Goal: Task Accomplishment & Management: Manage account settings

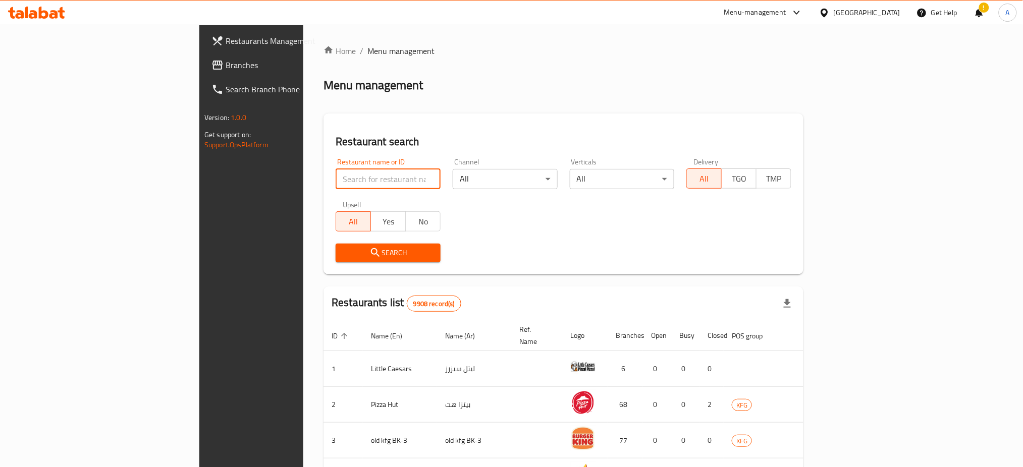
click at [336, 182] on input "search" at bounding box center [388, 179] width 105 height 20
paste input "697696"
type input "697696"
click at [344, 248] on span "Search" at bounding box center [388, 253] width 89 height 13
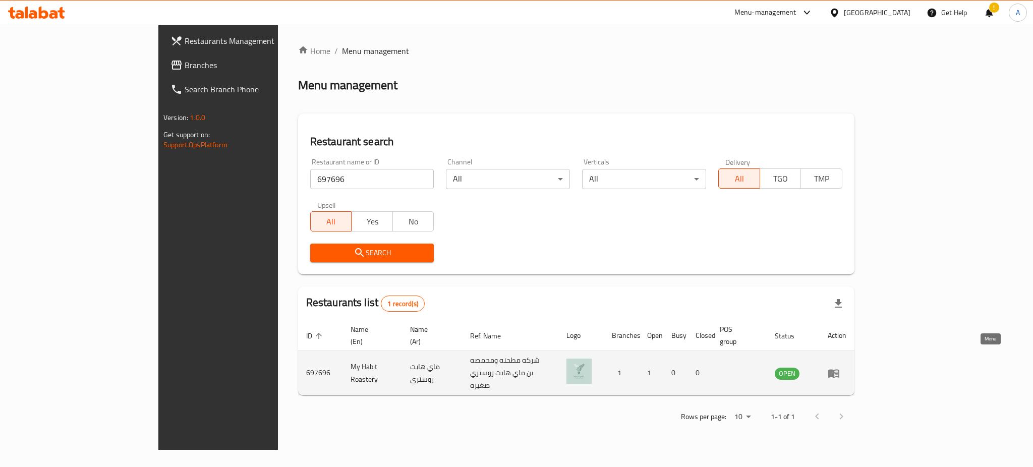
click at [847, 367] on link "enhanced table" at bounding box center [837, 373] width 19 height 12
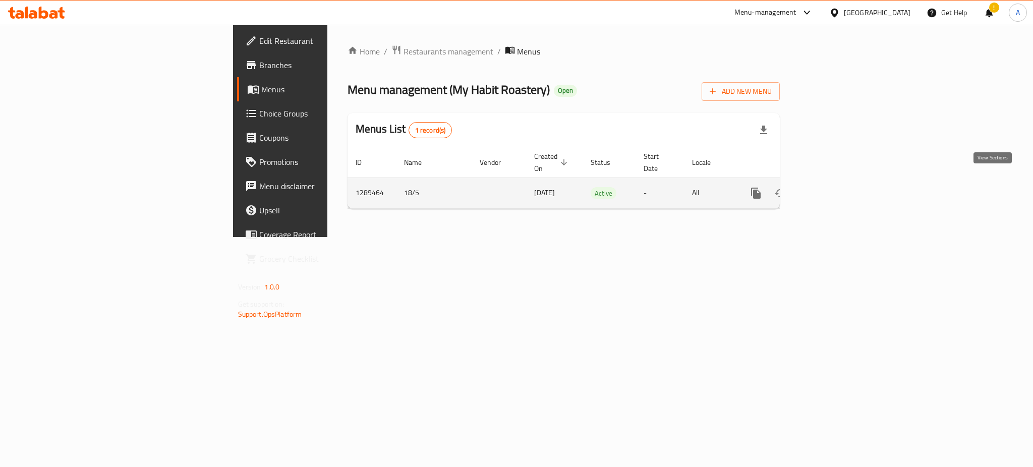
click at [841, 189] on link "enhanced table" at bounding box center [829, 193] width 24 height 24
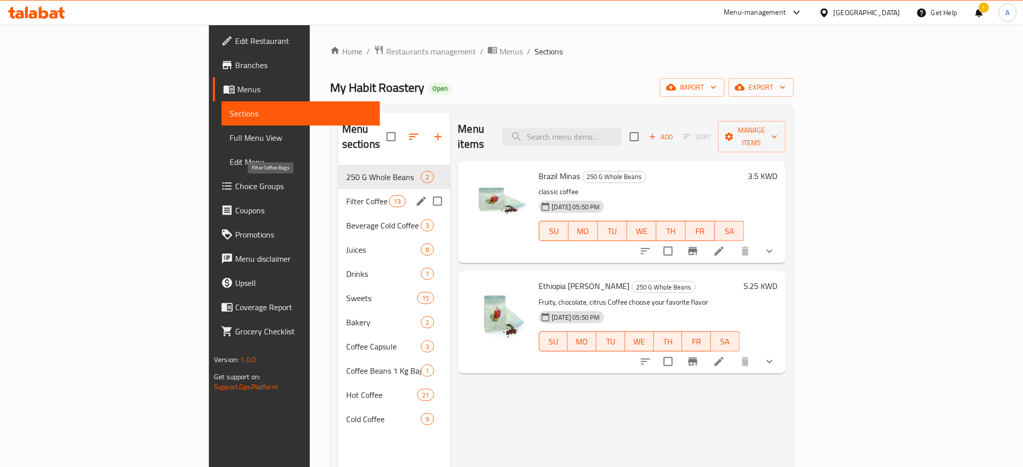
click at [346, 195] on span "Filter Coffee Bags" at bounding box center [367, 201] width 43 height 12
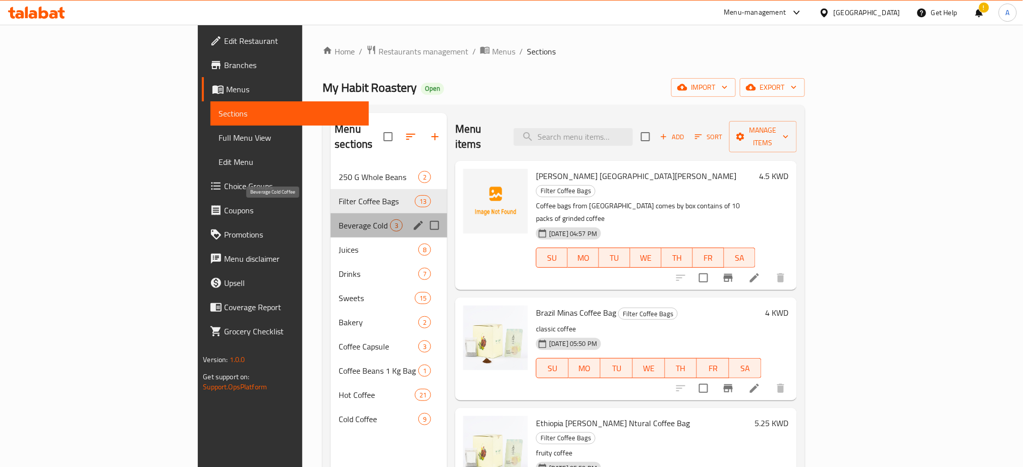
click at [339, 219] on span "Beverage Cold Coffee" at bounding box center [364, 225] width 51 height 12
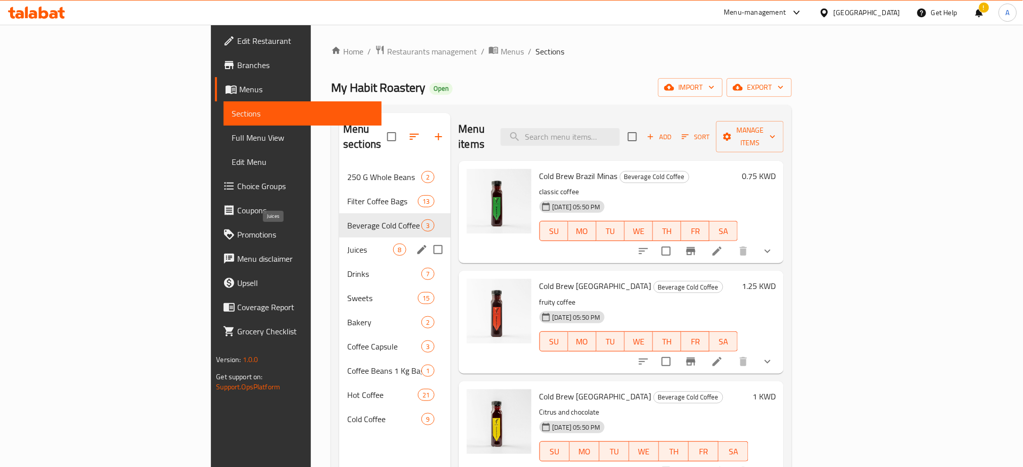
click at [347, 244] on span "Juices" at bounding box center [370, 250] width 46 height 12
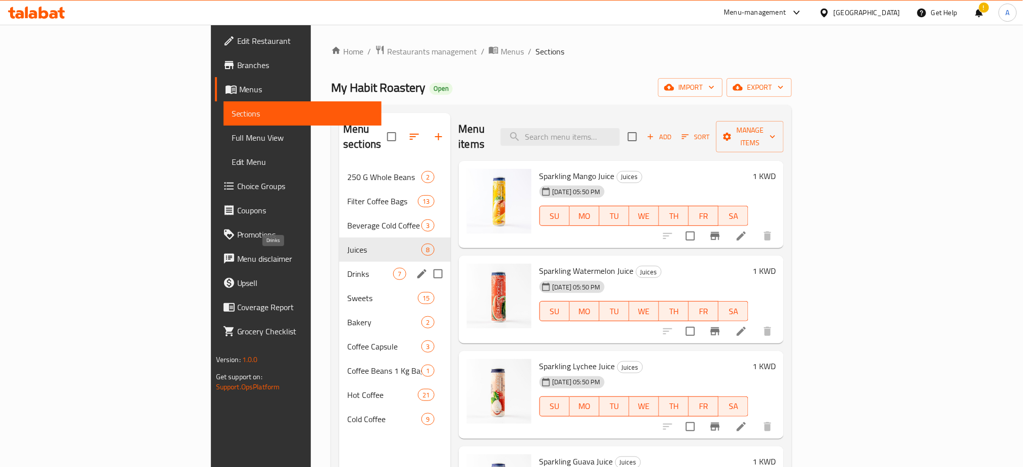
click at [347, 268] on span "Drinks" at bounding box center [370, 274] width 46 height 12
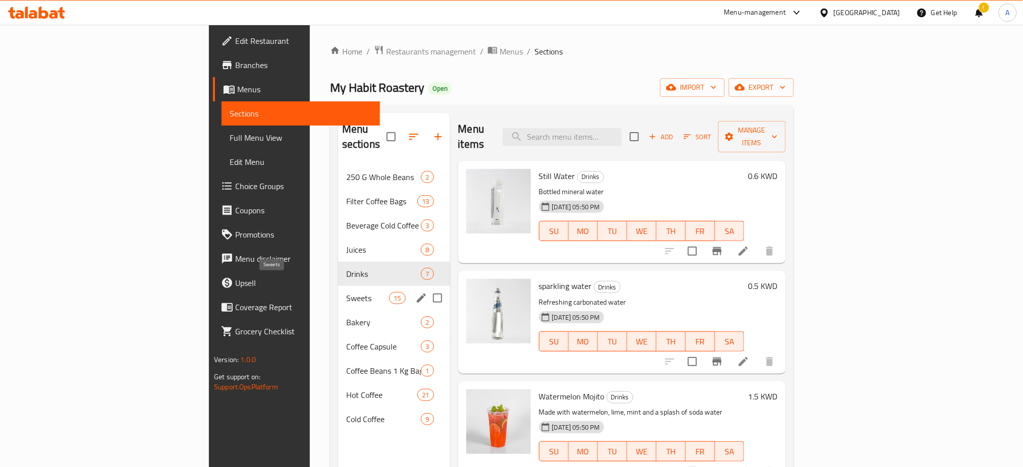
click at [346, 292] on span "Sweets" at bounding box center [367, 298] width 43 height 12
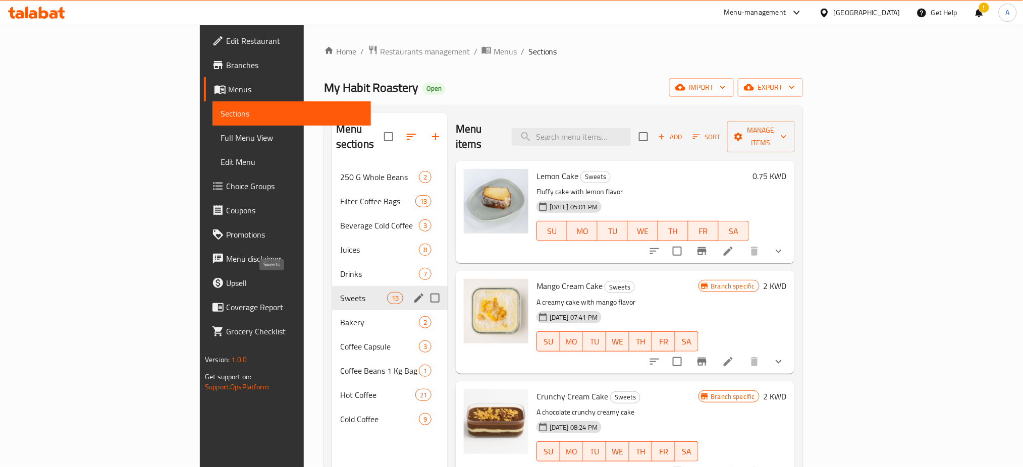
scroll to position [67, 0]
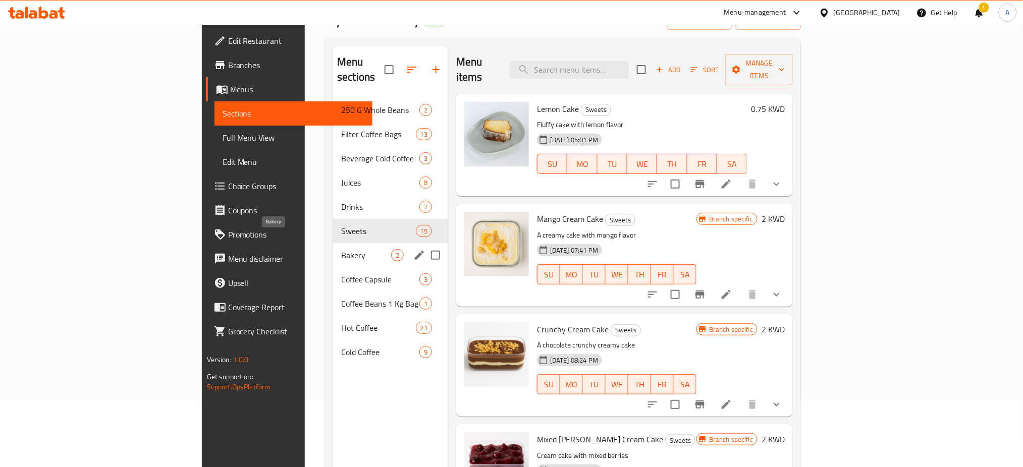
click at [341, 249] on span "Bakery" at bounding box center [366, 255] width 50 height 12
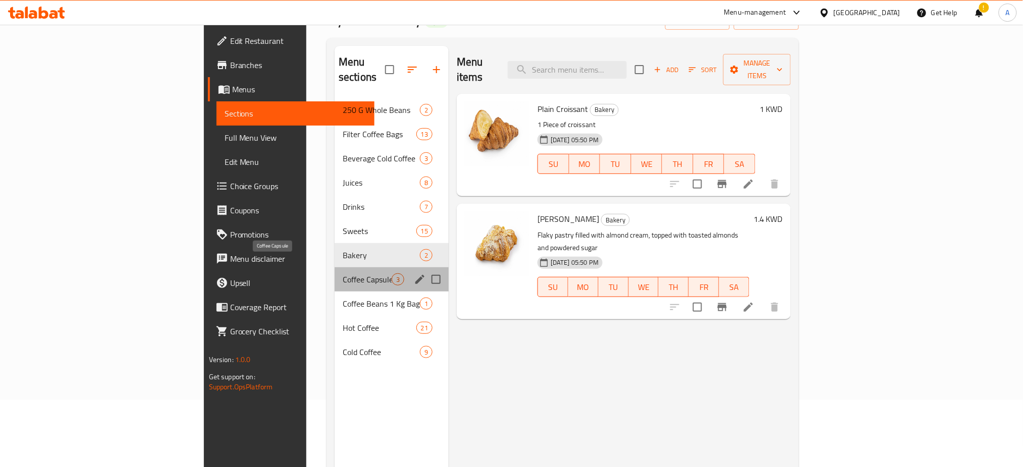
click at [343, 273] on span "Coffee Capsule" at bounding box center [367, 279] width 49 height 12
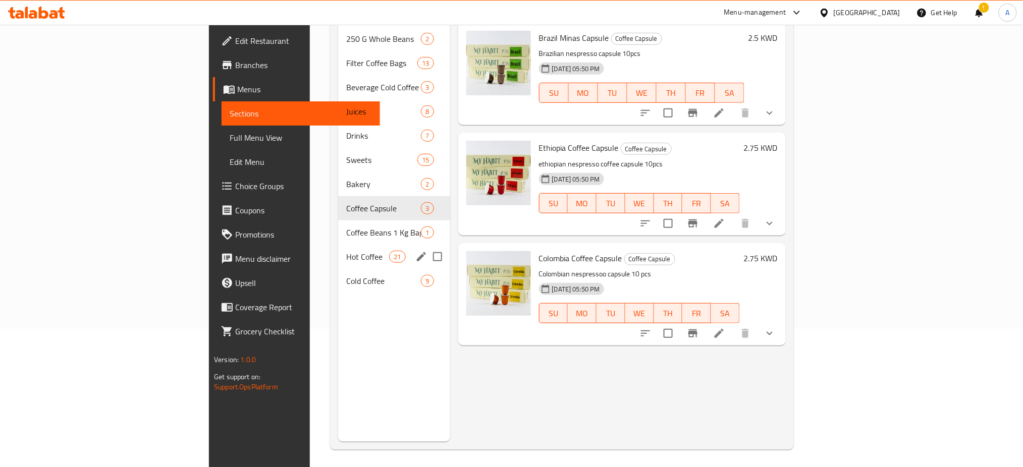
scroll to position [141, 0]
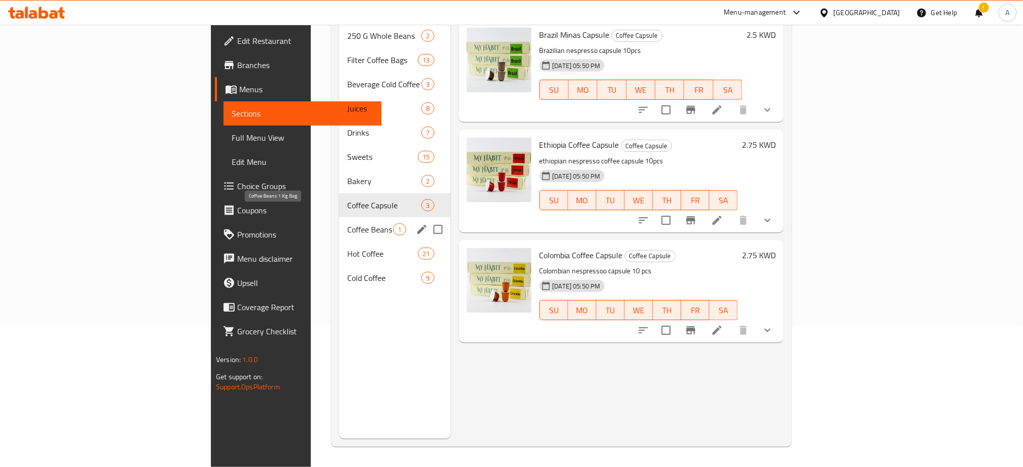
click at [347, 224] on span "Coffee Beans 1 Kg Bag" at bounding box center [370, 230] width 46 height 12
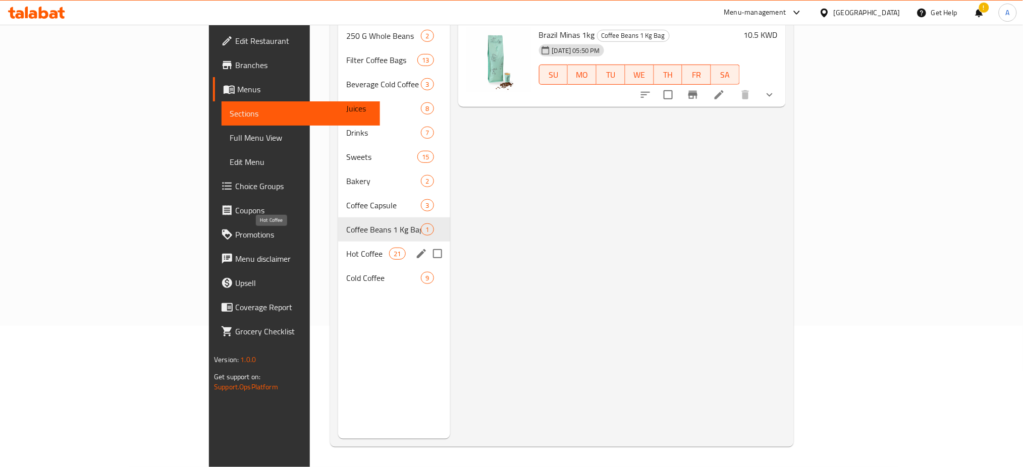
click at [346, 248] on span "Hot Coffee" at bounding box center [367, 254] width 43 height 12
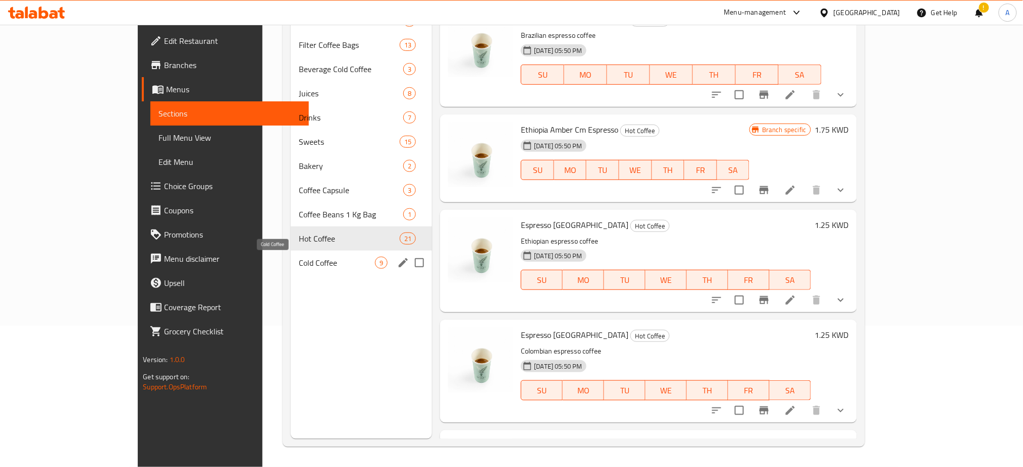
click at [299, 266] on span "Cold Coffee" at bounding box center [337, 263] width 76 height 12
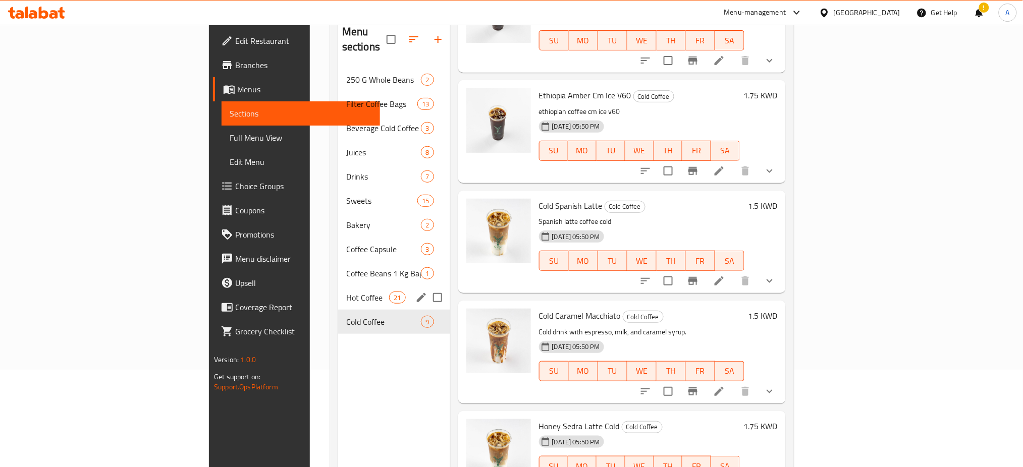
scroll to position [74, 0]
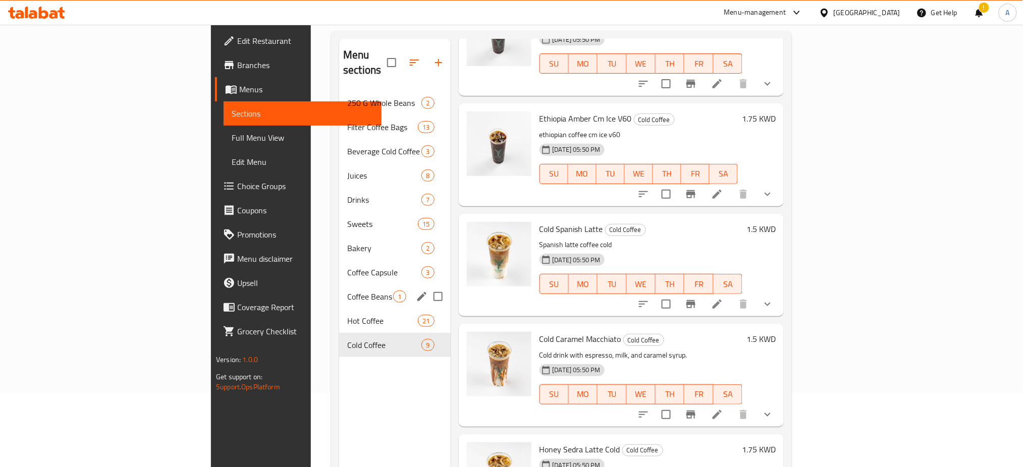
click at [339, 285] on div "Coffee Beans 1 Kg Bag 1" at bounding box center [394, 297] width 111 height 24
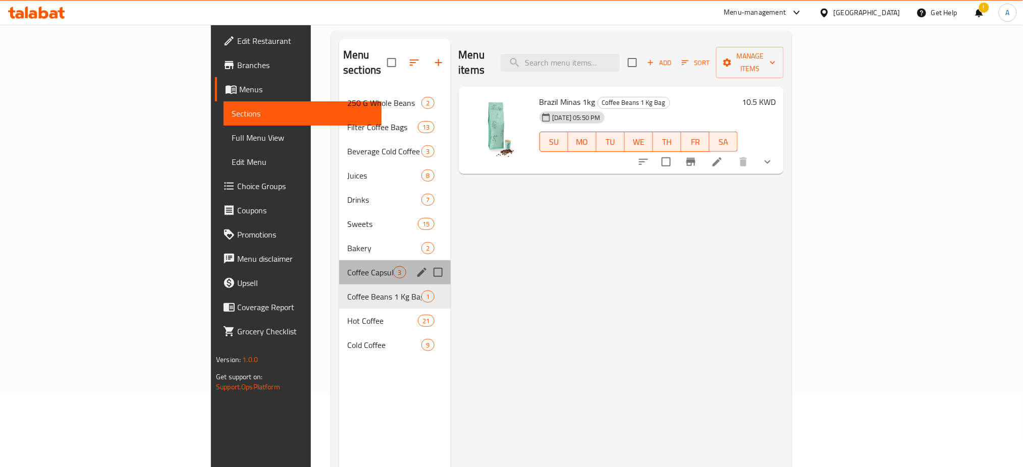
click at [339, 260] on div "Coffee Capsule 3" at bounding box center [394, 272] width 111 height 24
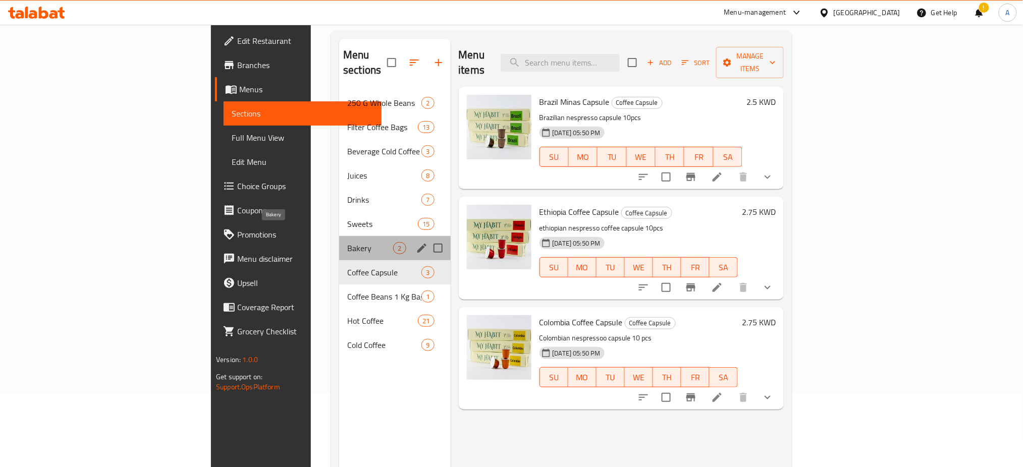
click at [347, 242] on span "Bakery" at bounding box center [370, 248] width 46 height 12
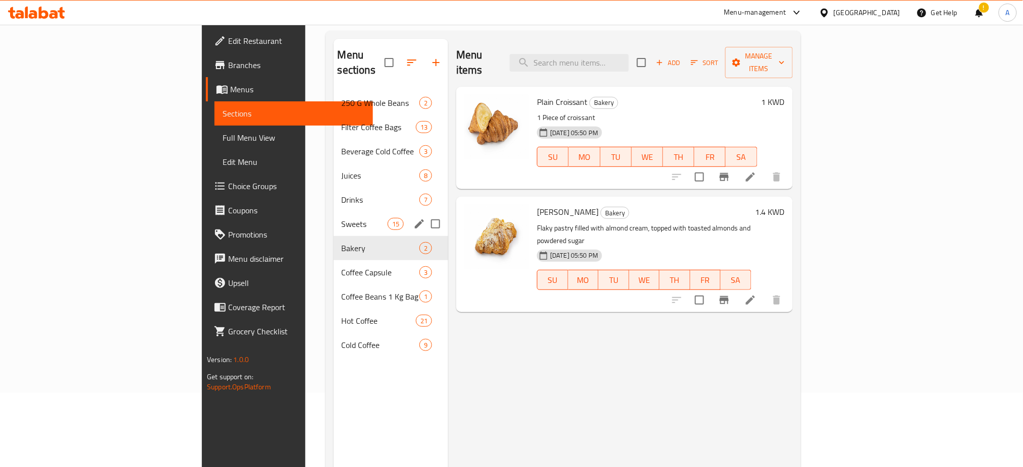
click at [334, 218] on div "Sweets 15" at bounding box center [391, 224] width 115 height 24
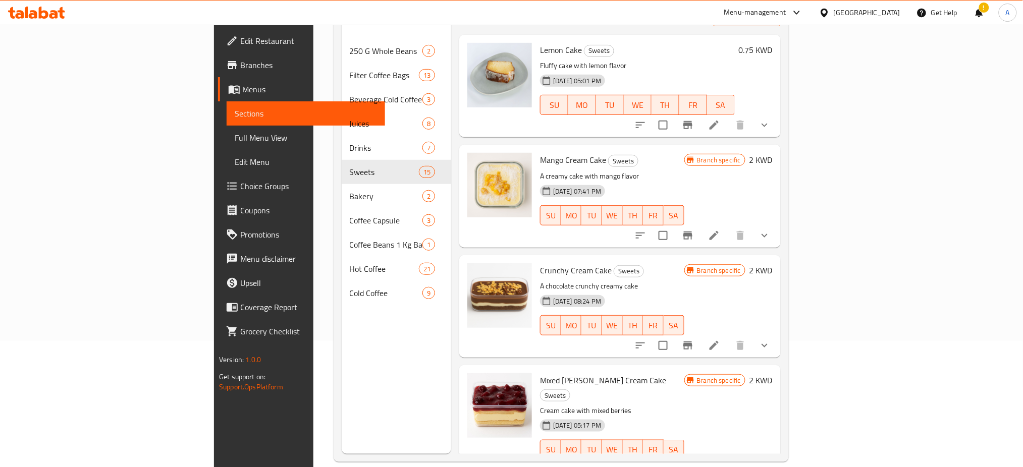
scroll to position [141, 0]
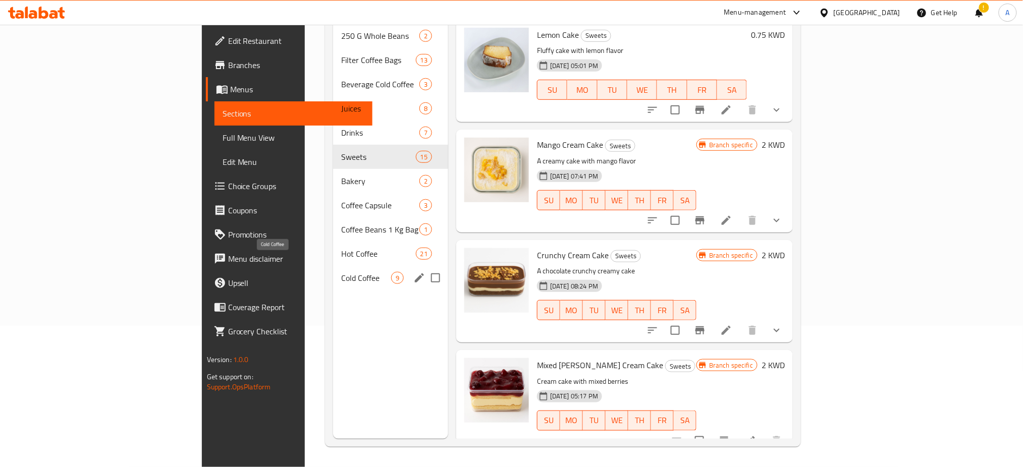
drag, startPoint x: 254, startPoint y: 261, endPoint x: 256, endPoint y: 251, distance: 9.9
click at [341, 272] on span "Cold Coffee" at bounding box center [366, 278] width 50 height 12
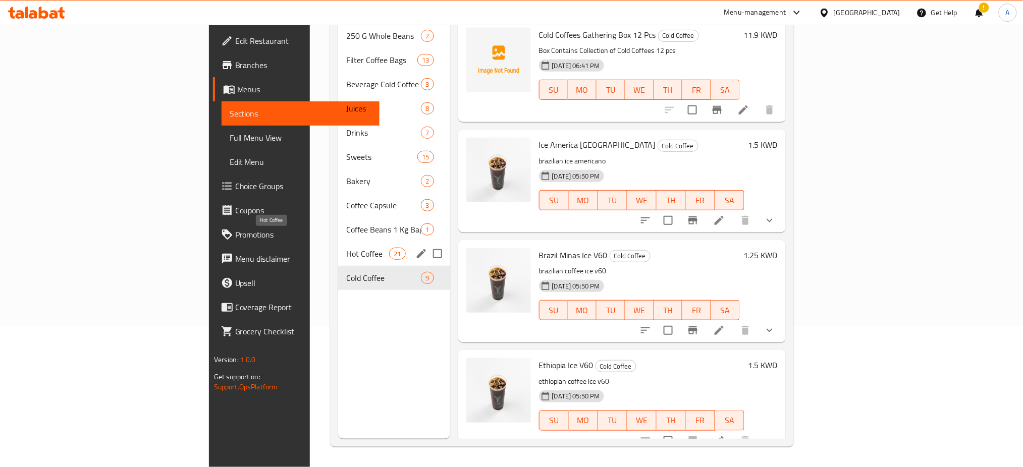
click at [346, 248] on span "Hot Coffee" at bounding box center [367, 254] width 43 height 12
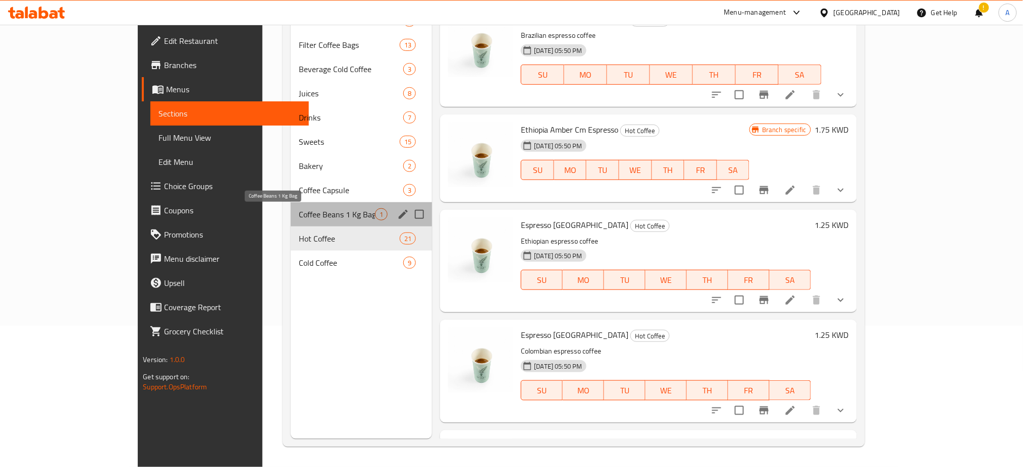
click at [299, 211] on span "Coffee Beans 1 Kg Bag" at bounding box center [337, 214] width 76 height 12
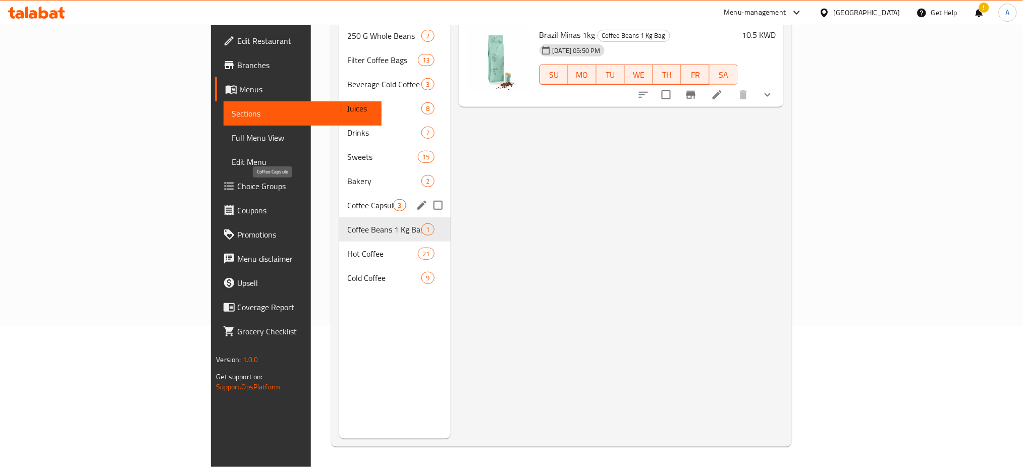
click at [347, 199] on span "Coffee Capsule" at bounding box center [370, 205] width 46 height 12
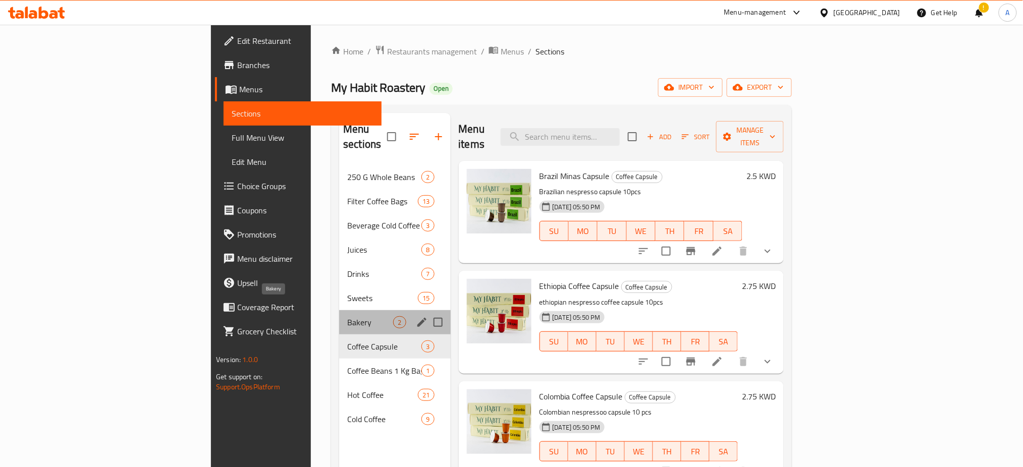
click at [347, 316] on span "Bakery" at bounding box center [370, 322] width 46 height 12
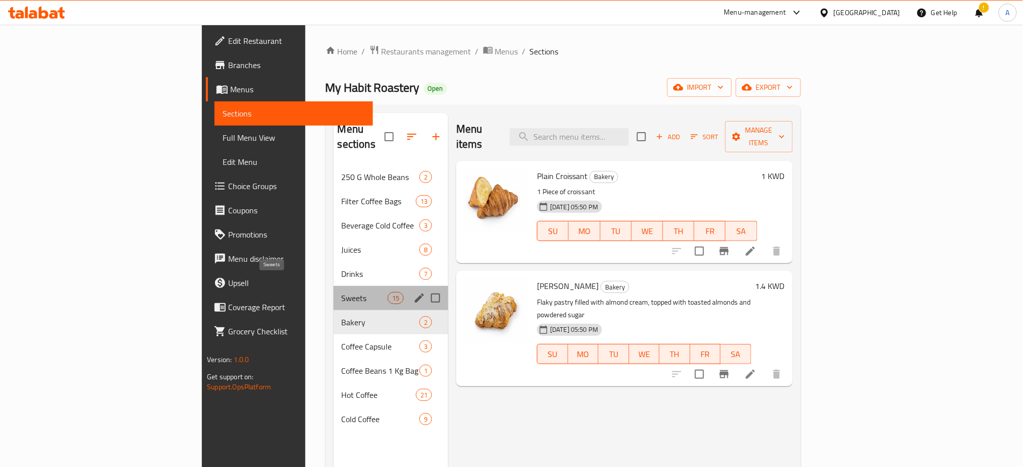
click at [342, 292] on span "Sweets" at bounding box center [365, 298] width 46 height 12
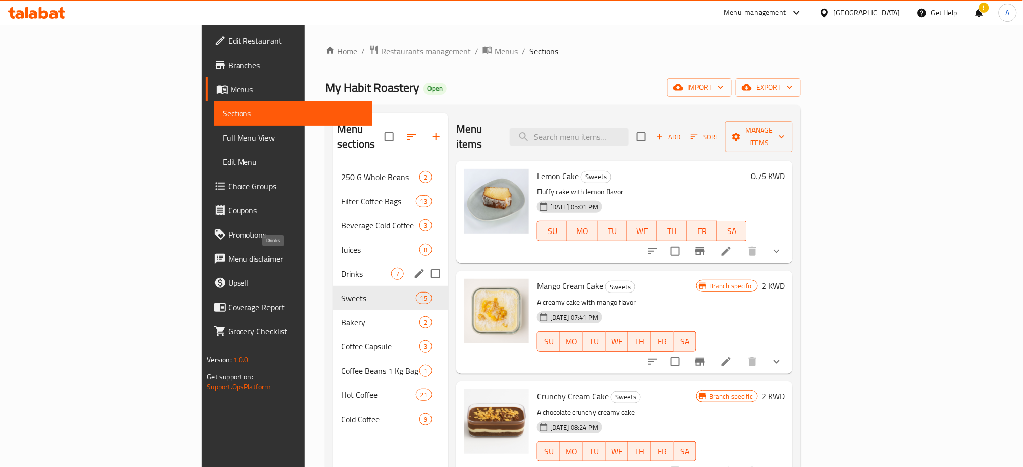
click at [341, 268] on span "Drinks" at bounding box center [366, 274] width 50 height 12
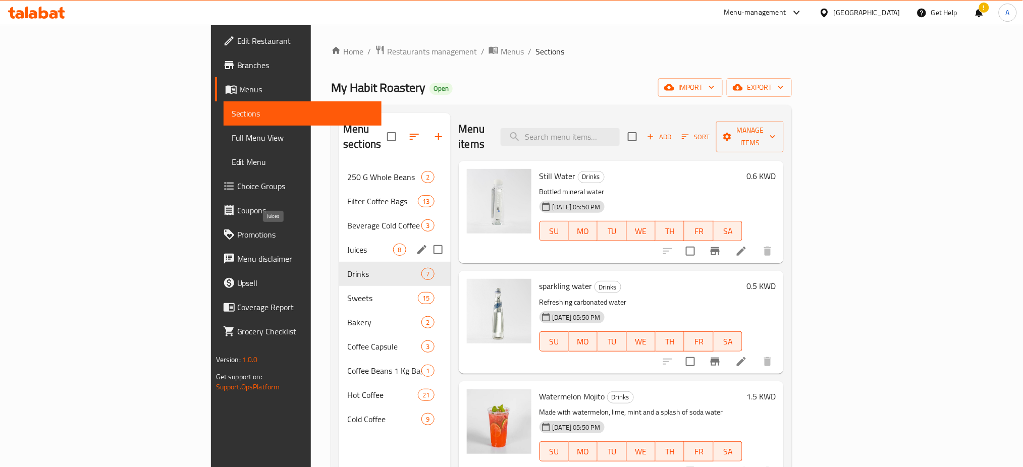
click at [347, 244] on span "Juices" at bounding box center [370, 250] width 46 height 12
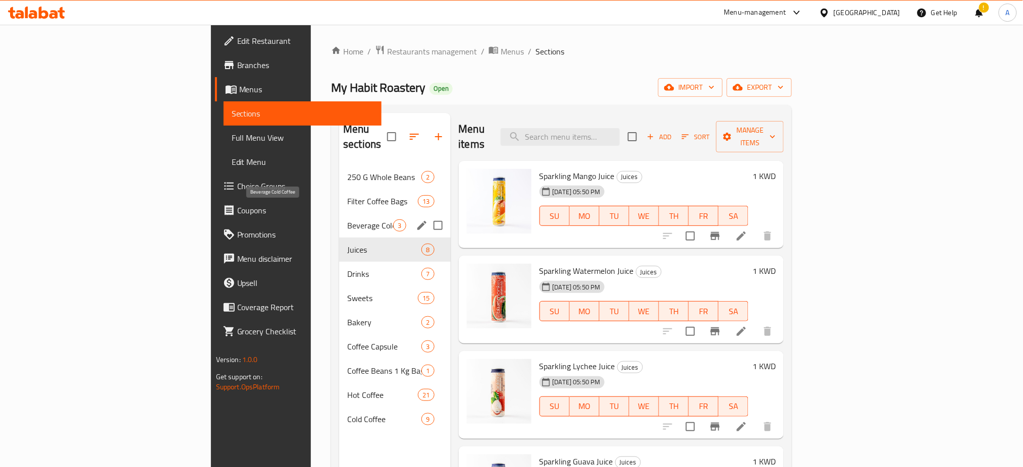
click at [347, 219] on span "Beverage Cold Coffee" at bounding box center [370, 225] width 46 height 12
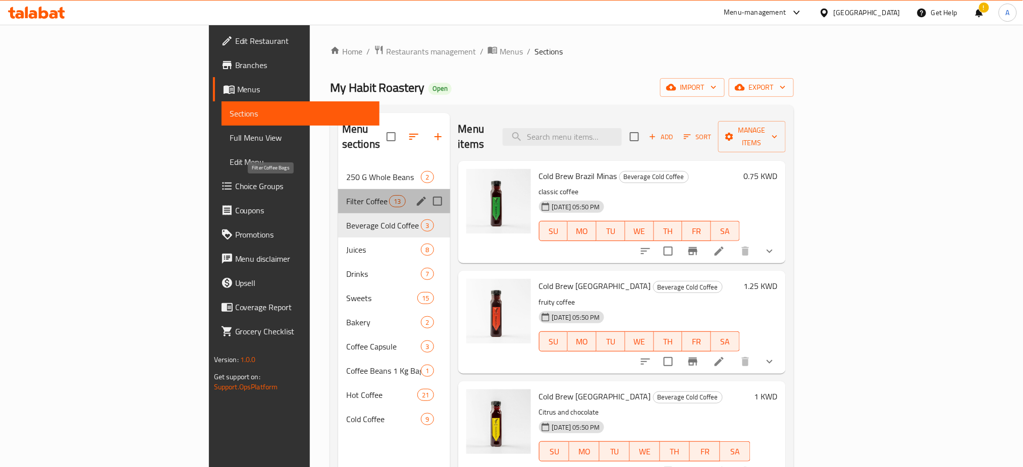
click at [346, 195] on span "Filter Coffee Bags" at bounding box center [367, 201] width 43 height 12
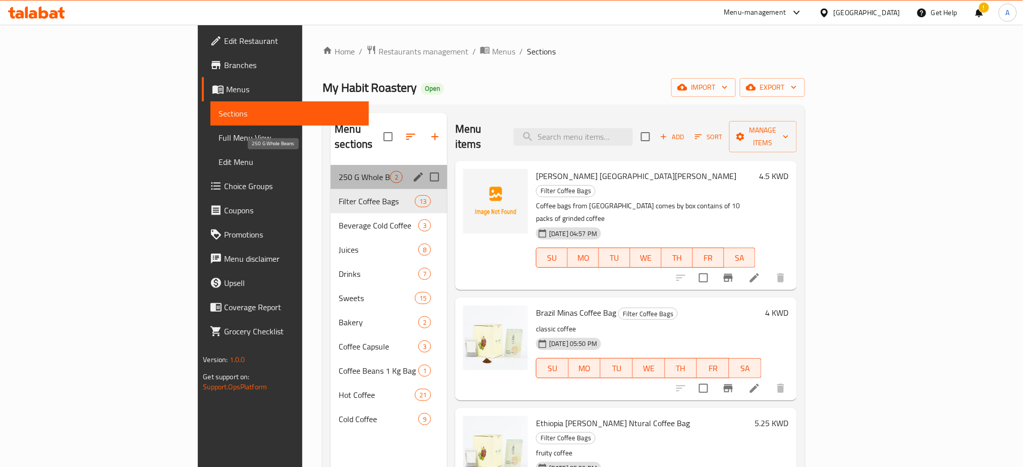
click at [339, 171] on span "250 G Whole Beans" at bounding box center [364, 177] width 51 height 12
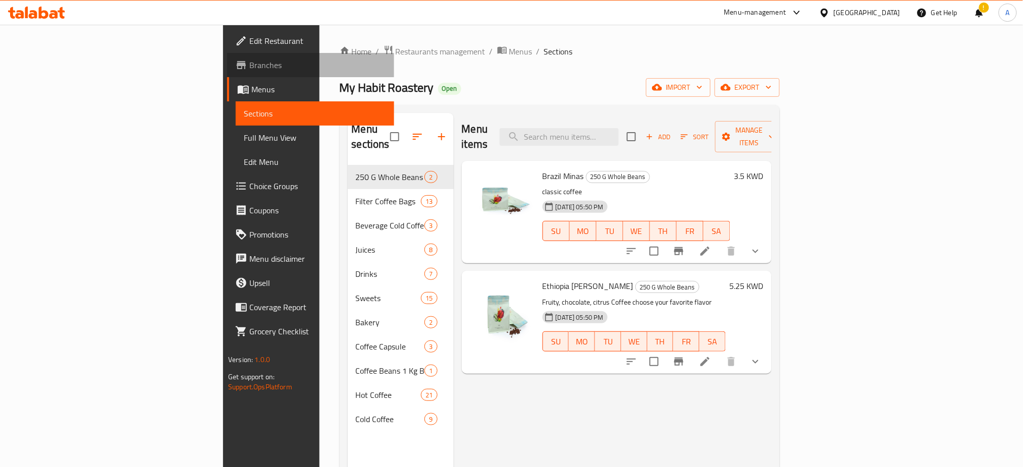
click at [249, 68] on span "Branches" at bounding box center [317, 65] width 137 height 12
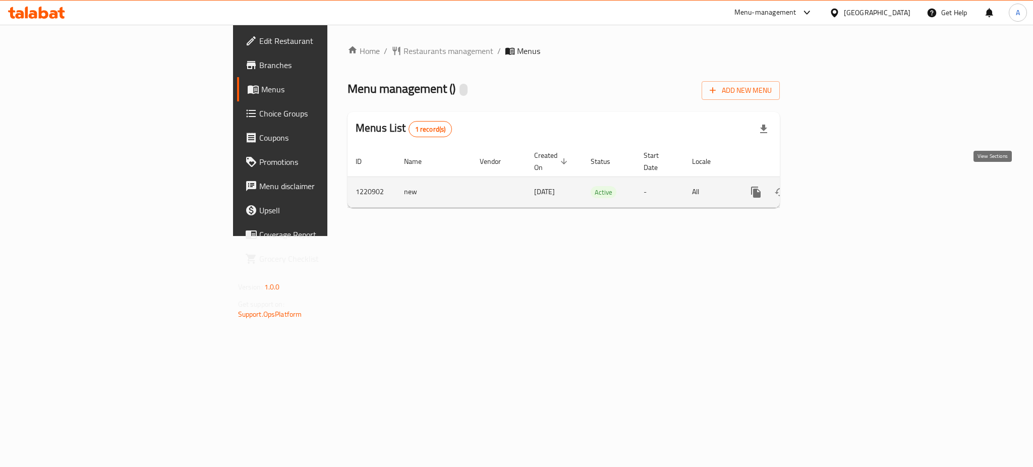
click at [834, 188] on icon "enhanced table" at bounding box center [828, 192] width 9 height 9
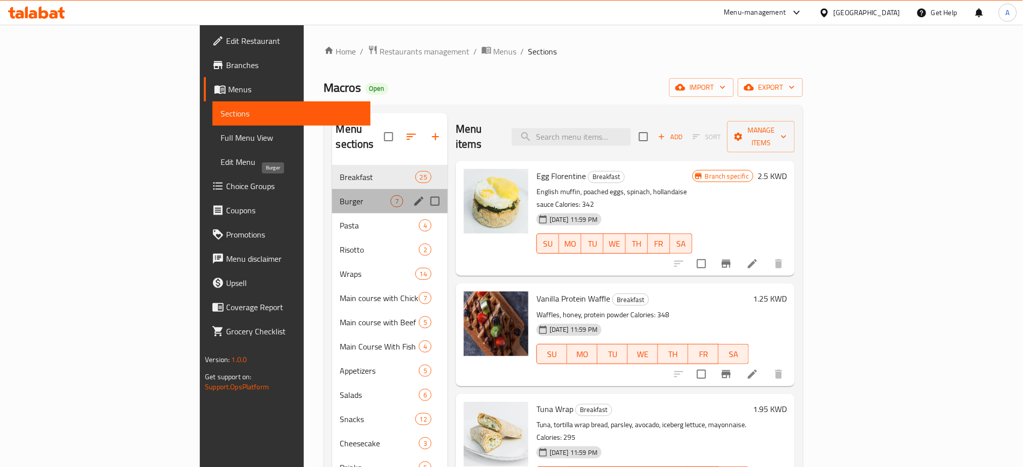
click at [340, 195] on span "Burger" at bounding box center [365, 201] width 50 height 12
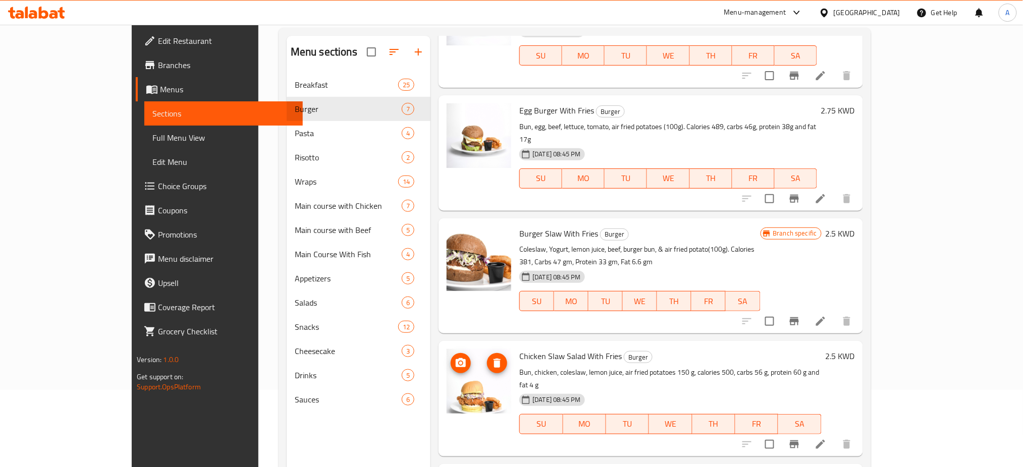
scroll to position [141, 0]
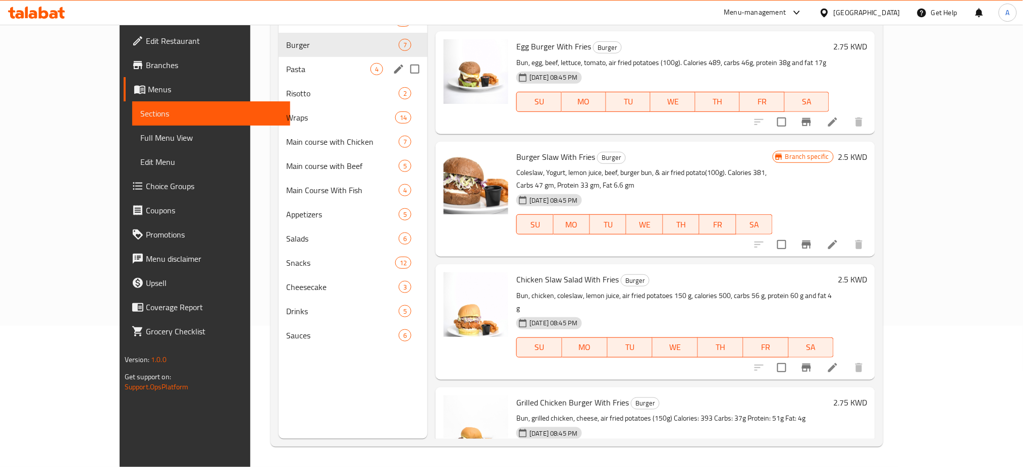
click at [279, 79] on div "Pasta 4" at bounding box center [353, 69] width 149 height 24
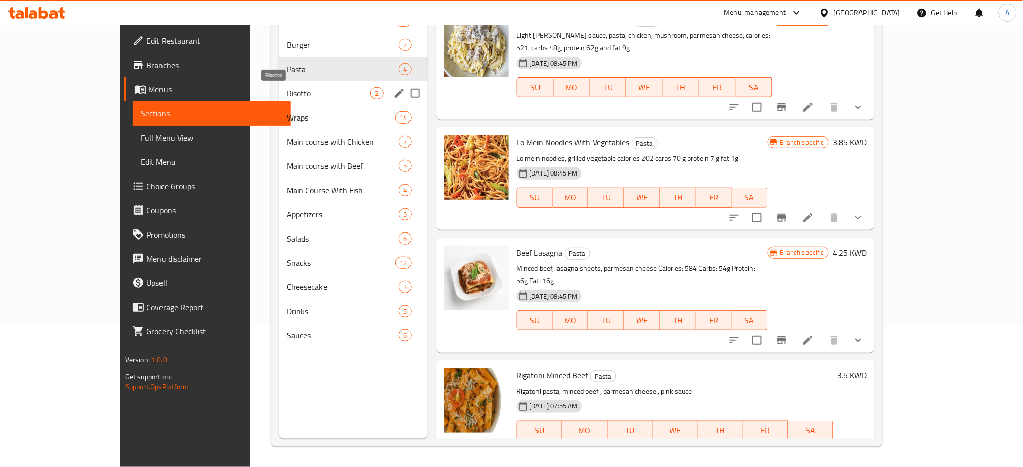
click at [287, 94] on span "Risotto" at bounding box center [329, 93] width 84 height 12
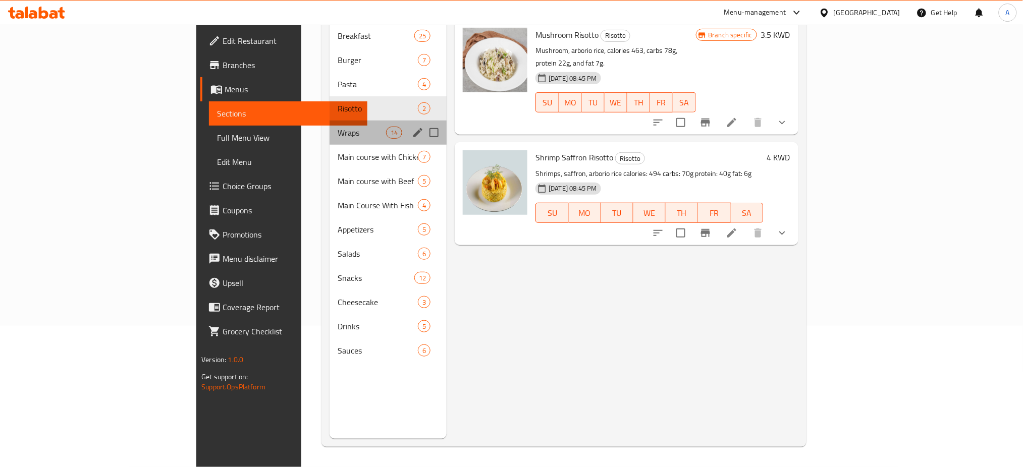
click at [329, 127] on div "Wraps 14" at bounding box center [387, 133] width 117 height 24
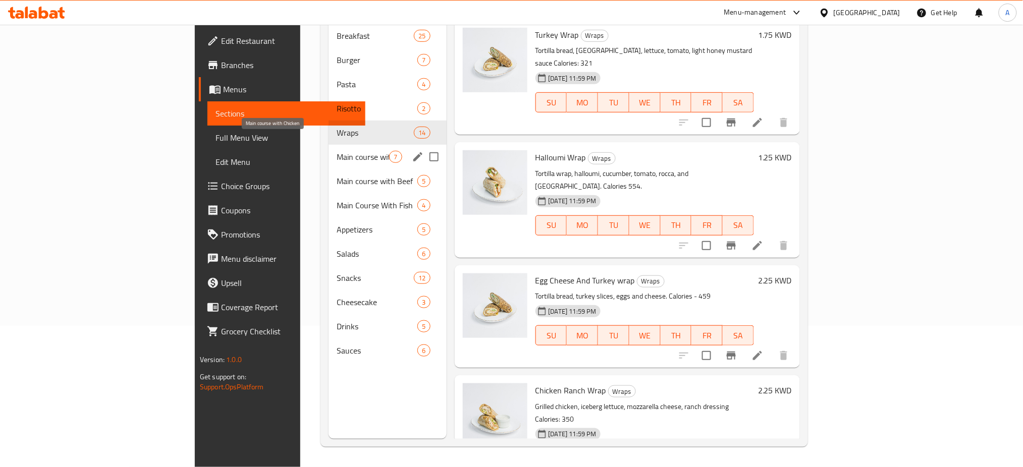
click at [337, 151] on span "Main course with Chicken" at bounding box center [363, 157] width 52 height 12
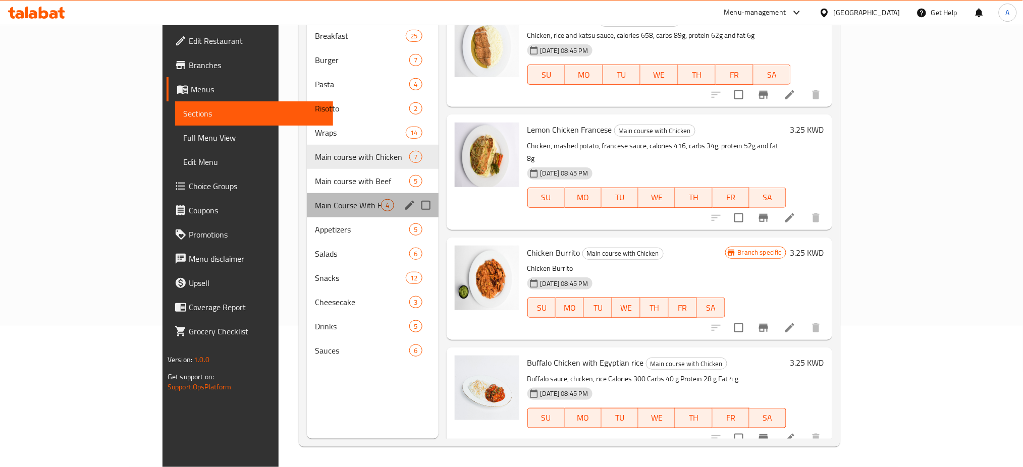
click at [307, 193] on div "Main Course With Fish 4" at bounding box center [372, 205] width 131 height 24
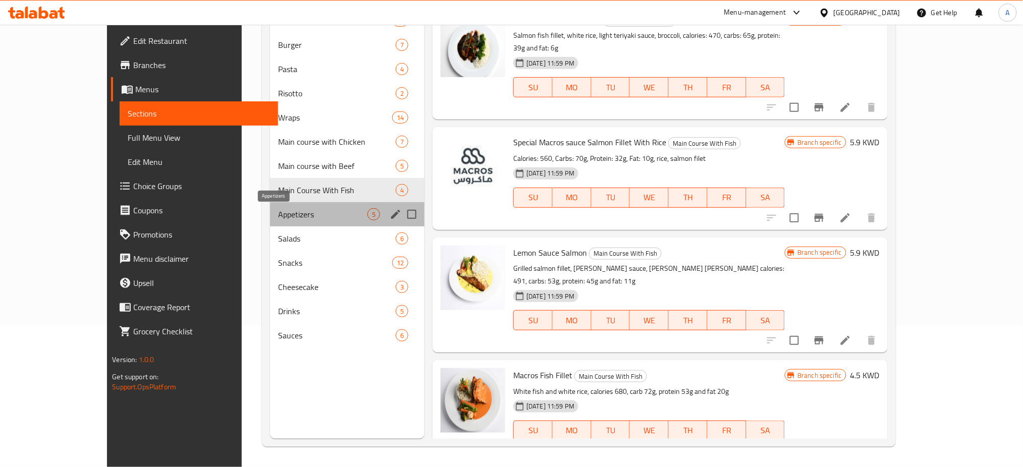
click at [278, 214] on span "Appetizers" at bounding box center [322, 214] width 89 height 12
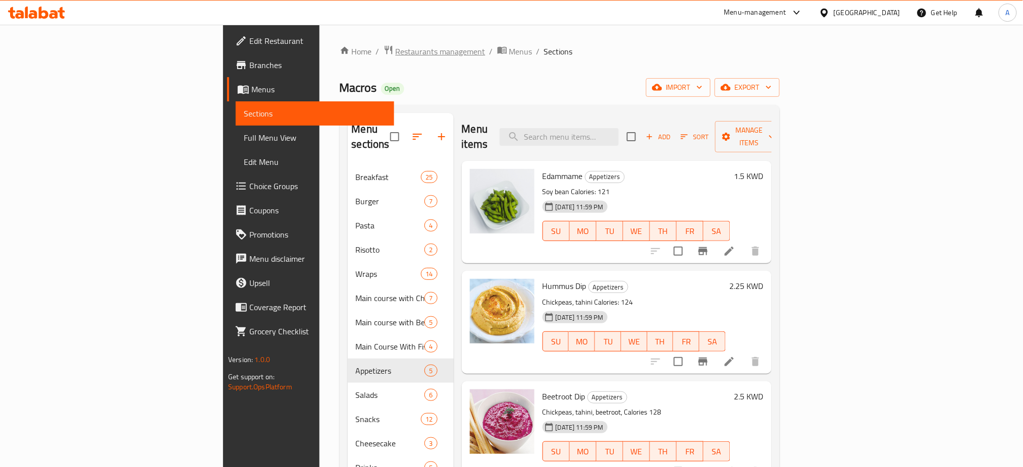
click at [396, 53] on span "Restaurants management" at bounding box center [441, 51] width 90 height 12
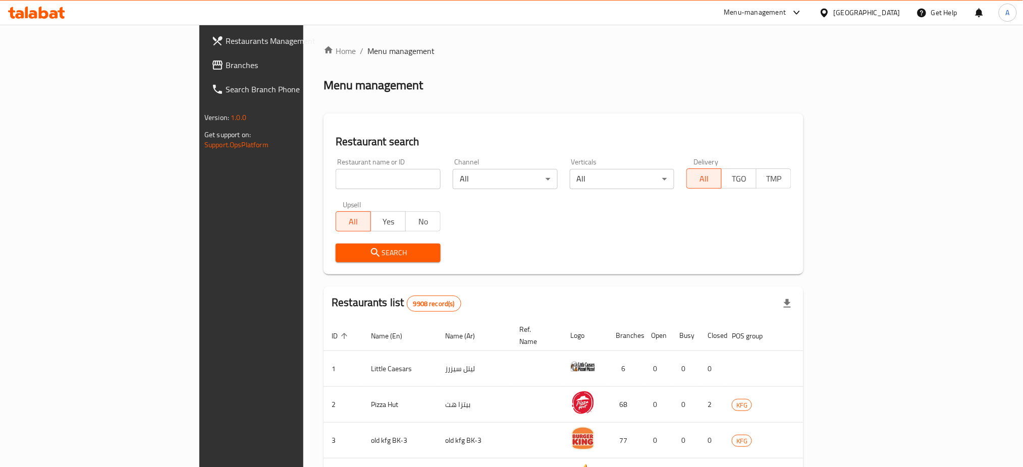
click at [336, 179] on input "search" at bounding box center [388, 179] width 105 height 20
paste input "697696"
type input "697696"
click at [369, 249] on icon "submit" at bounding box center [375, 253] width 12 height 12
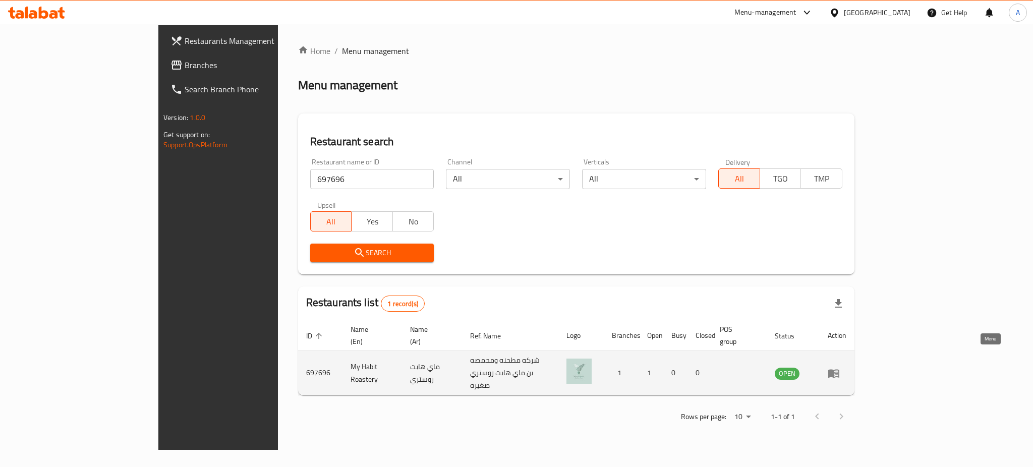
click at [847, 367] on link "enhanced table" at bounding box center [837, 373] width 19 height 12
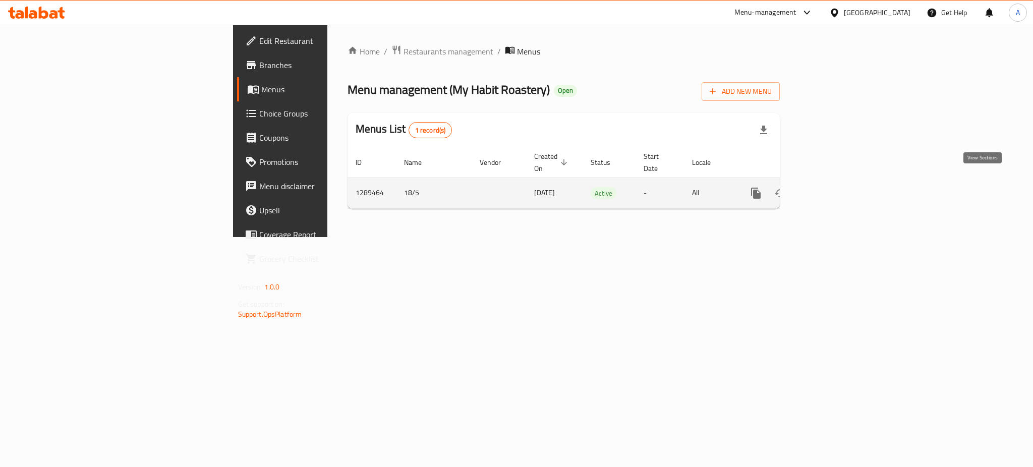
click at [834, 189] on icon "enhanced table" at bounding box center [828, 193] width 9 height 9
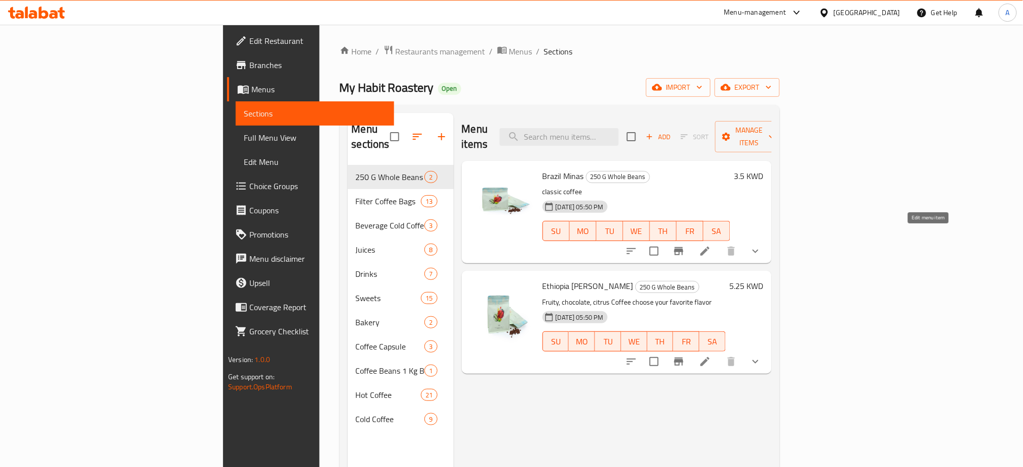
click at [709, 247] on icon at bounding box center [704, 251] width 9 height 9
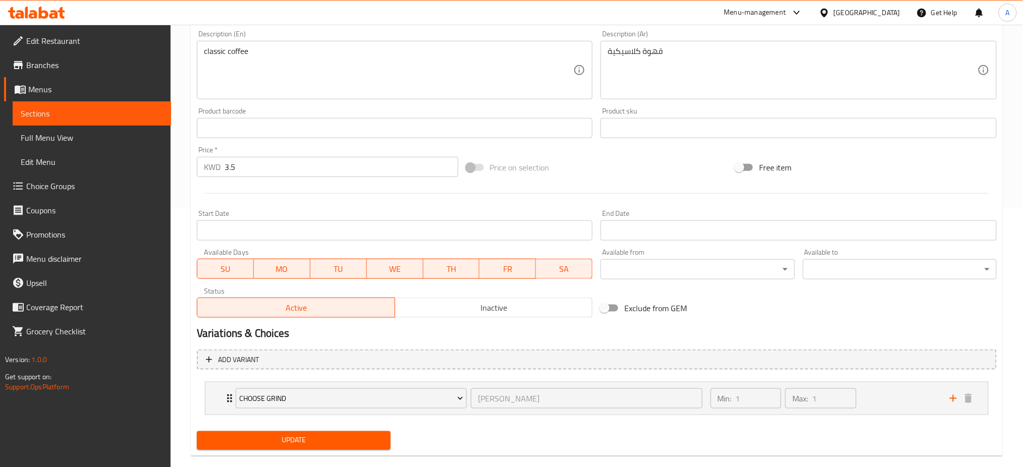
scroll to position [269, 0]
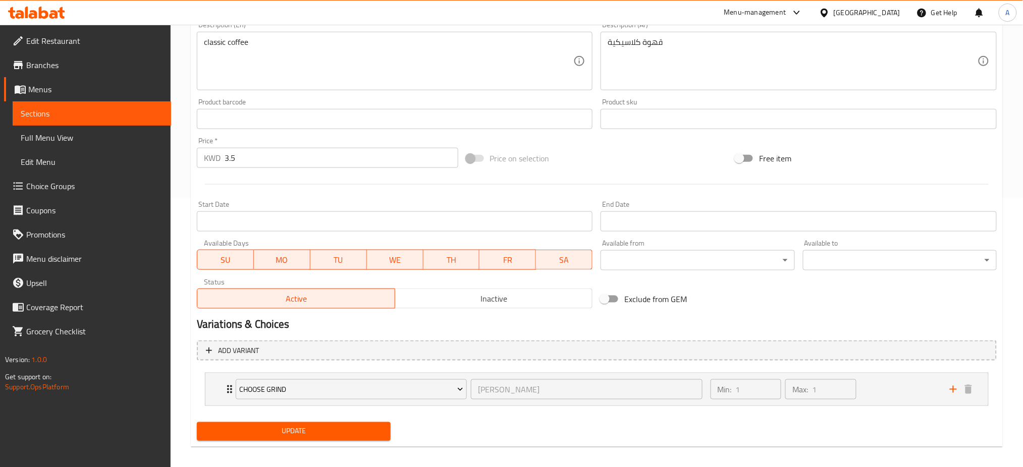
click at [612, 300] on input "Exclude from GEM" at bounding box center [605, 299] width 58 height 19
checkbox input "true"
click at [316, 430] on span "Update" at bounding box center [294, 431] width 178 height 13
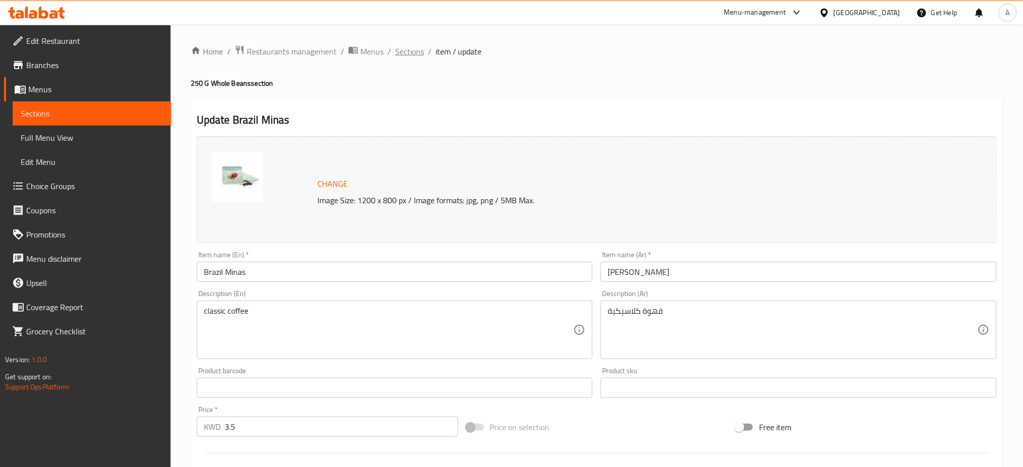
click at [415, 54] on span "Sections" at bounding box center [409, 51] width 29 height 12
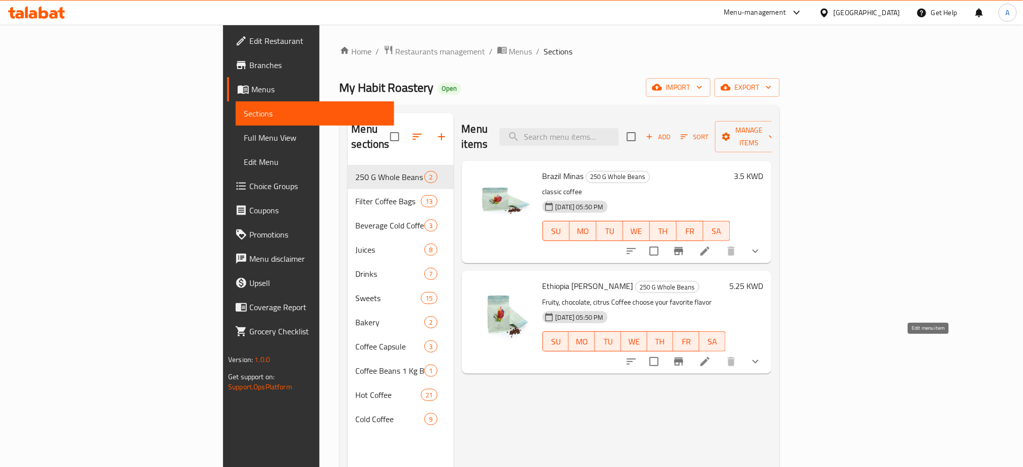
click at [709, 357] on icon at bounding box center [704, 361] width 9 height 9
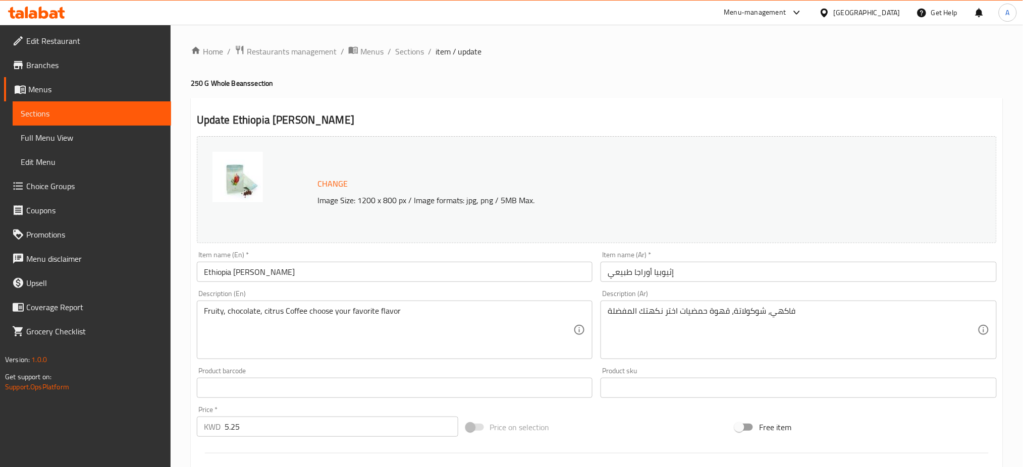
scroll to position [318, 0]
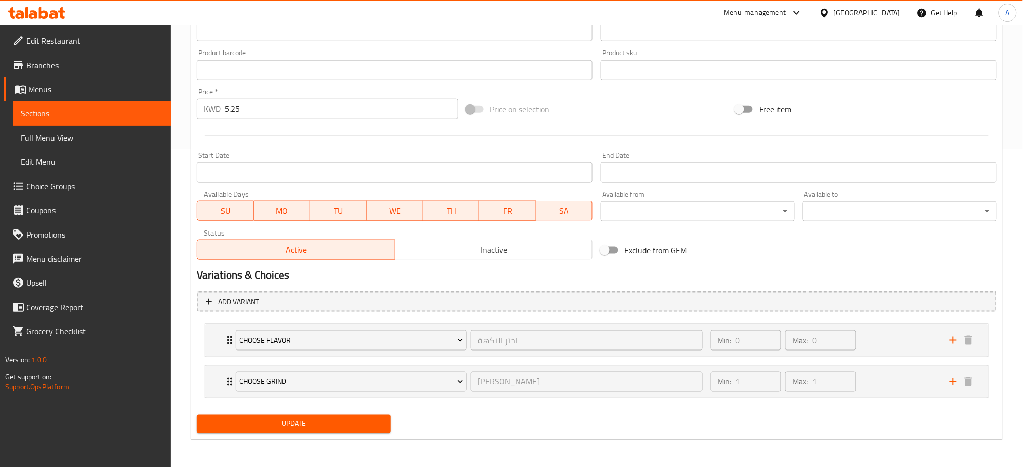
click at [615, 253] on input "Exclude from GEM" at bounding box center [605, 250] width 58 height 19
checkbox input "true"
click at [341, 425] on span "Update" at bounding box center [294, 424] width 178 height 13
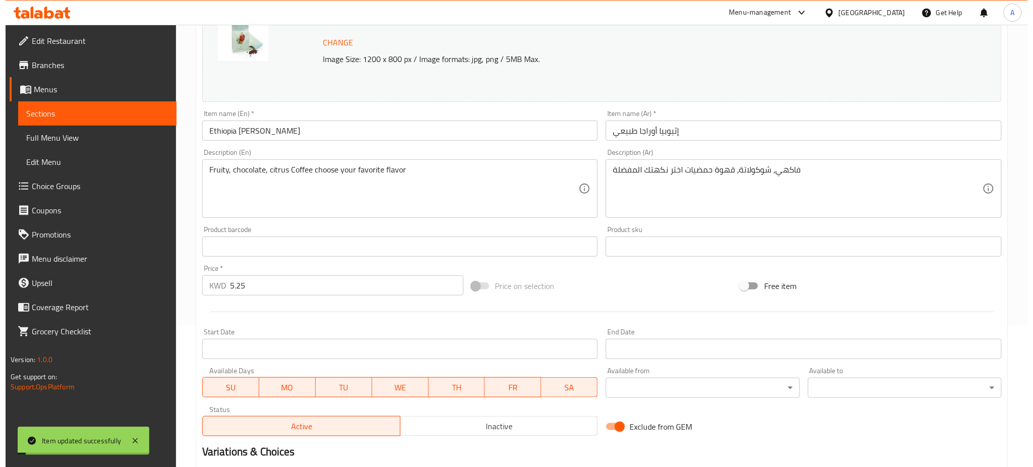
scroll to position [0, 0]
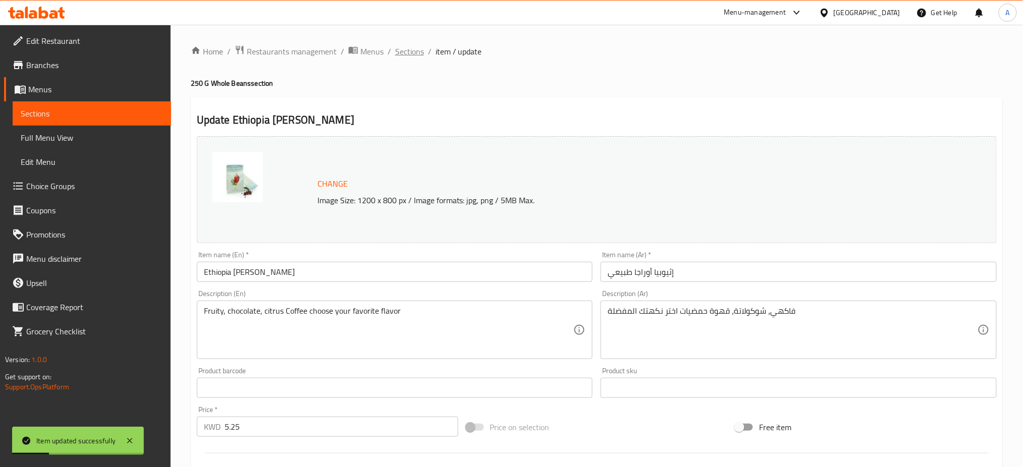
click at [420, 53] on span "Sections" at bounding box center [409, 51] width 29 height 12
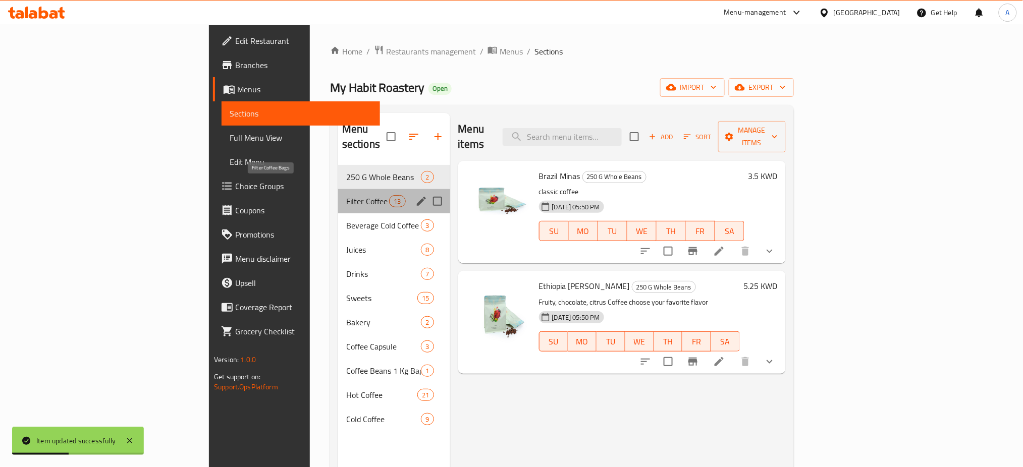
click at [346, 195] on span "Filter Coffee Bags" at bounding box center [367, 201] width 43 height 12
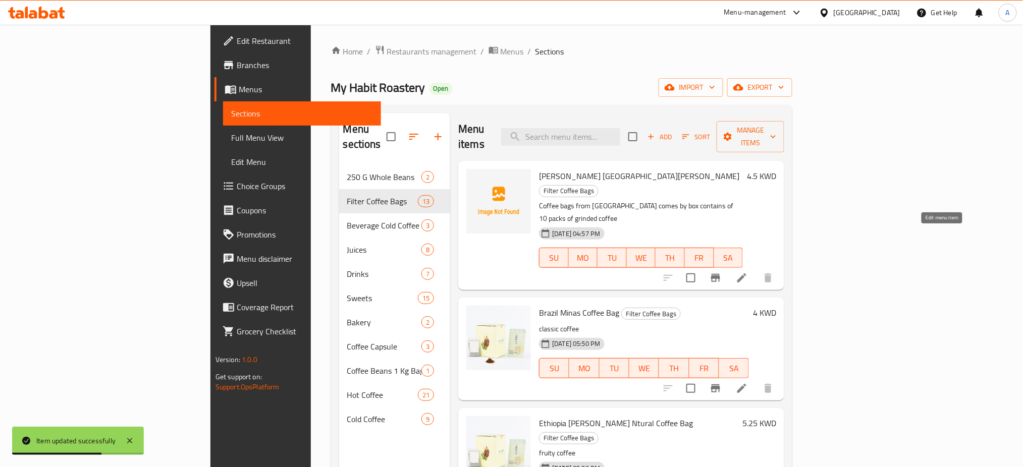
click at [746, 273] on icon at bounding box center [741, 277] width 9 height 9
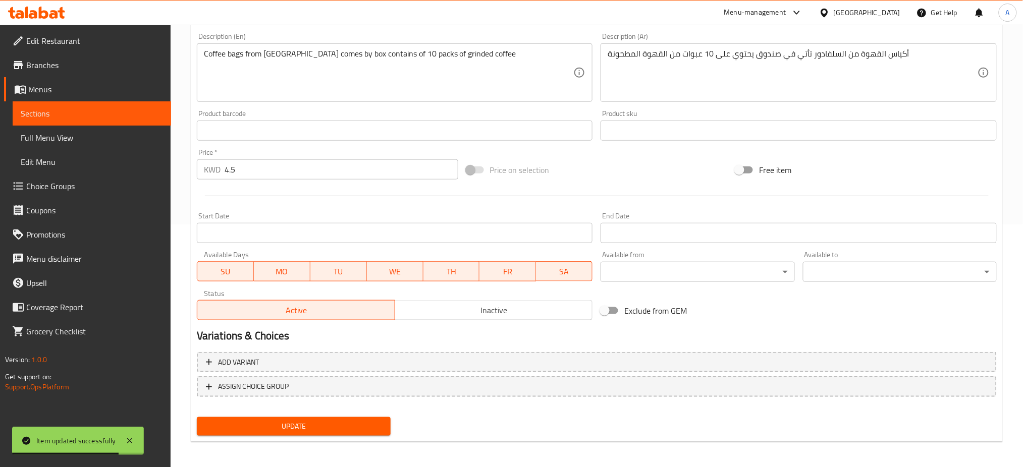
scroll to position [244, 0]
click at [615, 309] on input "Exclude from GEM" at bounding box center [605, 309] width 58 height 19
checkbox input "true"
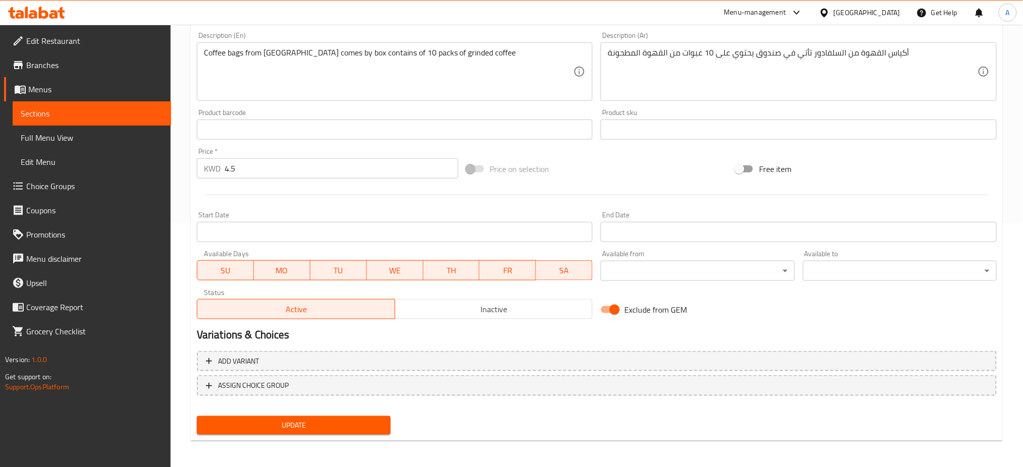
click at [361, 423] on span "Update" at bounding box center [294, 425] width 178 height 13
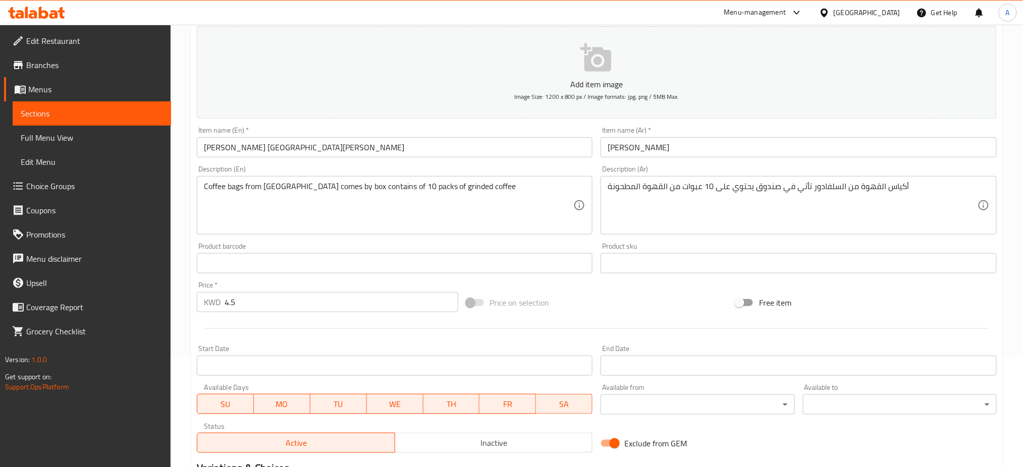
scroll to position [0, 0]
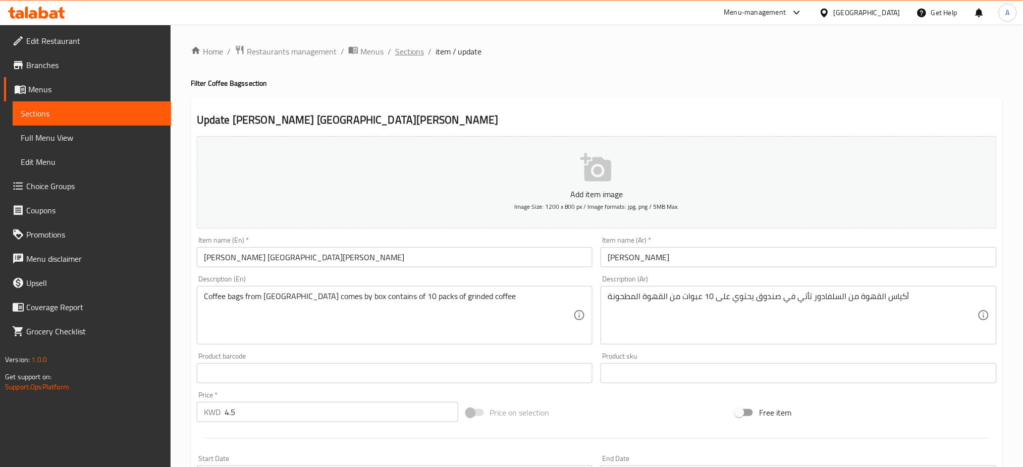
click at [418, 46] on span "Sections" at bounding box center [409, 51] width 29 height 12
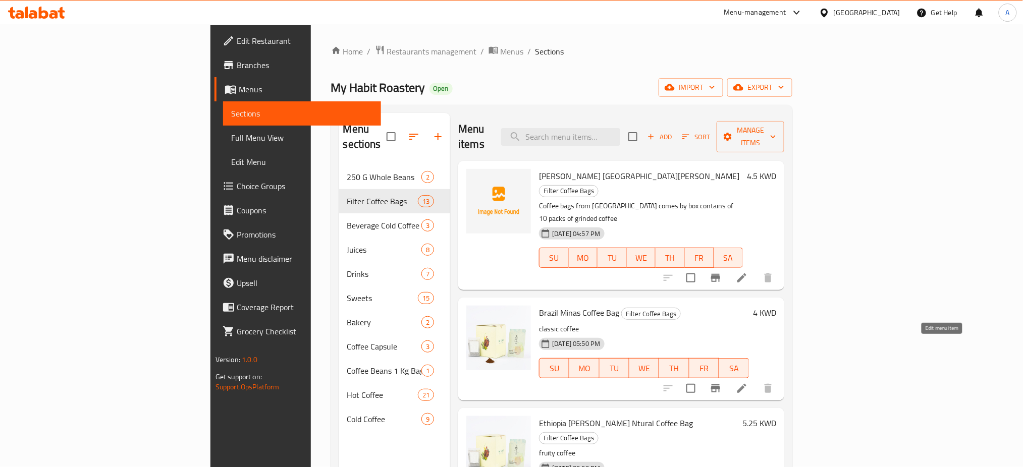
click at [748, 382] on icon at bounding box center [742, 388] width 12 height 12
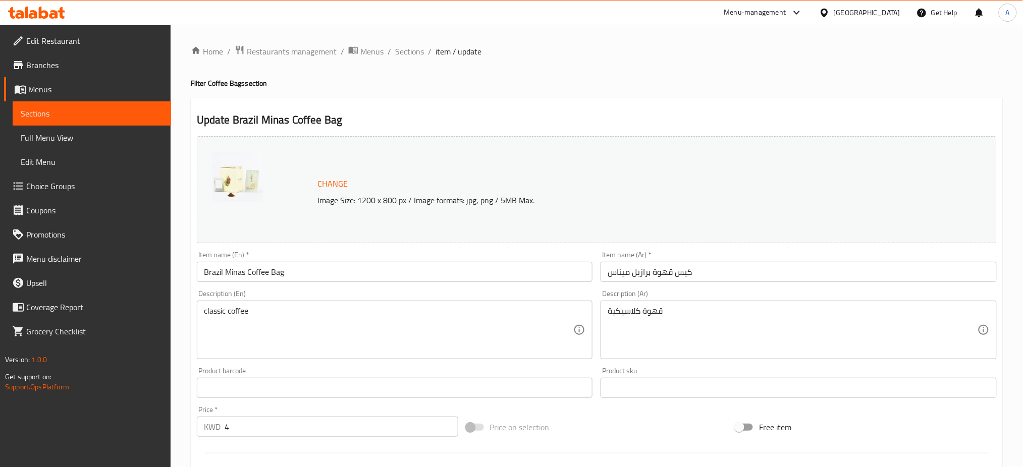
scroll to position [259, 0]
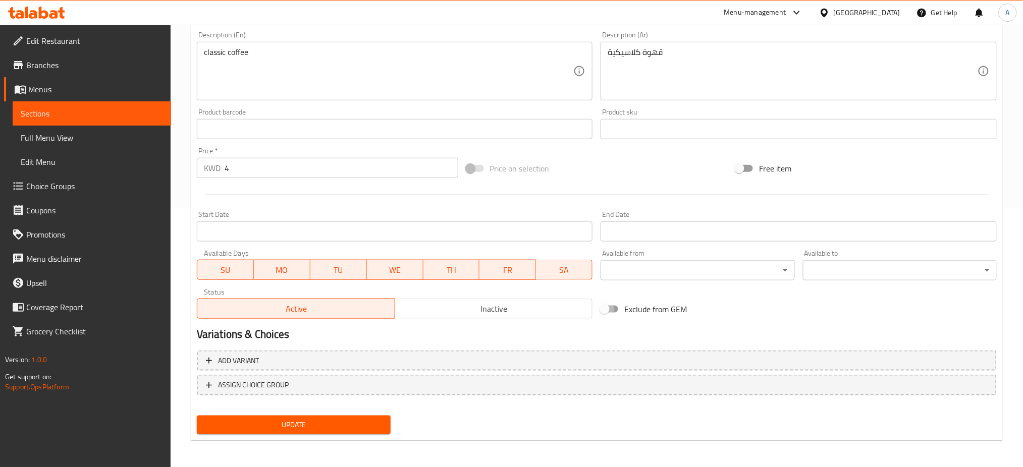
click at [608, 309] on input "Exclude from GEM" at bounding box center [605, 309] width 58 height 19
checkbox input "true"
click at [282, 425] on span "Update" at bounding box center [294, 425] width 178 height 13
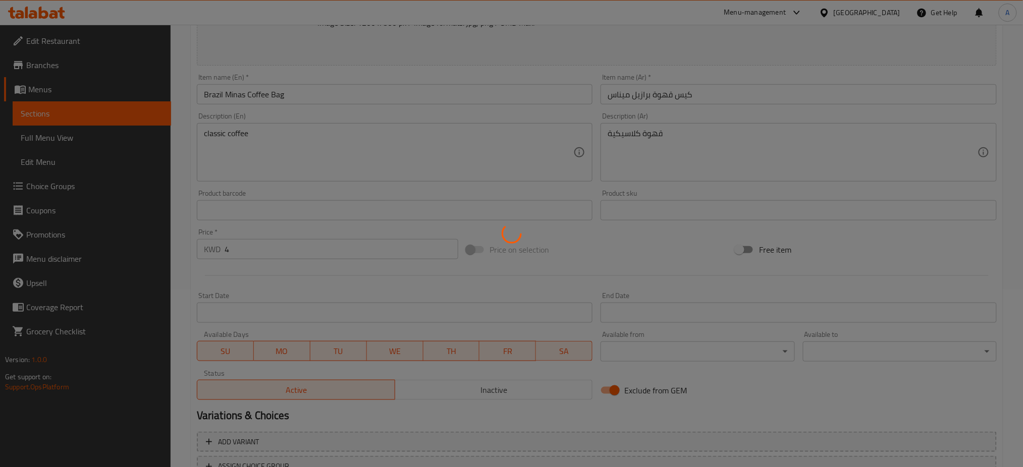
scroll to position [0, 0]
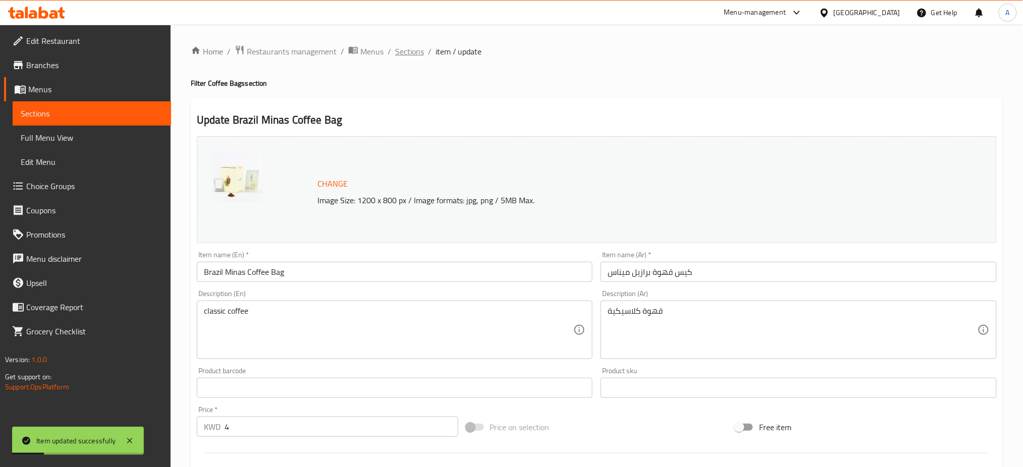
click at [413, 51] on span "Sections" at bounding box center [409, 51] width 29 height 12
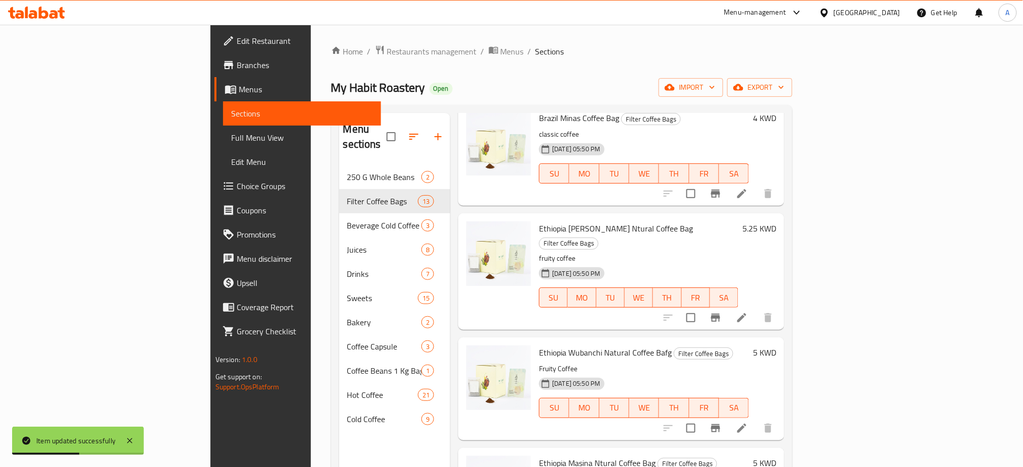
scroll to position [202, 0]
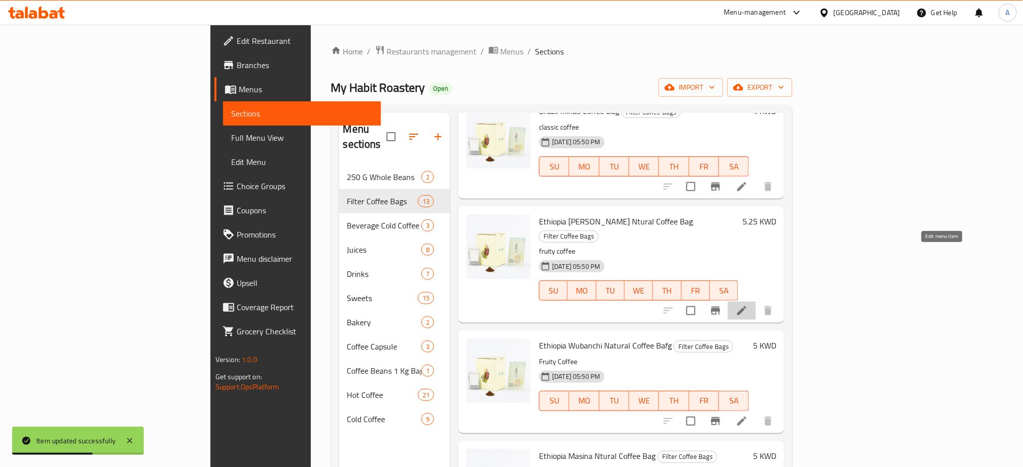
click at [746, 306] on icon at bounding box center [741, 310] width 9 height 9
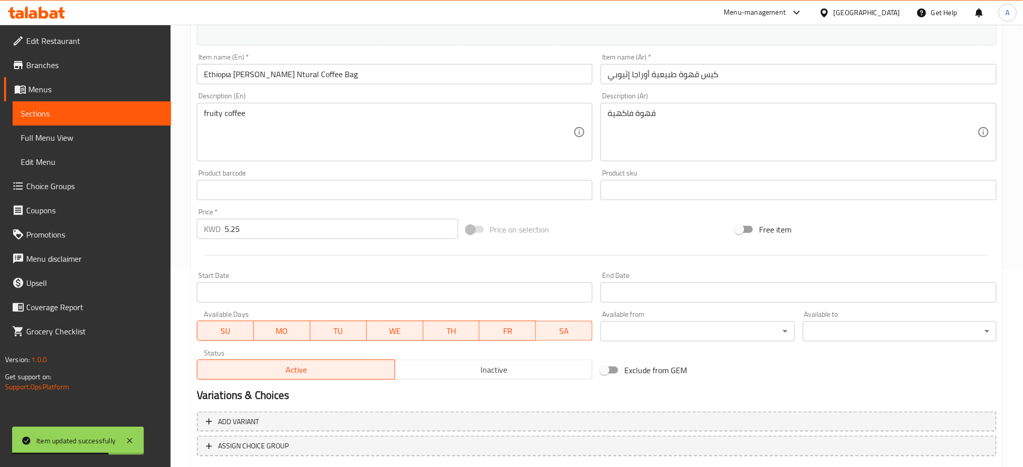
scroll to position [259, 0]
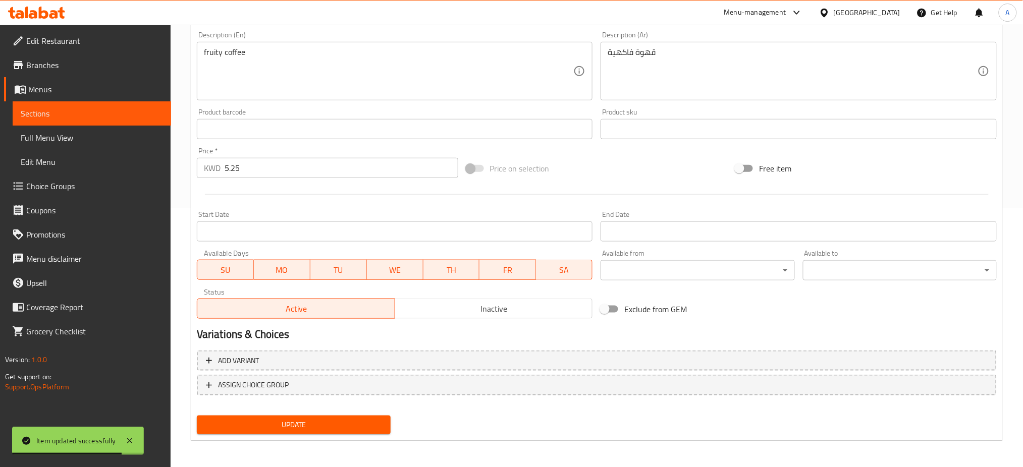
click at [611, 312] on input "Exclude from GEM" at bounding box center [605, 309] width 58 height 19
checkbox input "true"
click at [316, 421] on span "Update" at bounding box center [294, 425] width 178 height 13
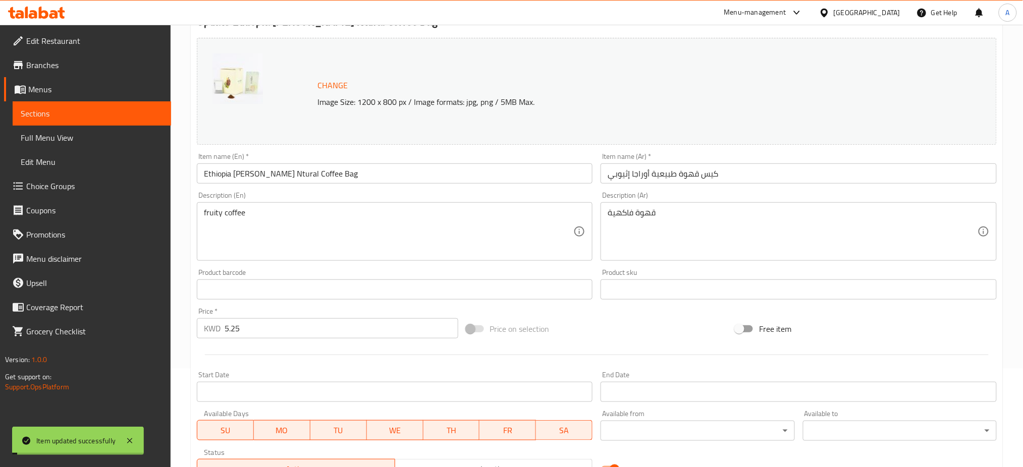
scroll to position [0, 0]
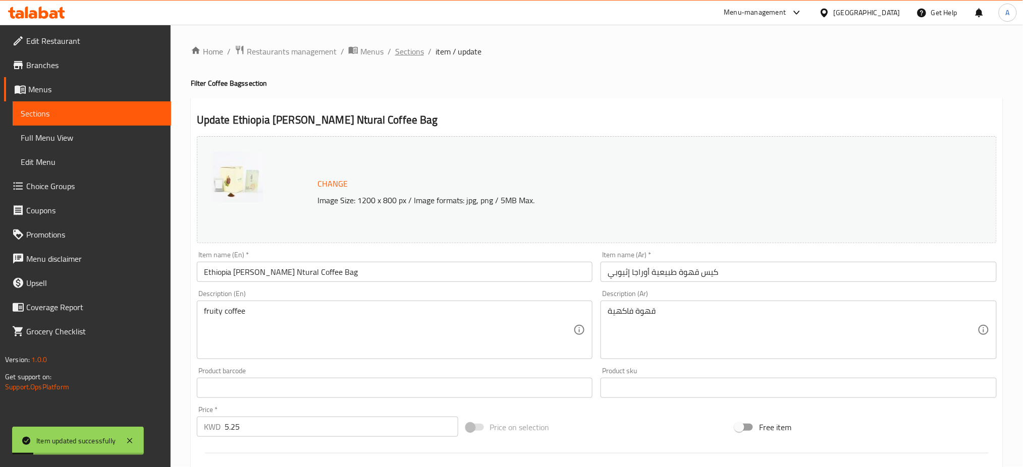
click at [406, 47] on span "Sections" at bounding box center [409, 51] width 29 height 12
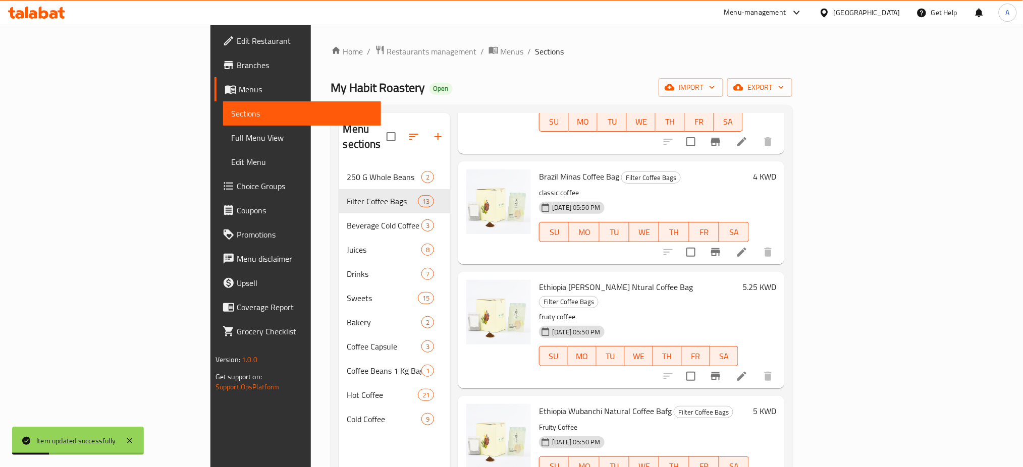
scroll to position [202, 0]
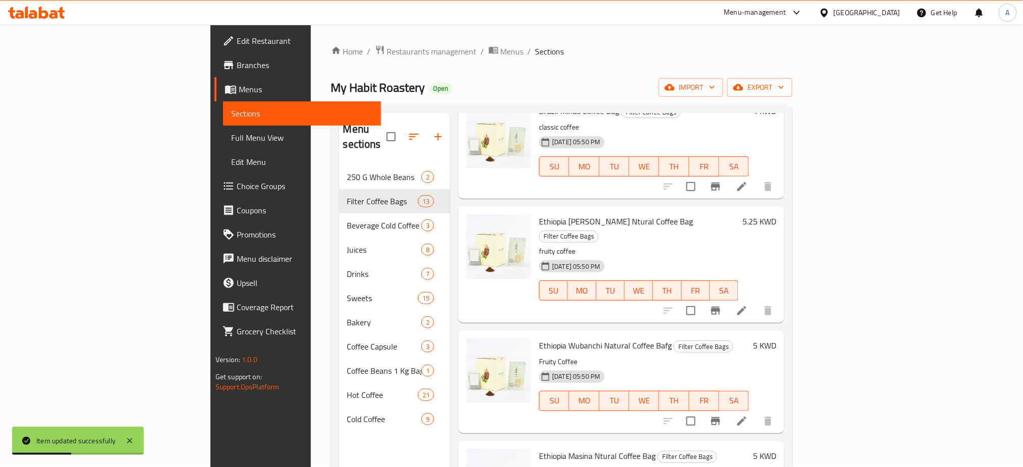
click at [756, 302] on li at bounding box center [742, 311] width 28 height 18
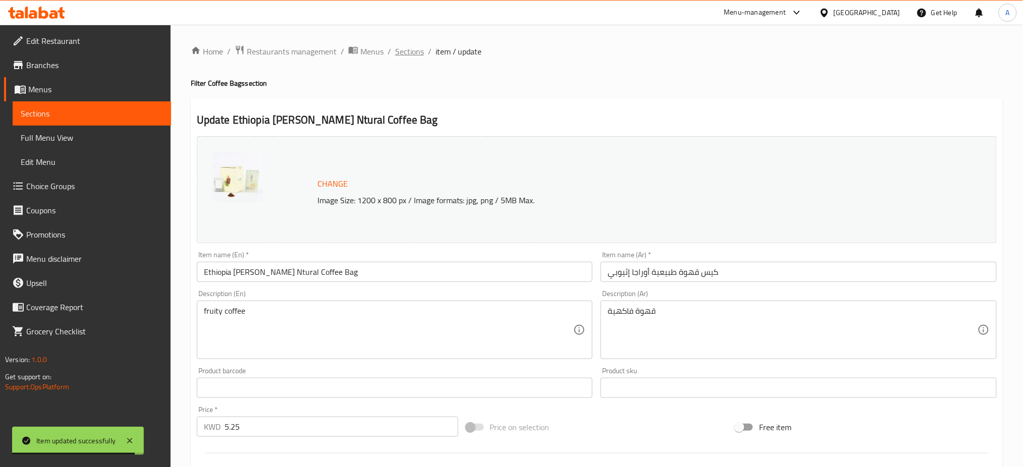
click at [414, 51] on span "Sections" at bounding box center [409, 51] width 29 height 12
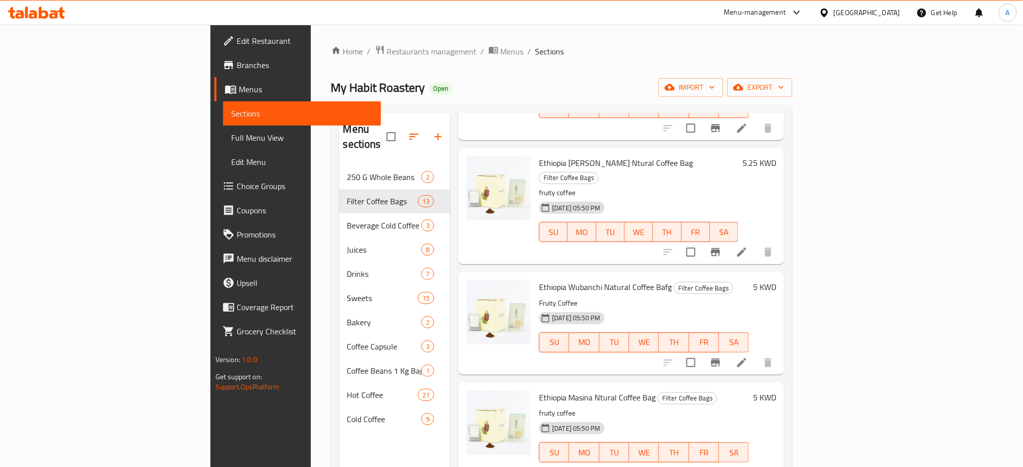
scroll to position [269, 0]
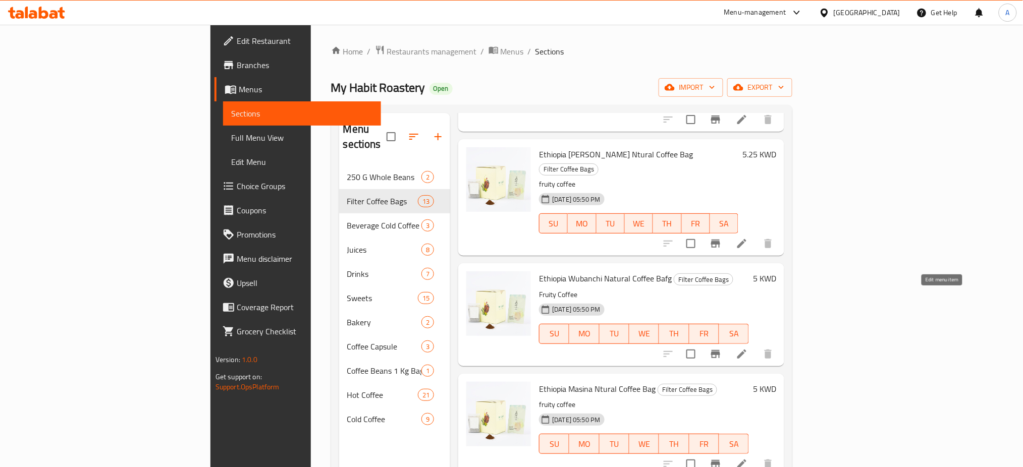
click at [748, 348] on icon at bounding box center [742, 354] width 12 height 12
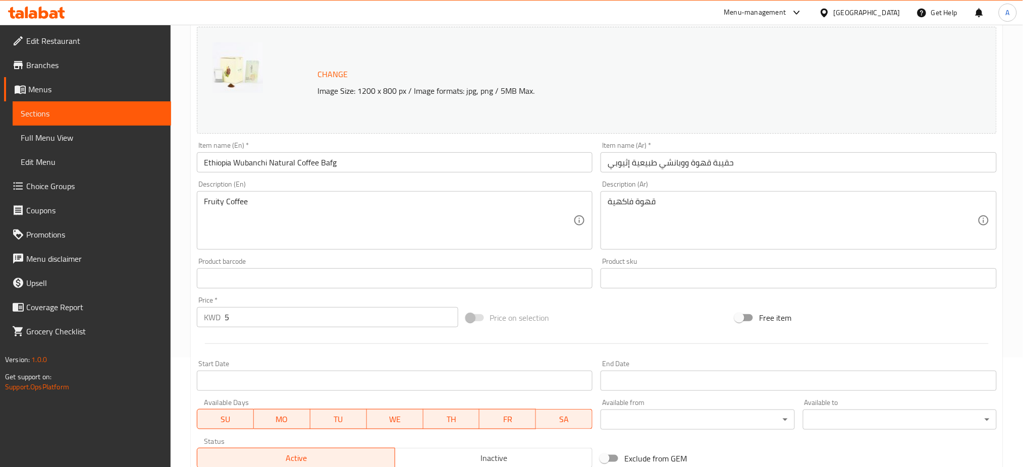
scroll to position [259, 0]
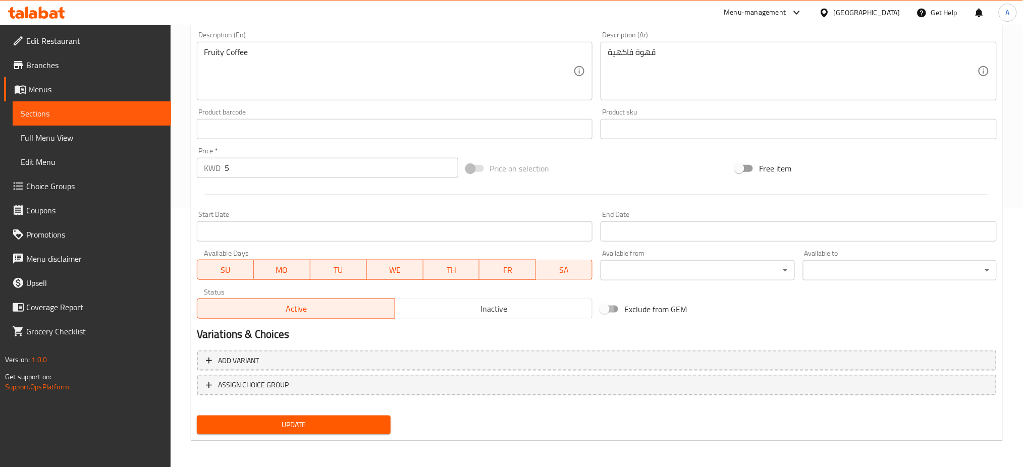
click at [614, 311] on input "Exclude from GEM" at bounding box center [605, 309] width 58 height 19
checkbox input "true"
click at [325, 422] on span "Update" at bounding box center [294, 425] width 178 height 13
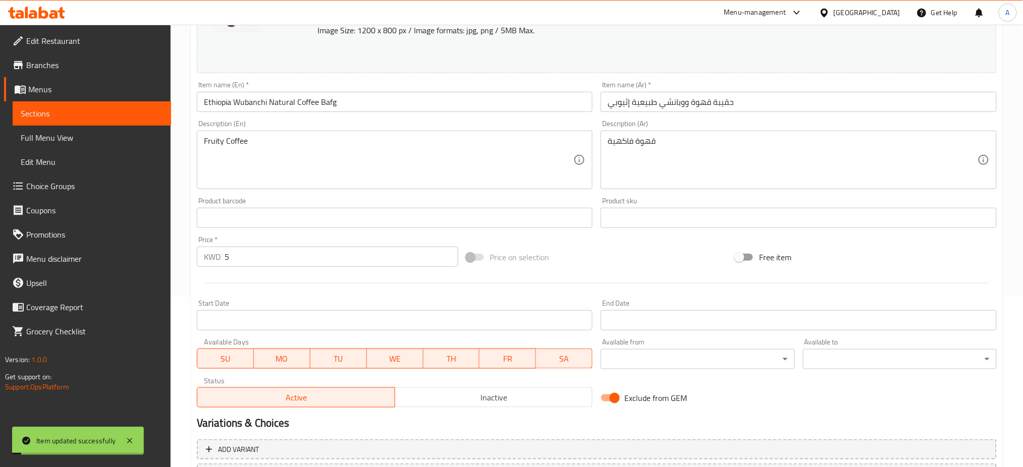
scroll to position [0, 0]
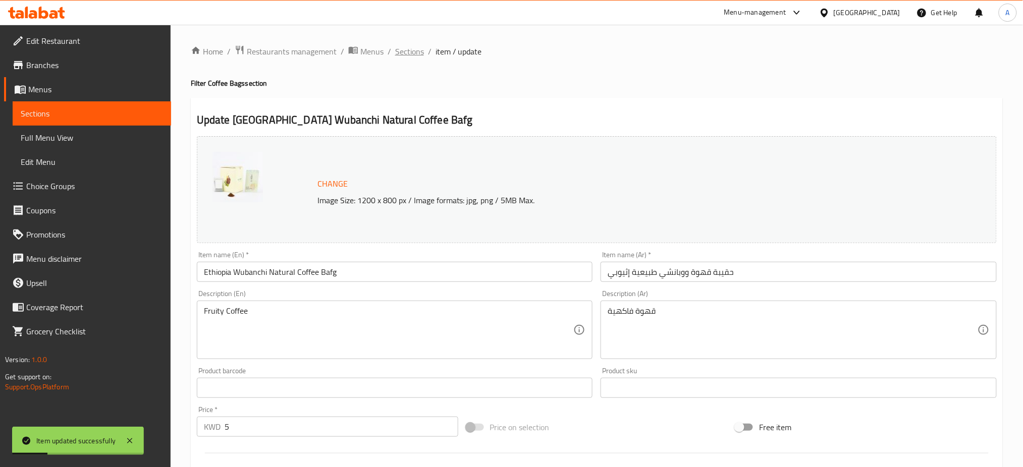
click at [415, 47] on span "Sections" at bounding box center [409, 51] width 29 height 12
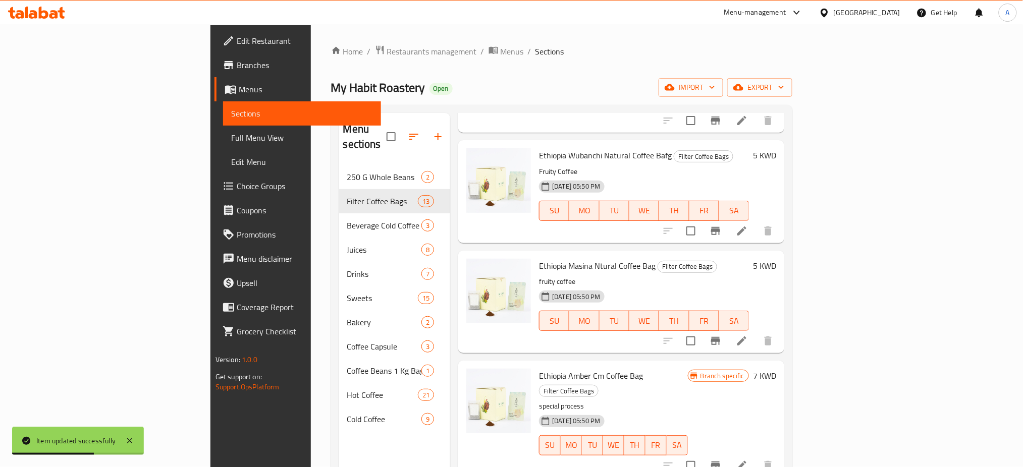
scroll to position [404, 0]
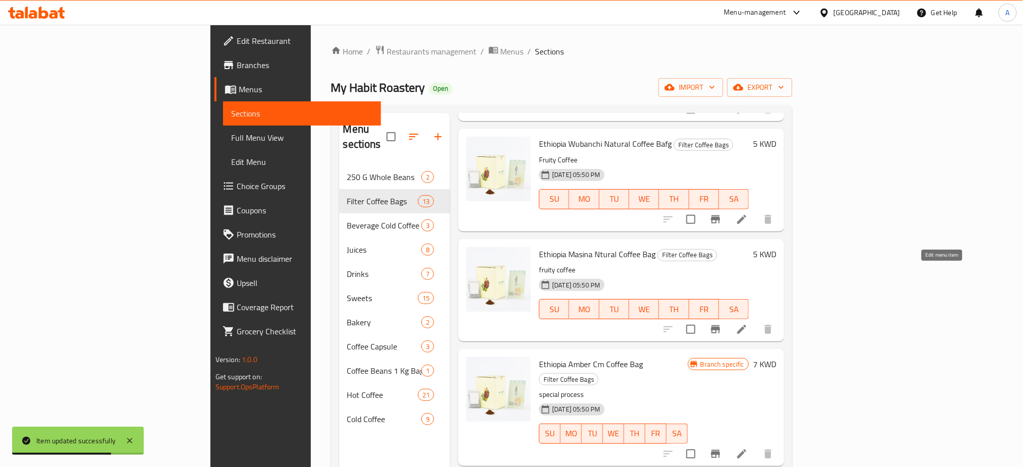
click at [748, 323] on icon at bounding box center [742, 329] width 12 height 12
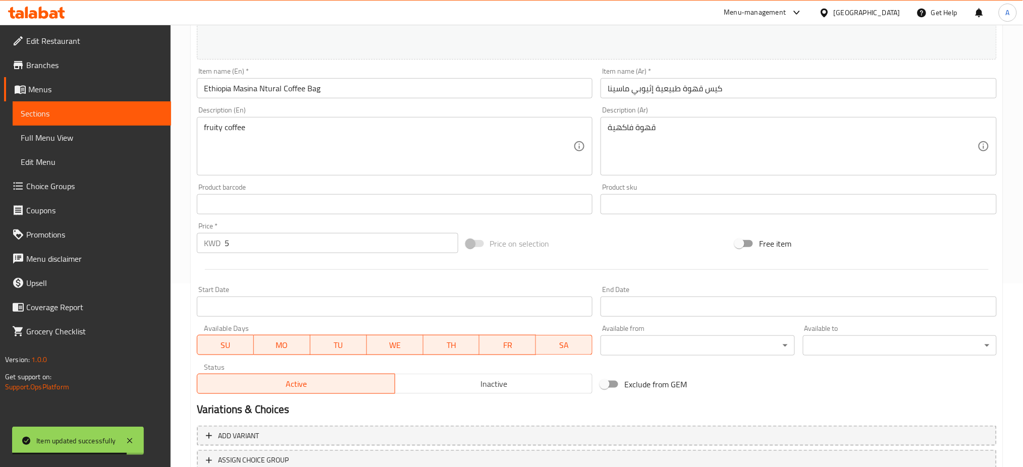
scroll to position [259, 0]
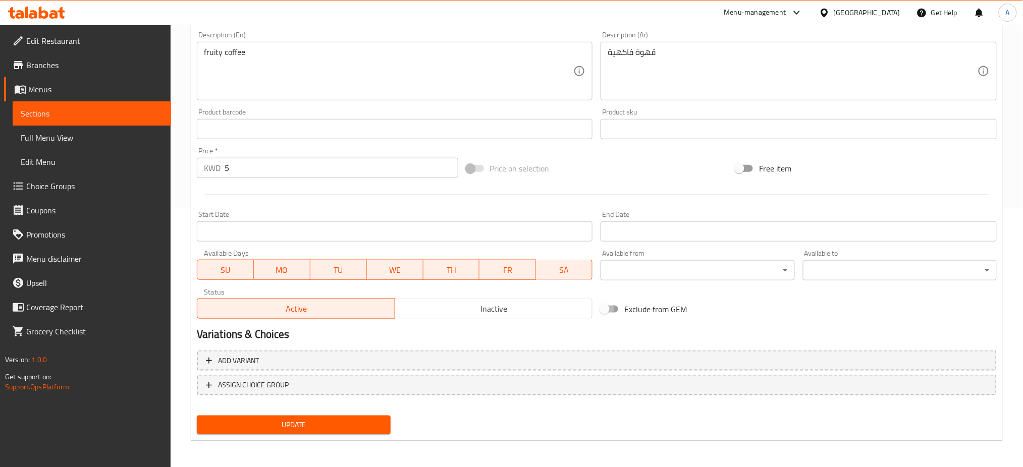
click at [614, 308] on input "Exclude from GEM" at bounding box center [605, 309] width 58 height 19
checkbox input "true"
click at [300, 425] on span "Update" at bounding box center [294, 425] width 178 height 13
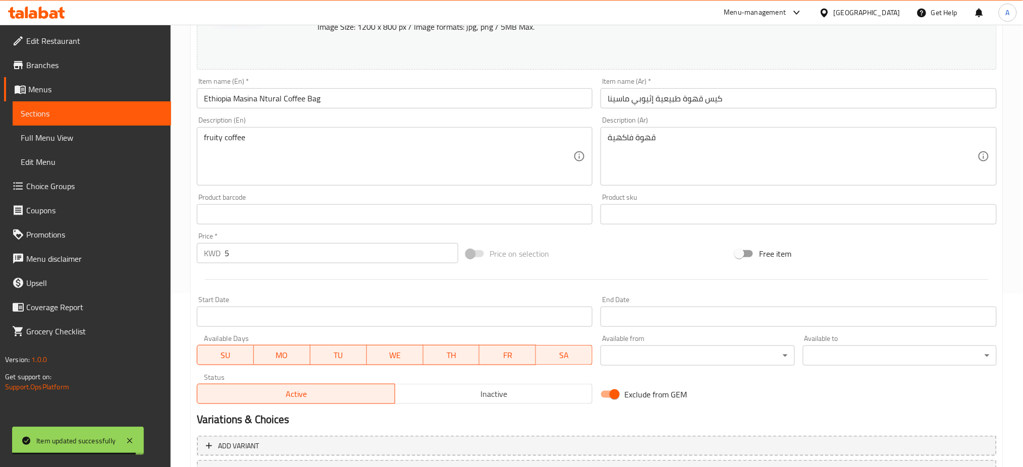
scroll to position [0, 0]
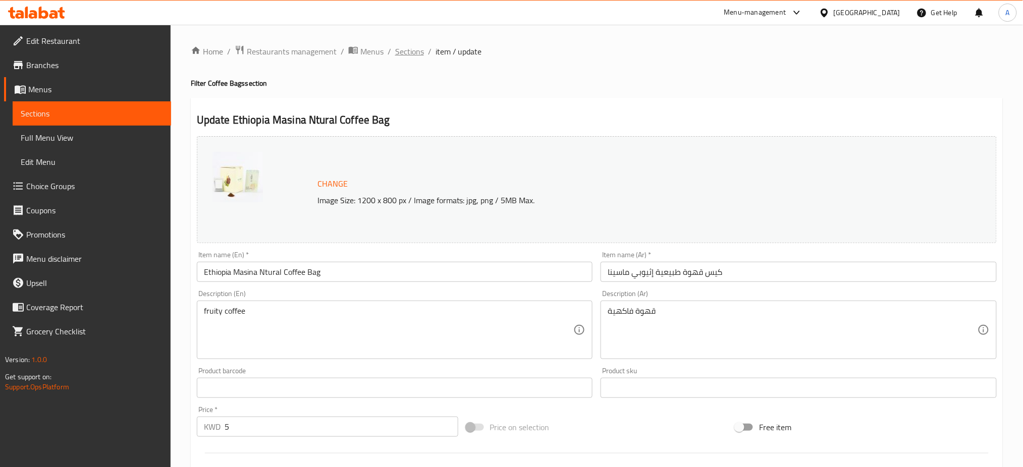
click at [414, 45] on span "Sections" at bounding box center [409, 51] width 29 height 12
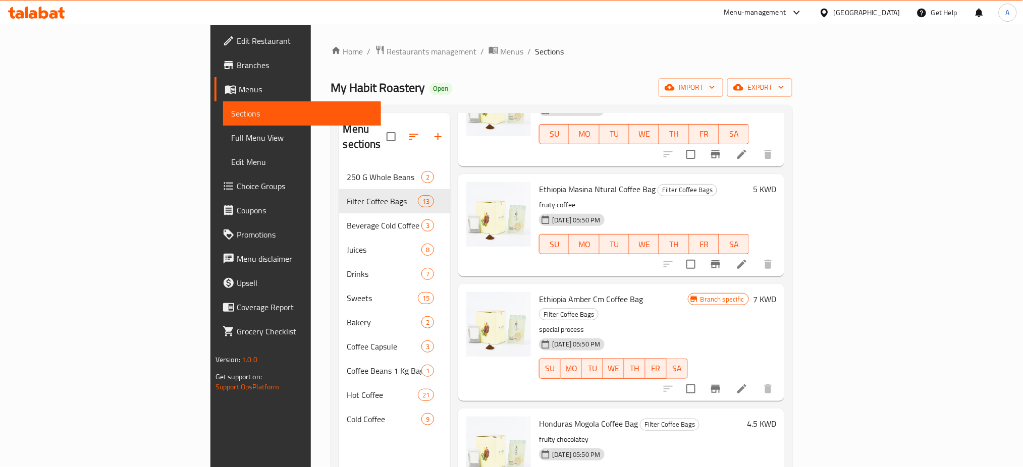
scroll to position [471, 0]
click at [746, 382] on icon at bounding box center [741, 386] width 9 height 9
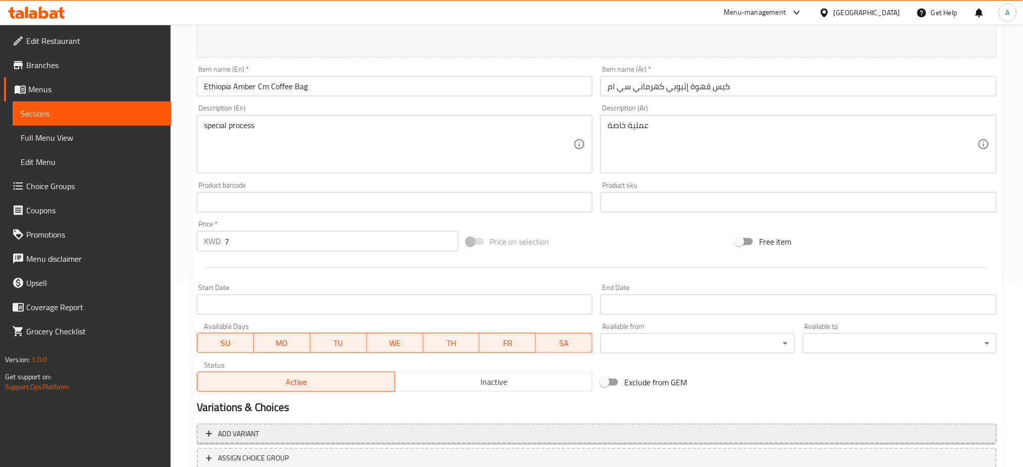
scroll to position [259, 0]
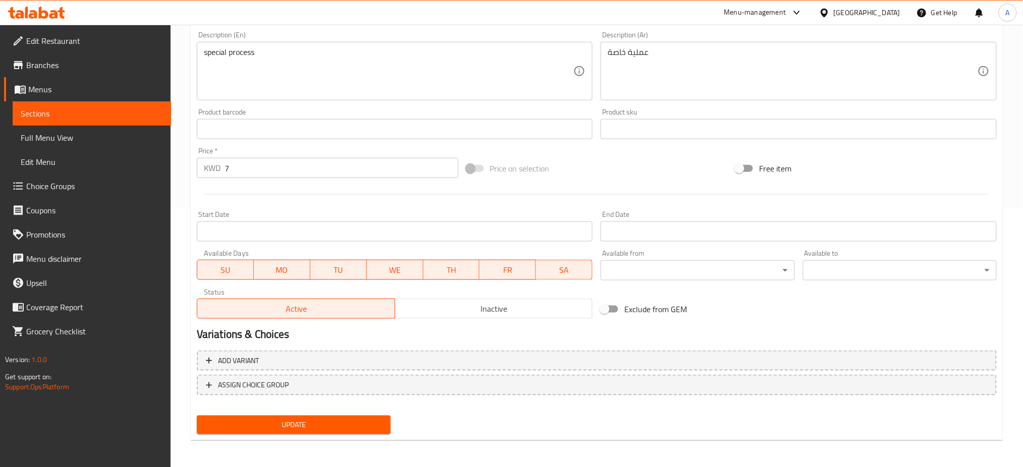
click at [610, 304] on input "Exclude from GEM" at bounding box center [605, 309] width 58 height 19
checkbox input "true"
click at [276, 428] on span "Update" at bounding box center [294, 425] width 178 height 13
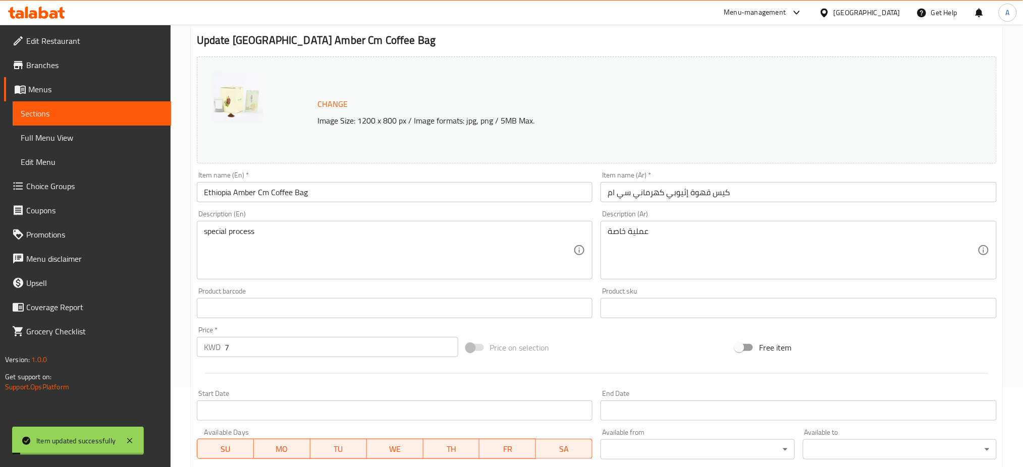
scroll to position [0, 0]
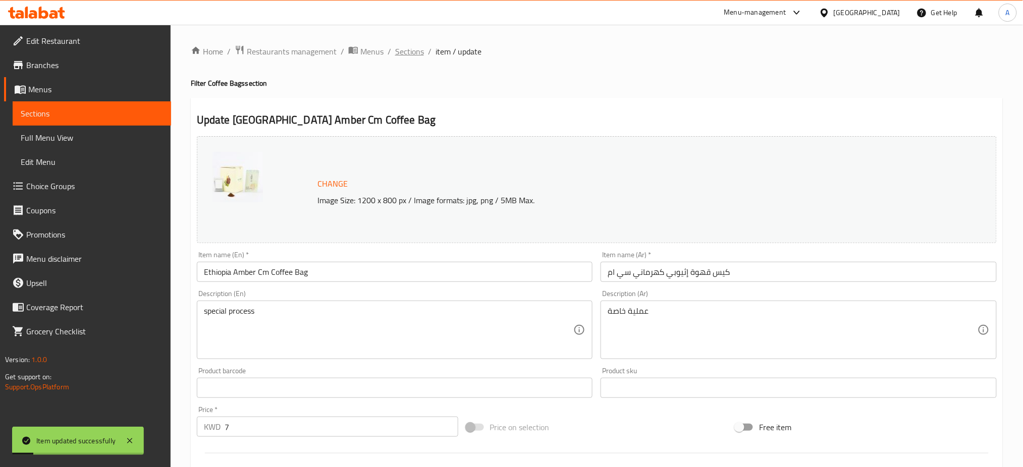
click at [417, 51] on span "Sections" at bounding box center [409, 51] width 29 height 12
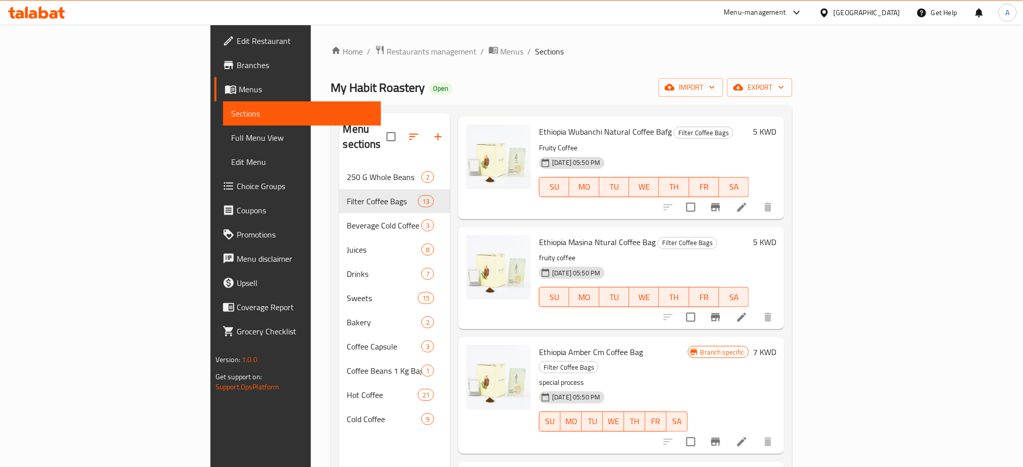
scroll to position [471, 0]
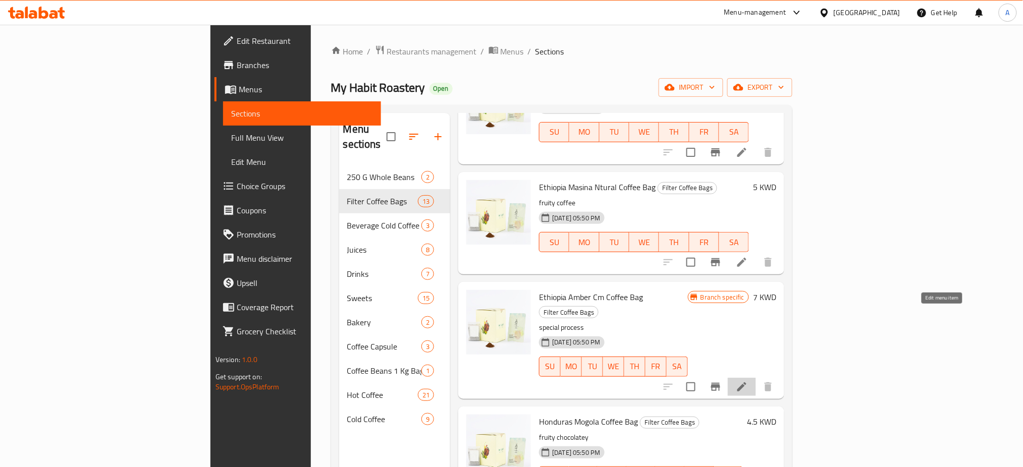
click at [748, 381] on icon at bounding box center [742, 387] width 12 height 12
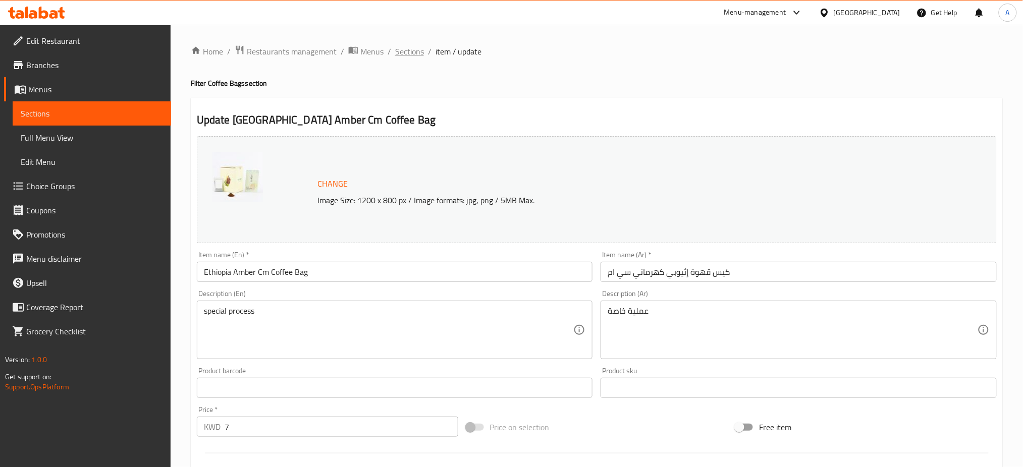
click at [416, 51] on span "Sections" at bounding box center [409, 51] width 29 height 12
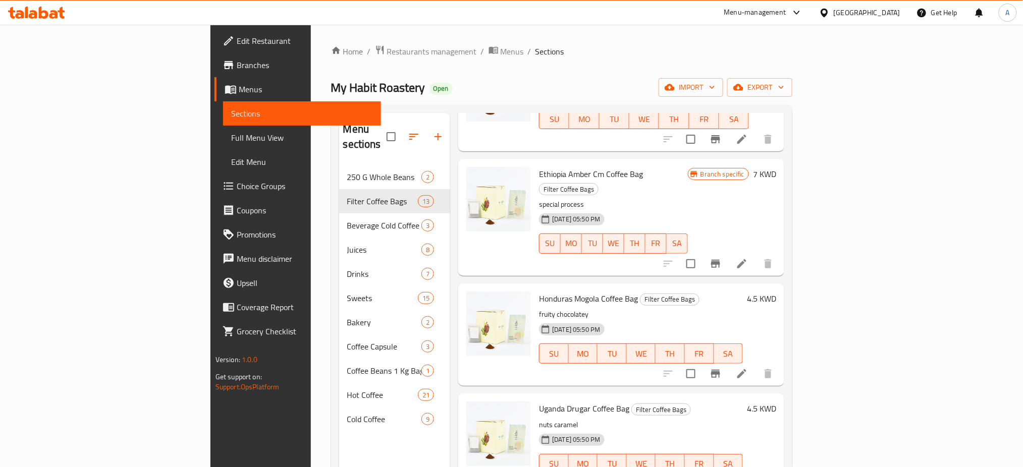
scroll to position [673, 0]
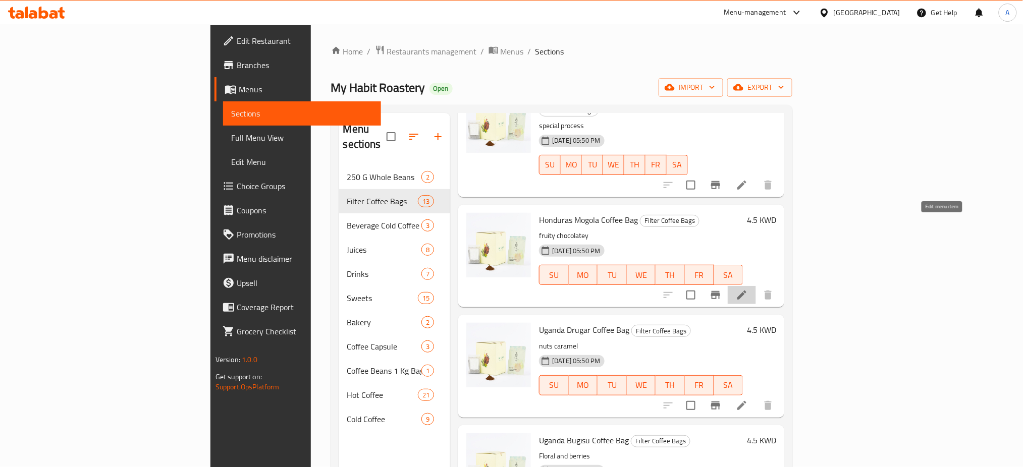
click at [748, 289] on icon at bounding box center [742, 295] width 12 height 12
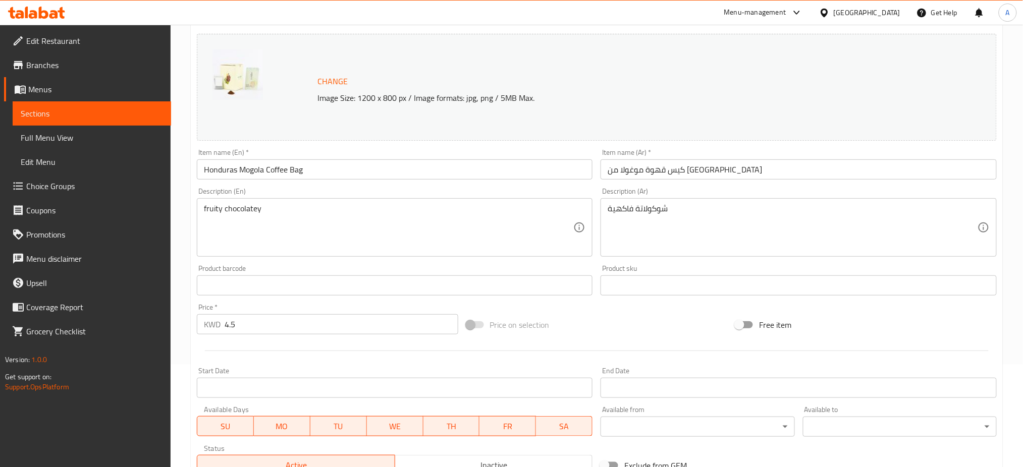
scroll to position [202, 0]
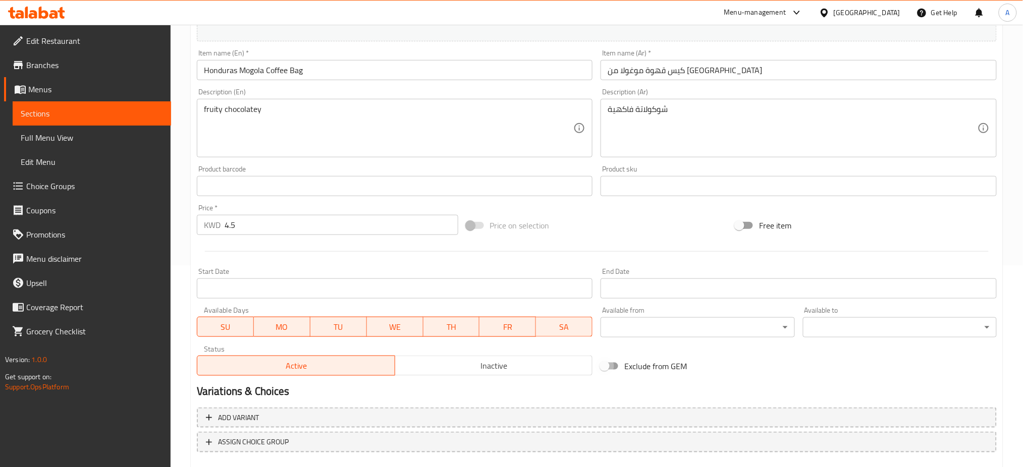
click at [609, 363] on input "Exclude from GEM" at bounding box center [605, 366] width 58 height 19
checkbox input "true"
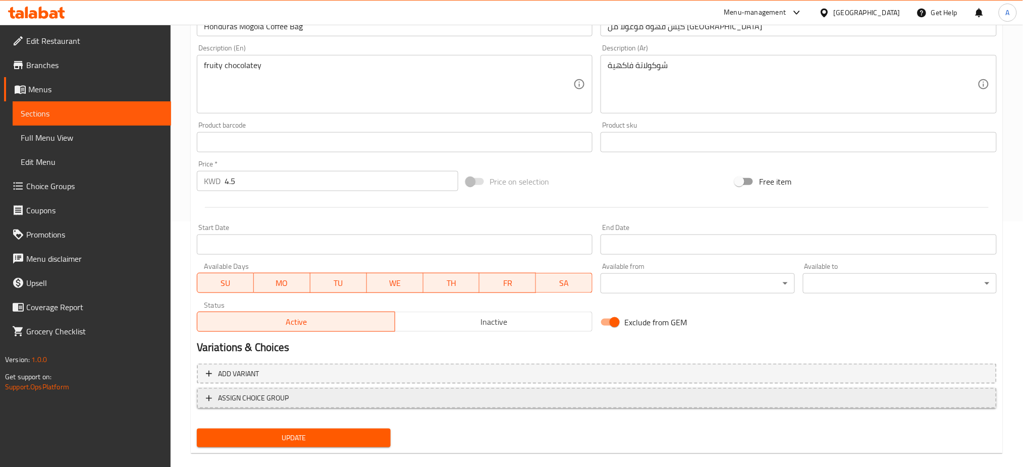
scroll to position [259, 0]
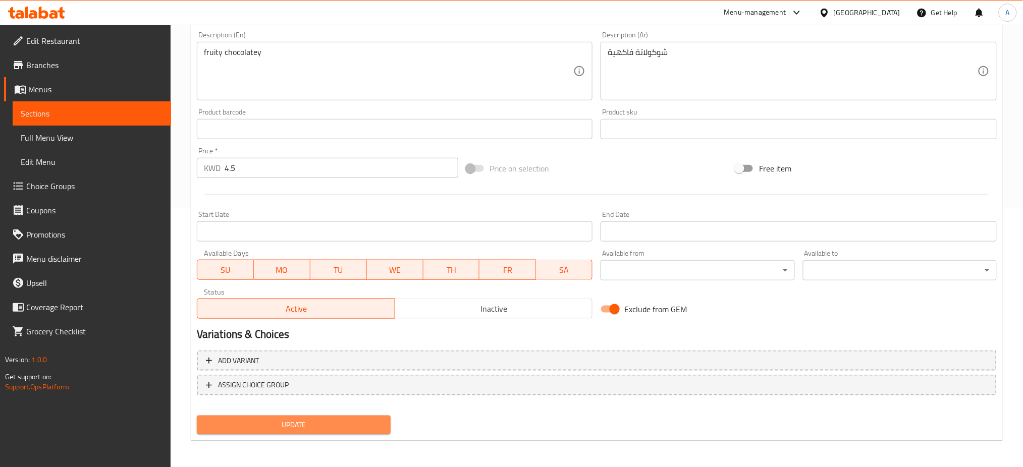
click at [348, 427] on span "Update" at bounding box center [294, 425] width 178 height 13
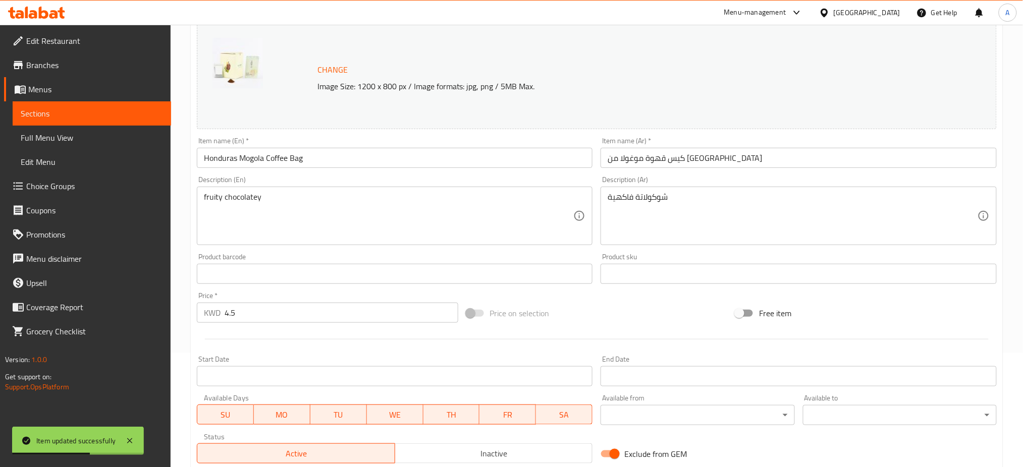
scroll to position [0, 0]
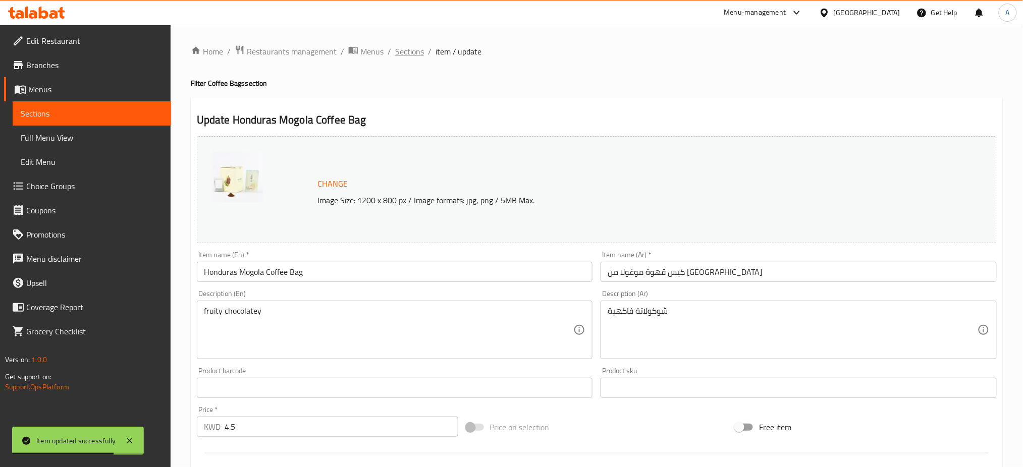
click at [398, 52] on span "Sections" at bounding box center [409, 51] width 29 height 12
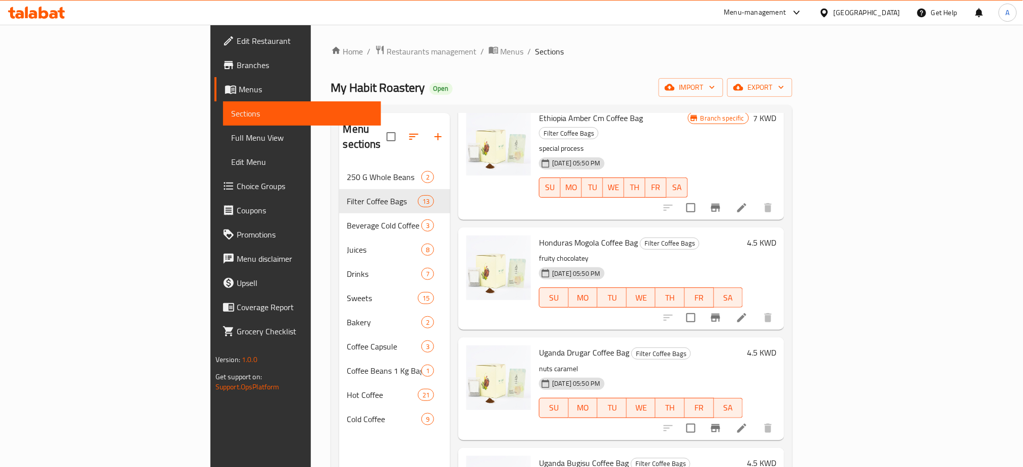
scroll to position [673, 0]
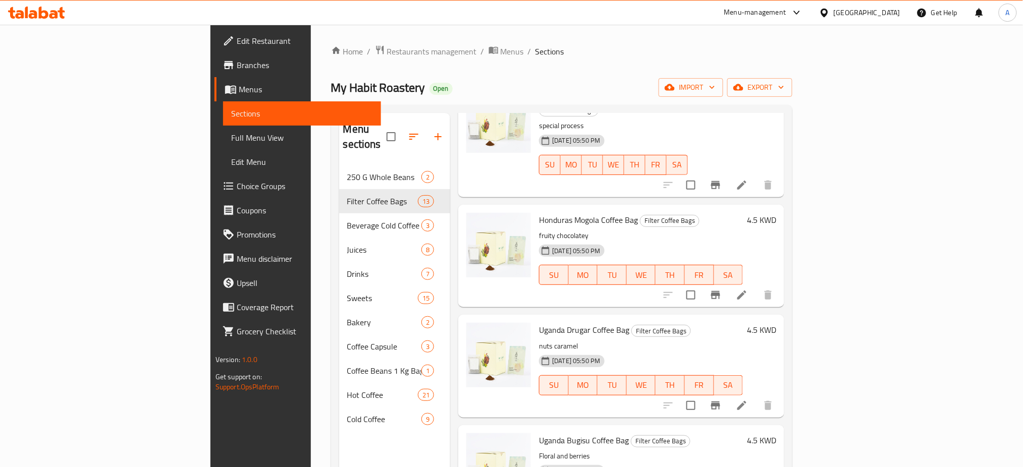
click at [756, 397] on li at bounding box center [742, 406] width 28 height 18
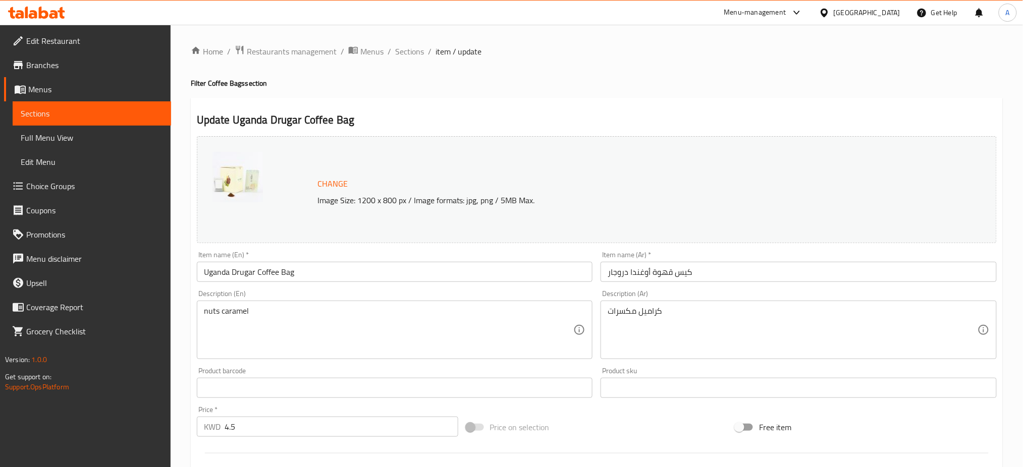
scroll to position [259, 0]
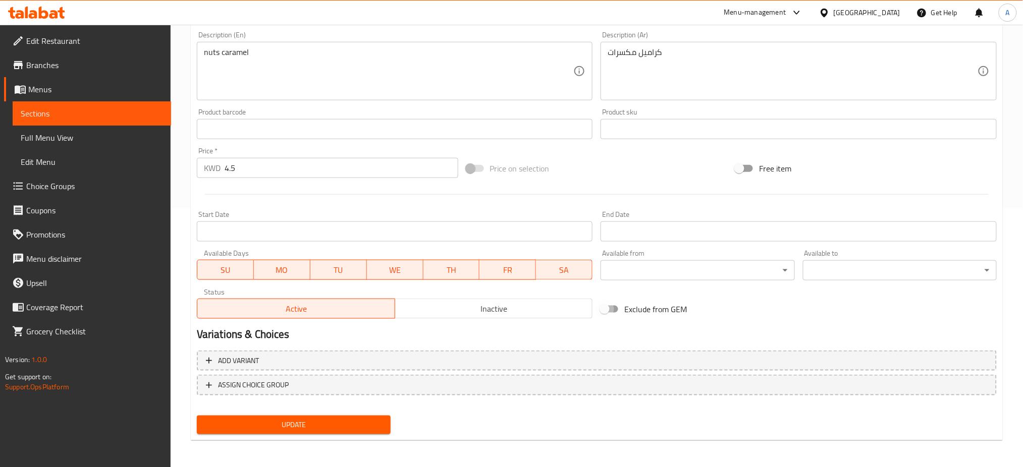
click at [611, 309] on input "Exclude from GEM" at bounding box center [605, 309] width 58 height 19
checkbox input "true"
click at [303, 425] on span "Update" at bounding box center [294, 425] width 178 height 13
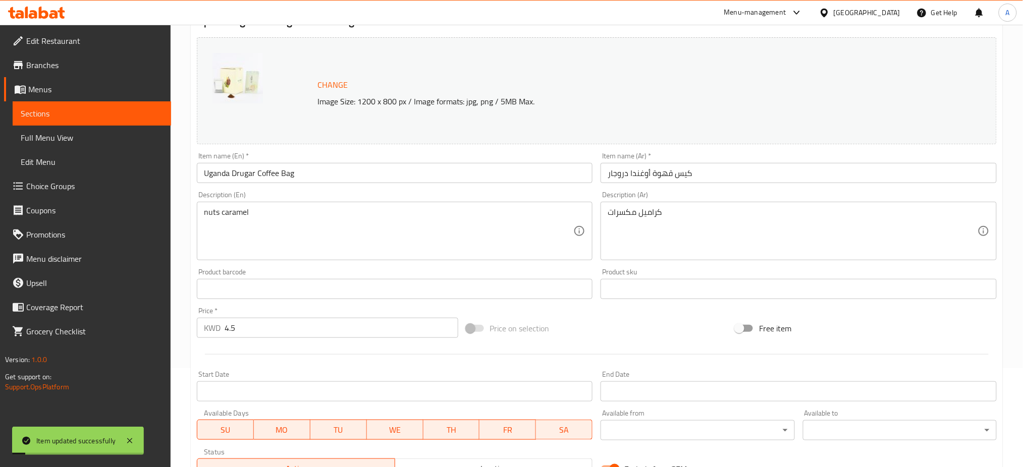
scroll to position [0, 0]
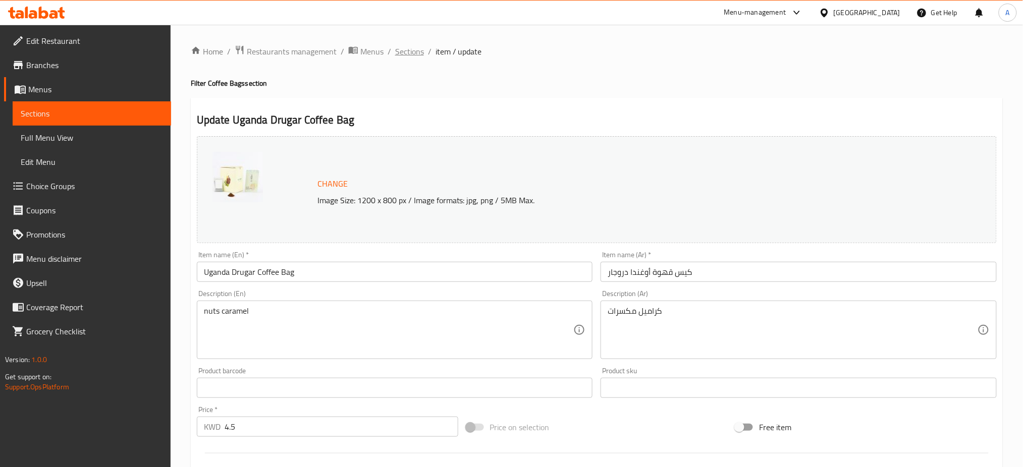
click at [396, 52] on span "Sections" at bounding box center [409, 51] width 29 height 12
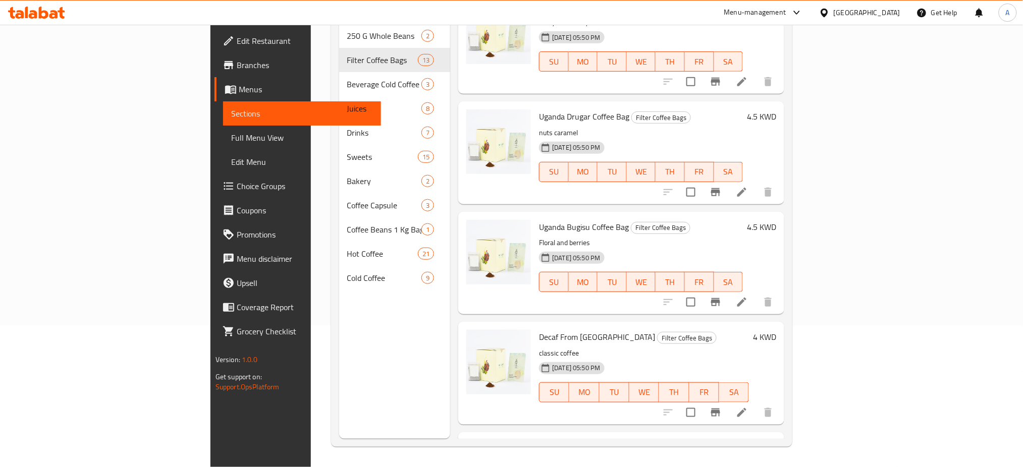
scroll to position [721, 0]
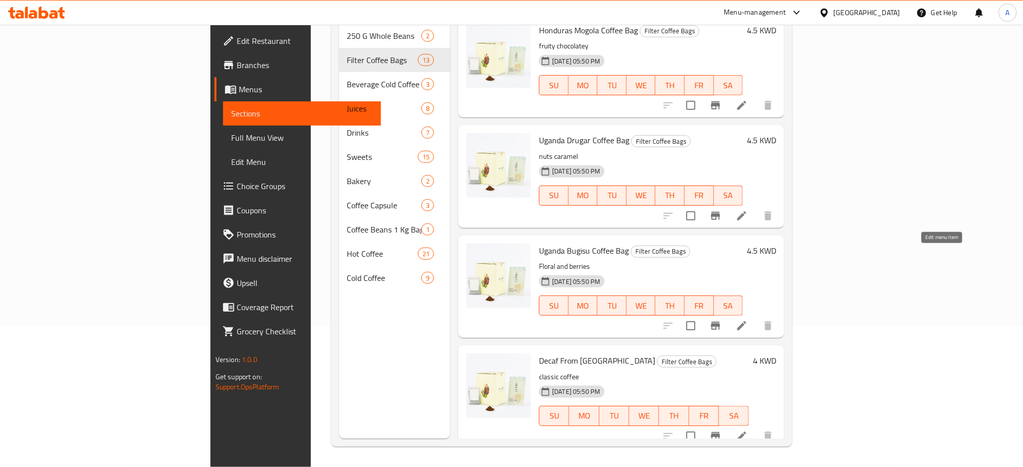
click at [746, 321] on icon at bounding box center [741, 325] width 9 height 9
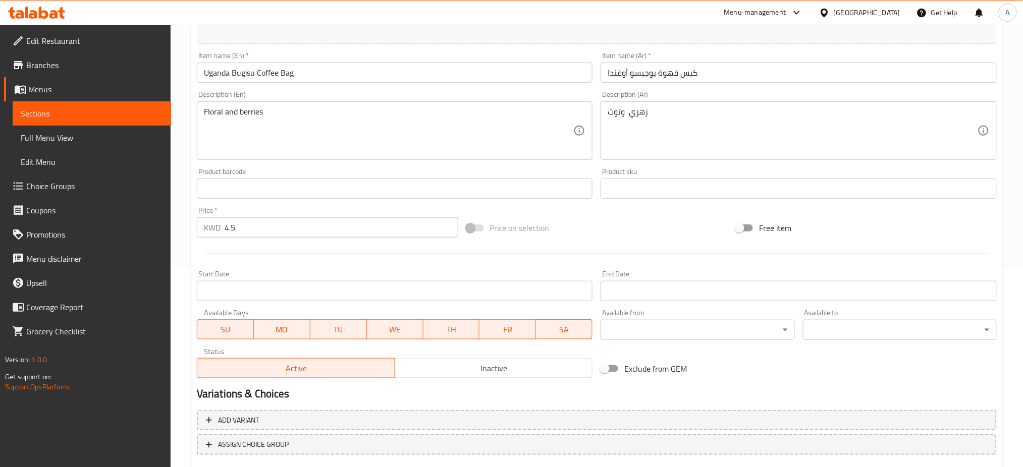
scroll to position [259, 0]
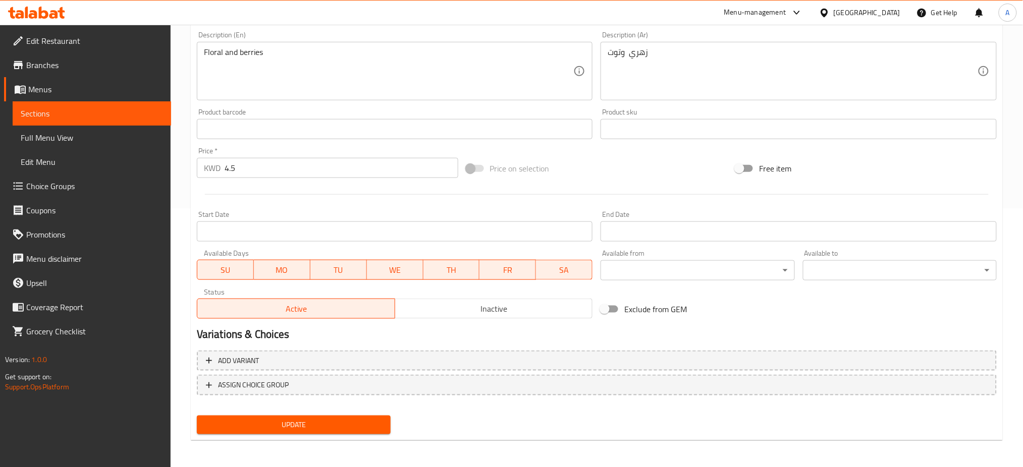
click at [615, 311] on input "Exclude from GEM" at bounding box center [605, 309] width 58 height 19
checkbox input "true"
click at [278, 424] on span "Update" at bounding box center [294, 425] width 178 height 13
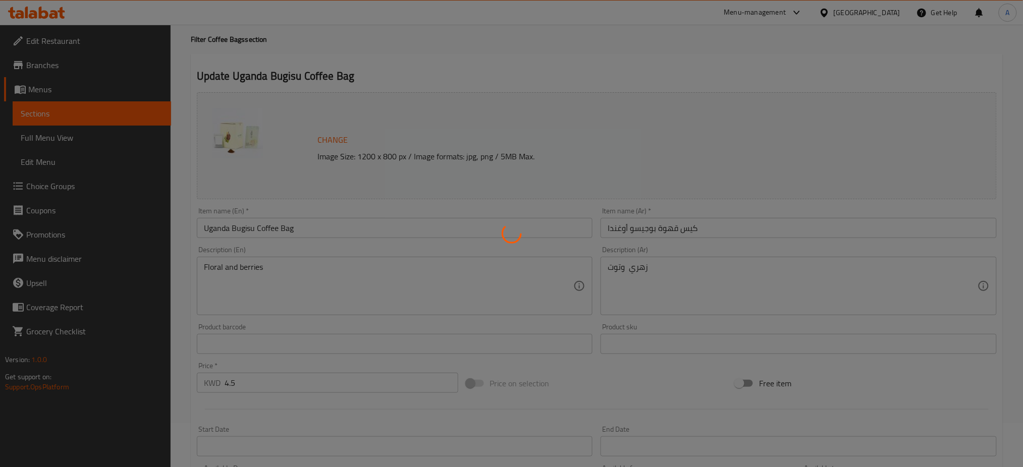
scroll to position [0, 0]
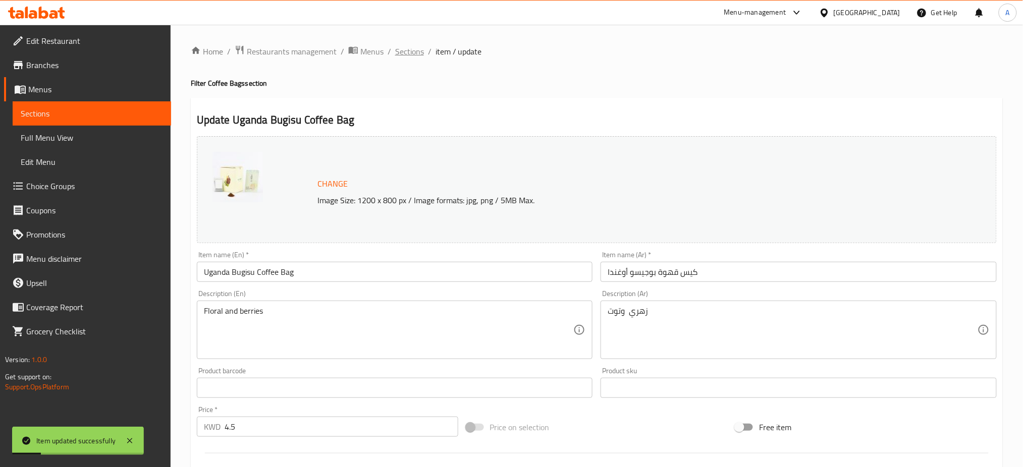
click at [406, 49] on span "Sections" at bounding box center [409, 51] width 29 height 12
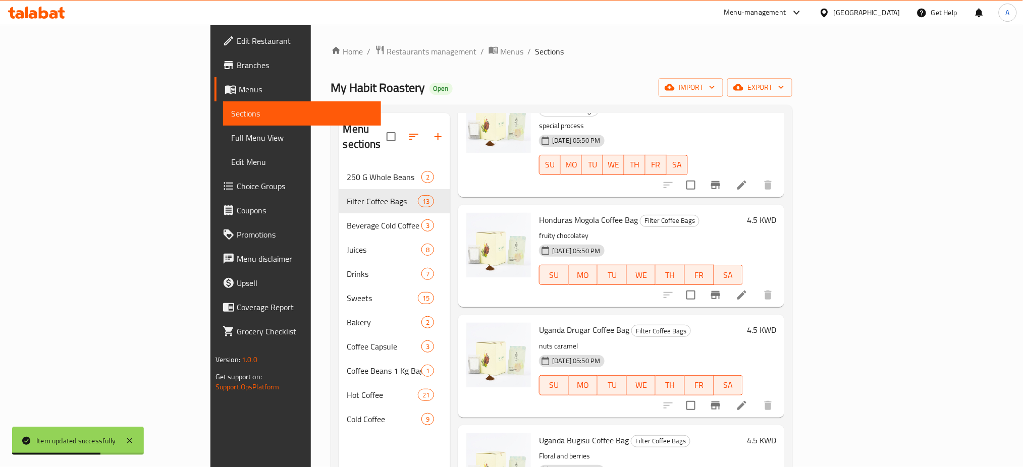
scroll to position [740, 0]
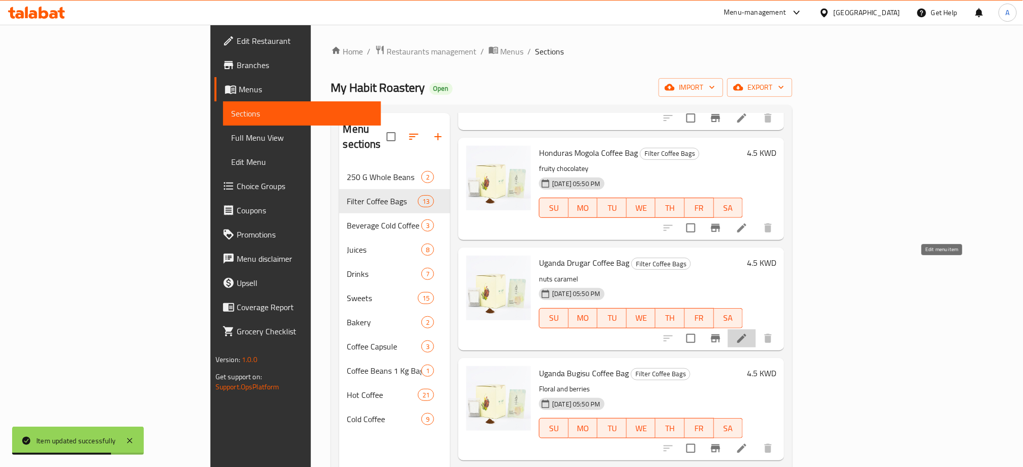
click at [748, 333] on icon at bounding box center [742, 339] width 12 height 12
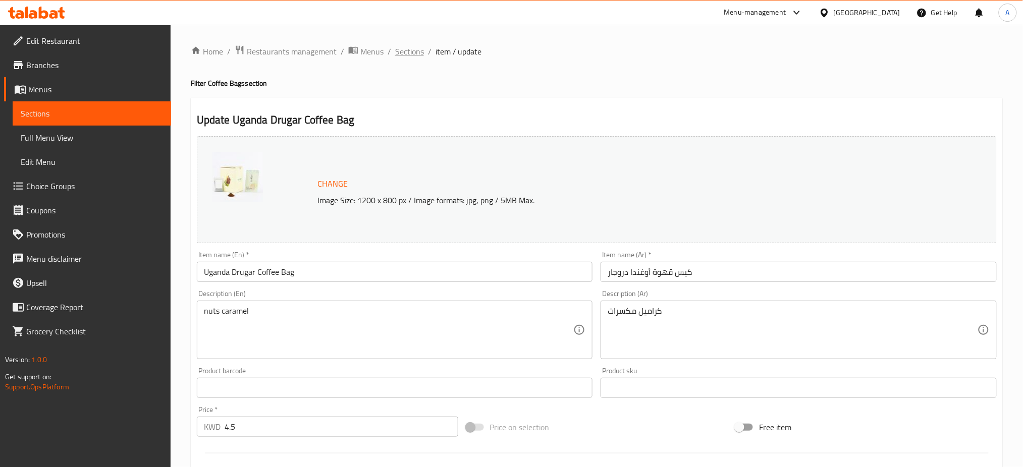
click at [403, 47] on span "Sections" at bounding box center [409, 51] width 29 height 12
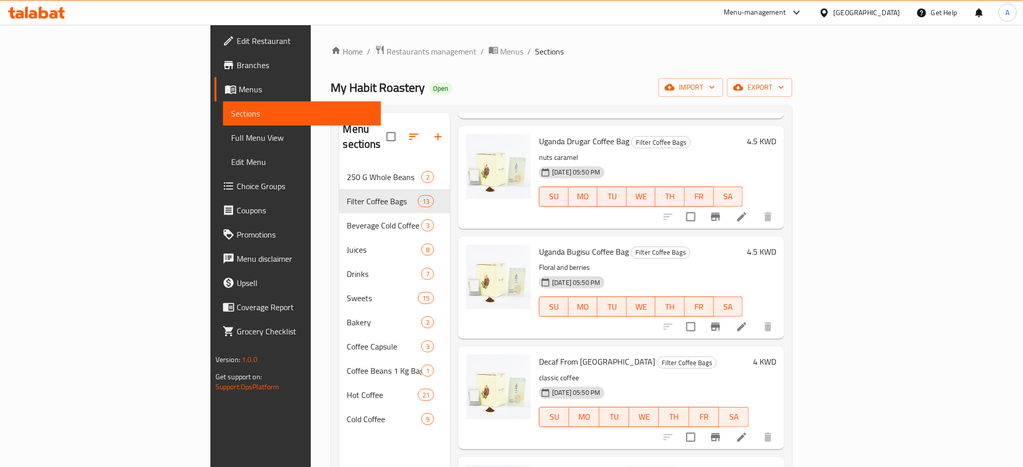
scroll to position [874, 0]
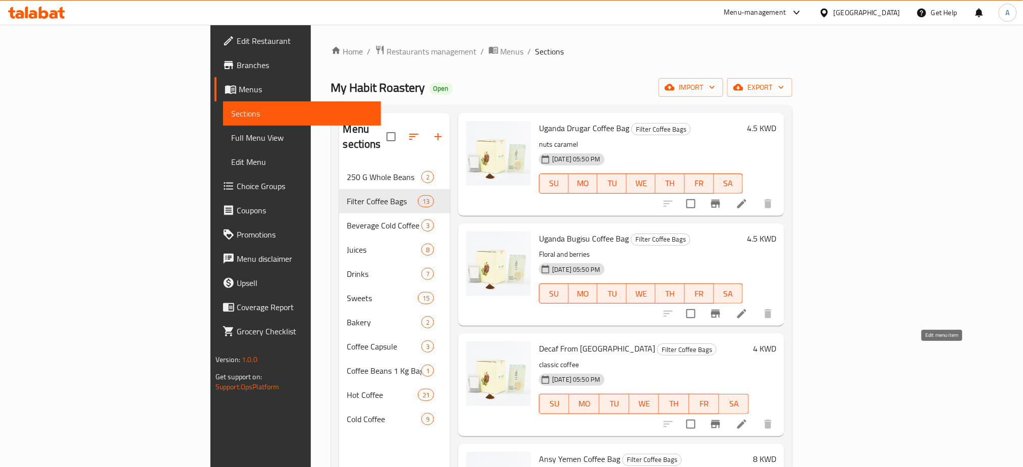
click at [748, 418] on icon at bounding box center [742, 424] width 12 height 12
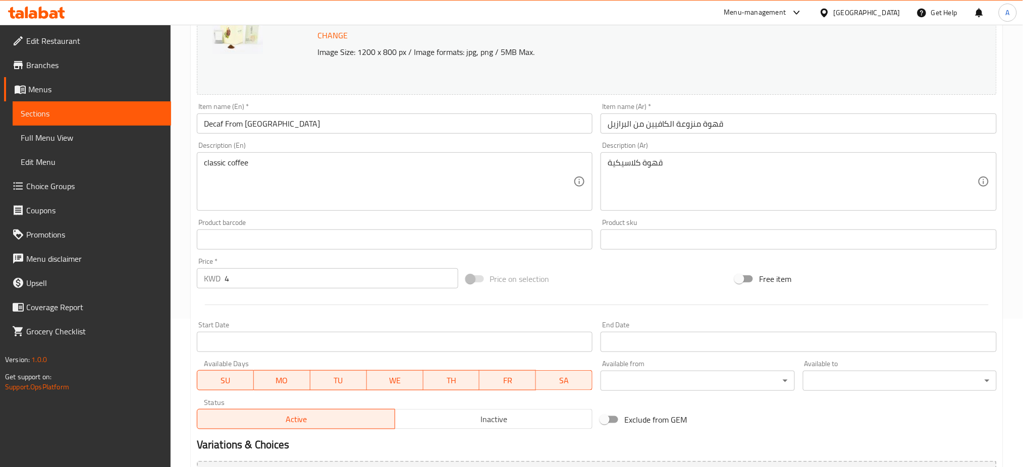
scroll to position [259, 0]
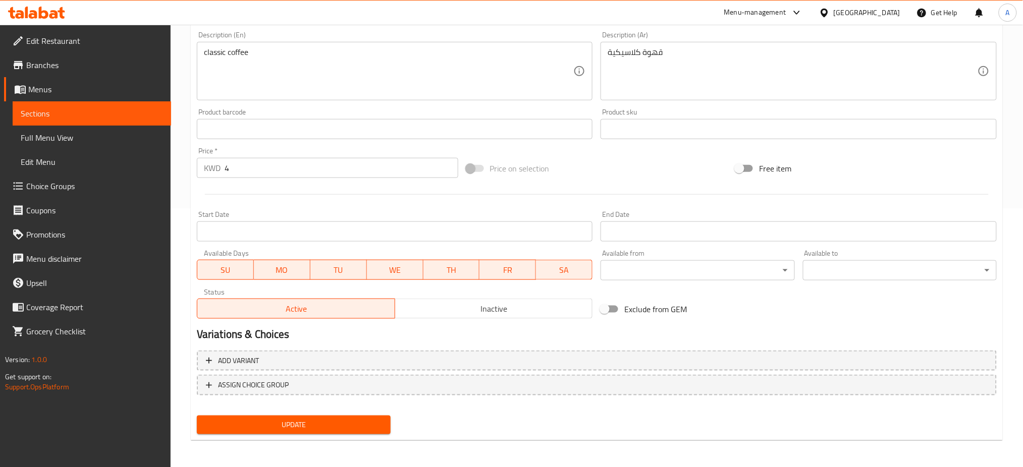
click at [606, 310] on input "Exclude from GEM" at bounding box center [605, 309] width 58 height 19
checkbox input "true"
click at [311, 428] on span "Update" at bounding box center [294, 425] width 178 height 13
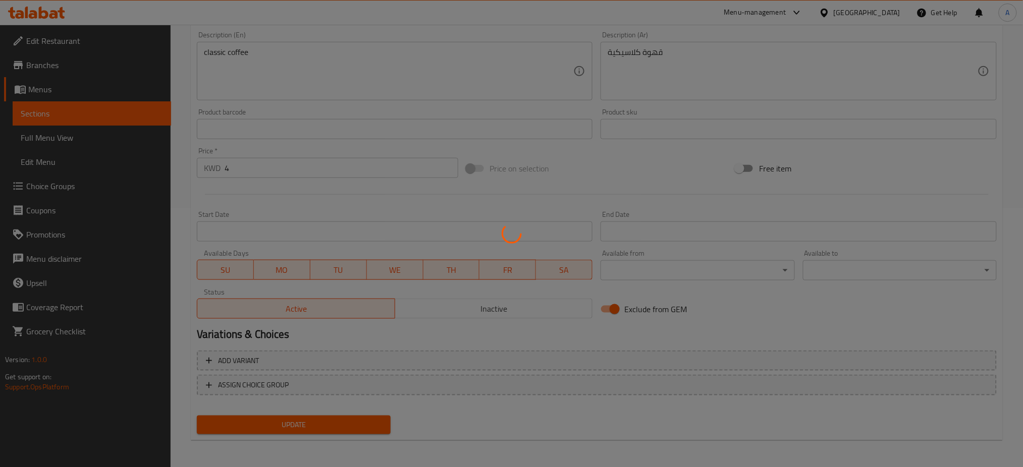
scroll to position [0, 0]
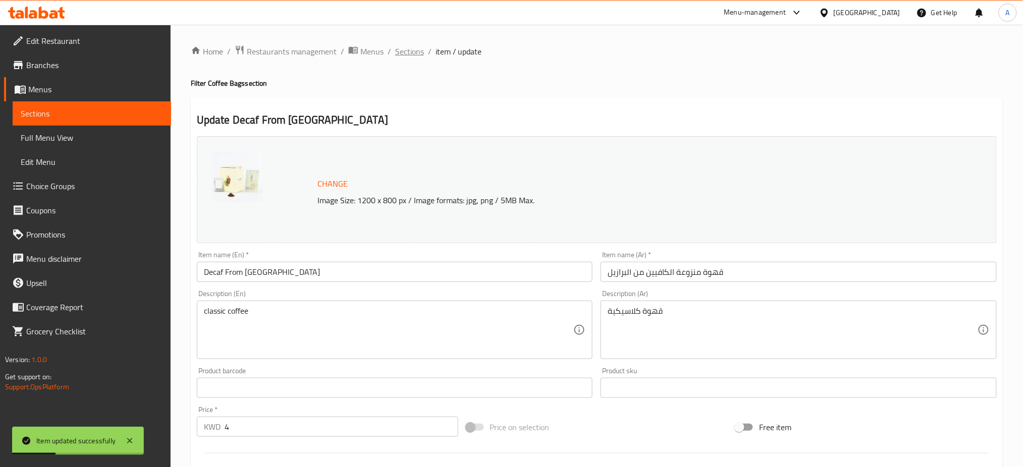
click at [417, 51] on span "Sections" at bounding box center [409, 51] width 29 height 12
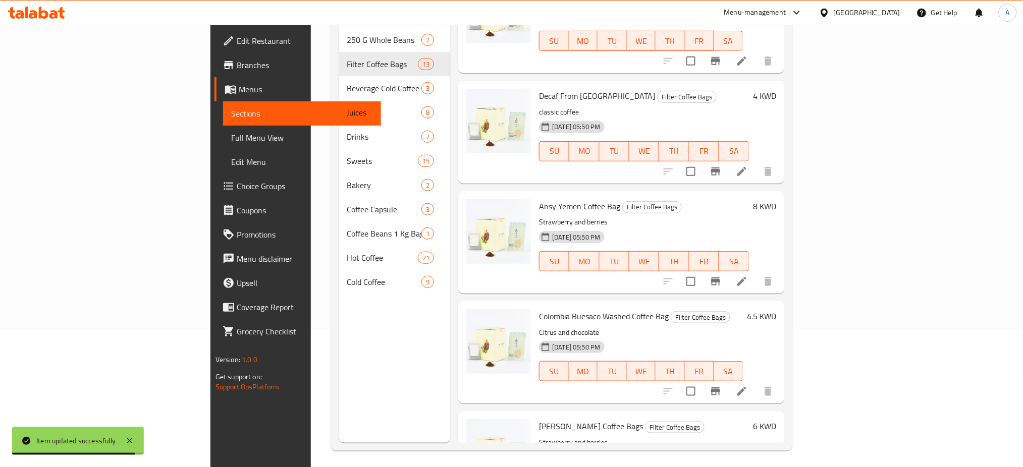
scroll to position [141, 0]
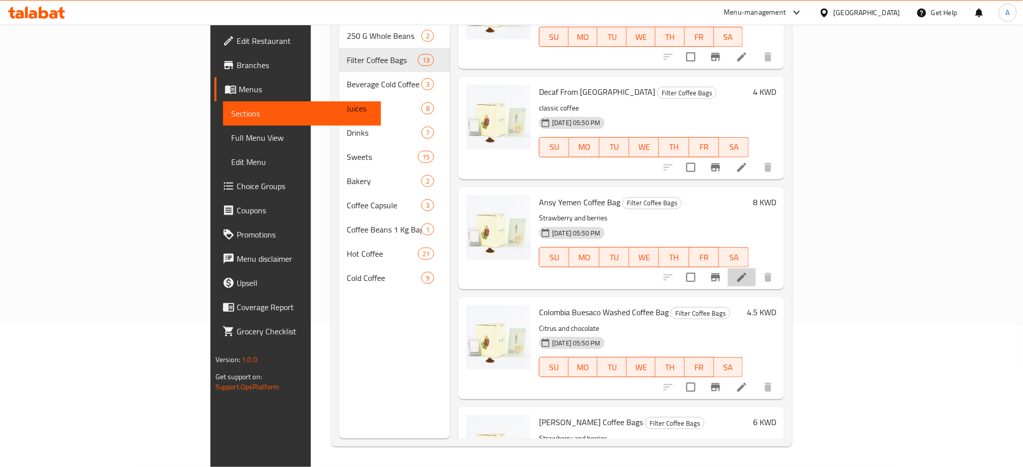
click at [748, 271] on icon at bounding box center [742, 277] width 12 height 12
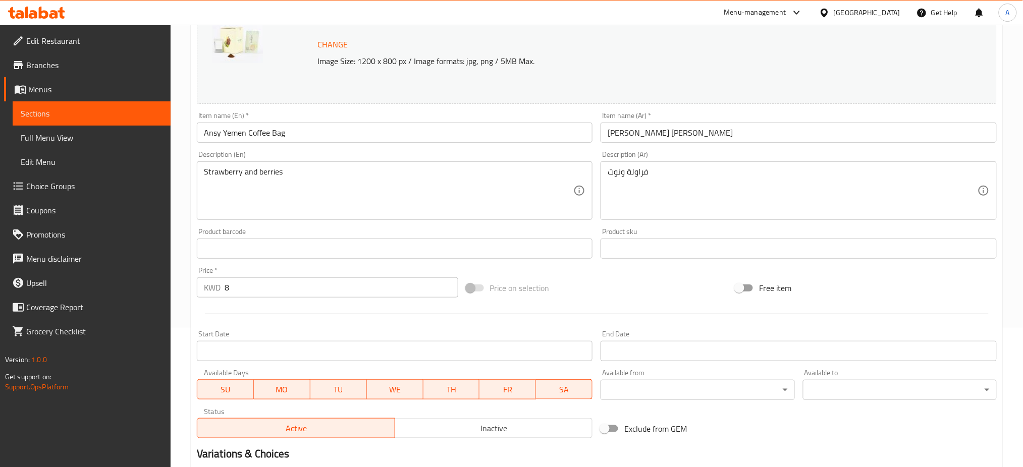
scroll to position [259, 0]
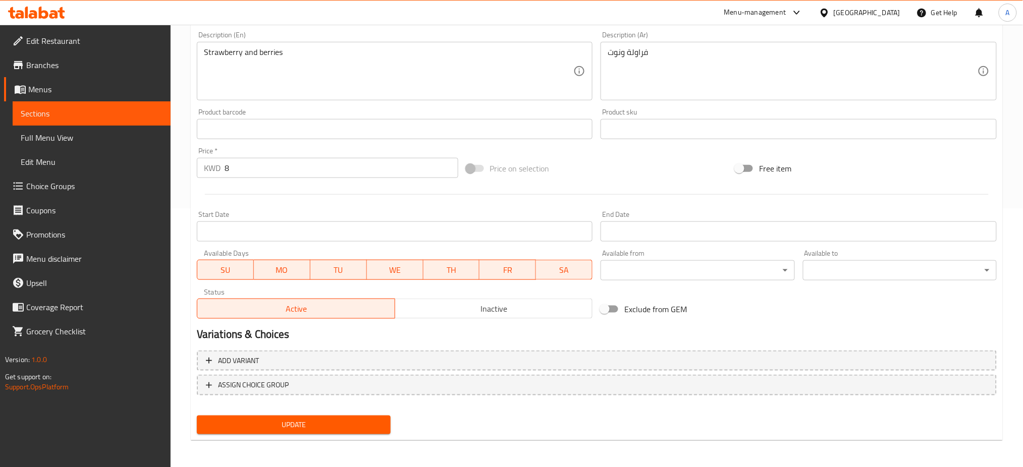
click at [603, 315] on input "Exclude from GEM" at bounding box center [605, 309] width 58 height 19
checkbox input "true"
click at [313, 427] on span "Update" at bounding box center [294, 425] width 178 height 13
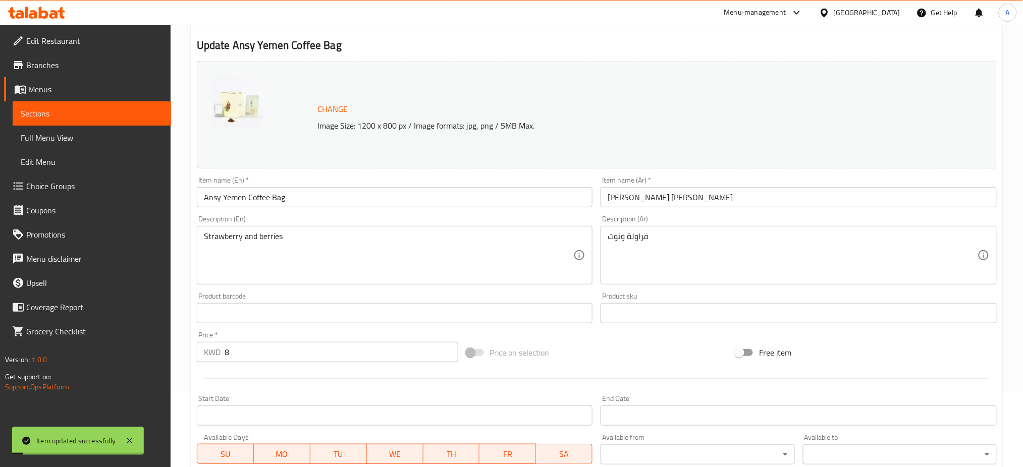
scroll to position [0, 0]
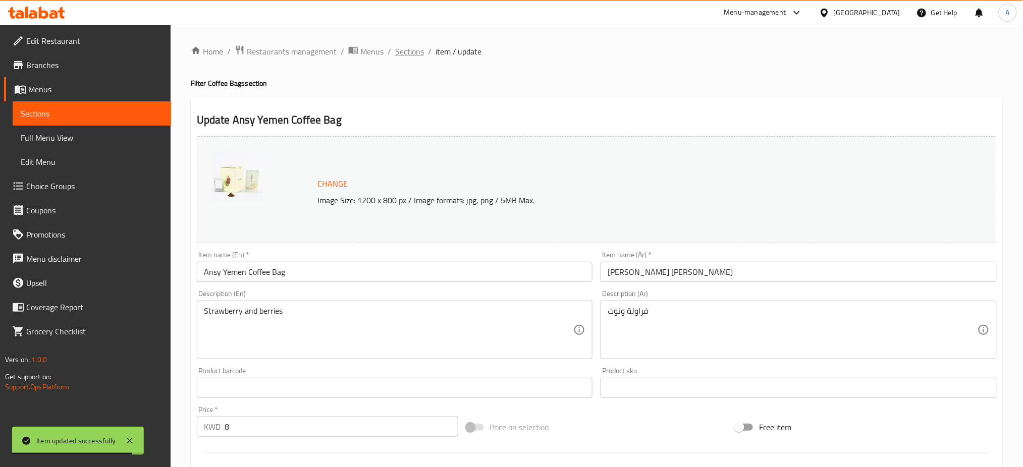
click at [416, 49] on span "Sections" at bounding box center [409, 51] width 29 height 12
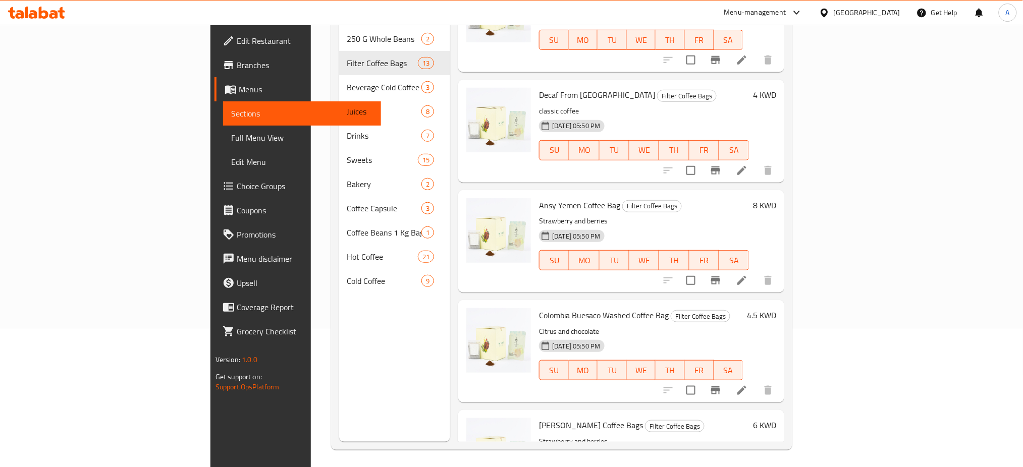
scroll to position [141, 0]
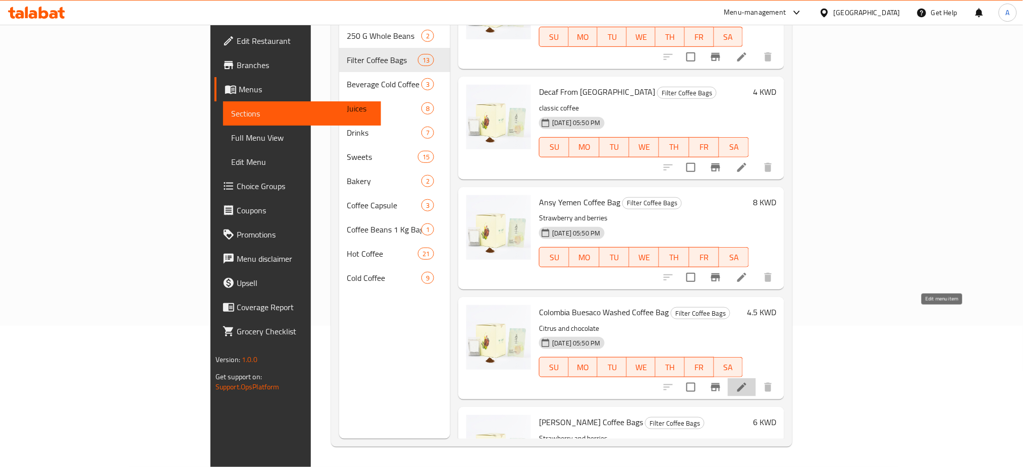
click at [748, 381] on icon at bounding box center [742, 387] width 12 height 12
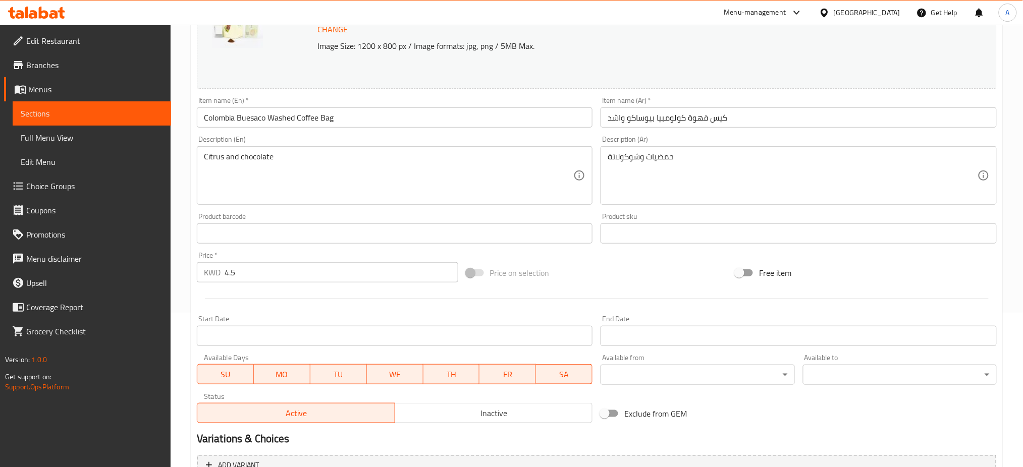
scroll to position [259, 0]
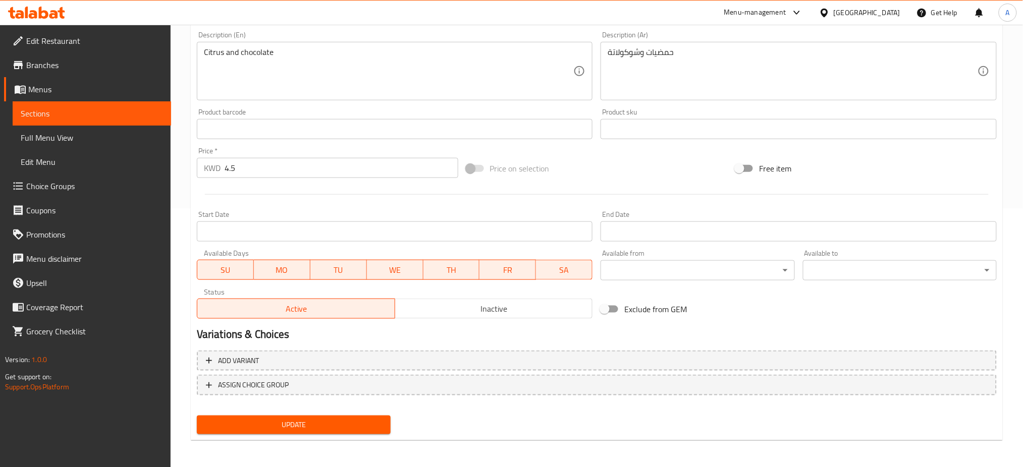
click at [608, 309] on input "Exclude from GEM" at bounding box center [605, 309] width 58 height 19
checkbox input "true"
click at [313, 420] on span "Update" at bounding box center [294, 425] width 178 height 13
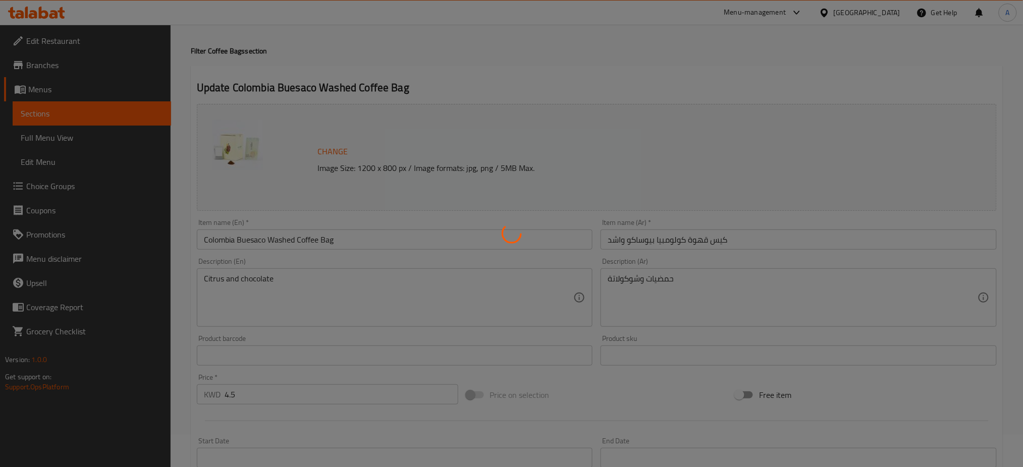
scroll to position [0, 0]
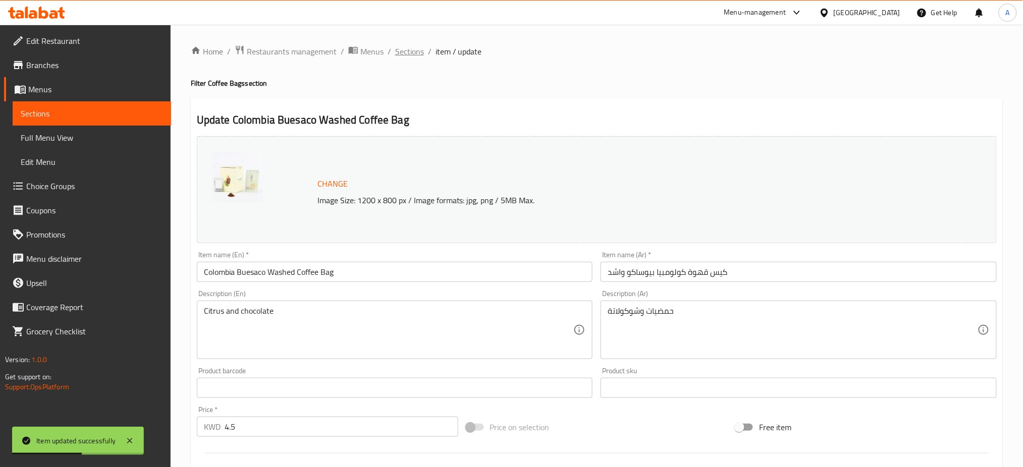
click at [418, 50] on span "Sections" at bounding box center [409, 51] width 29 height 12
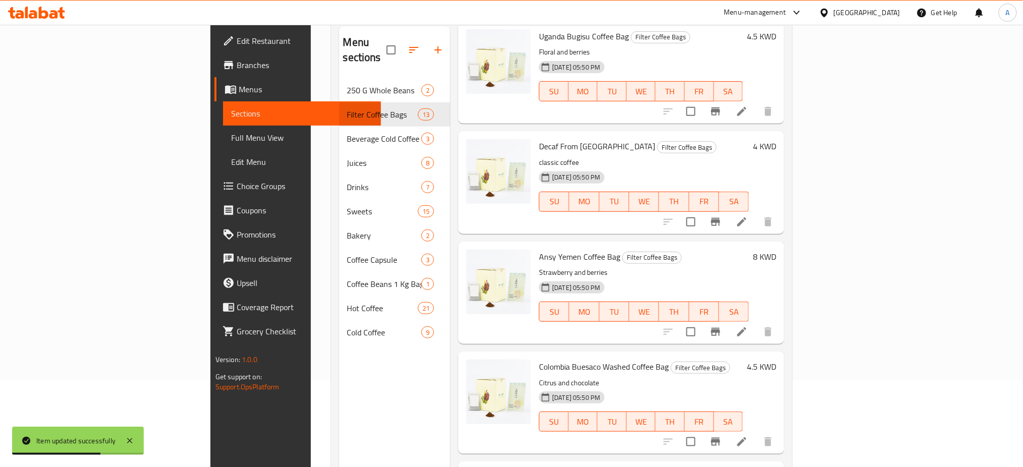
scroll to position [141, 0]
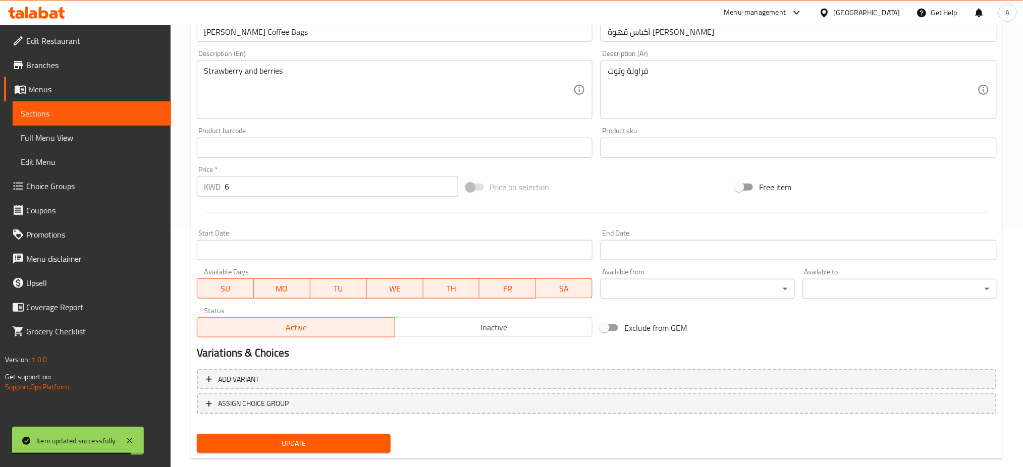
scroll to position [259, 0]
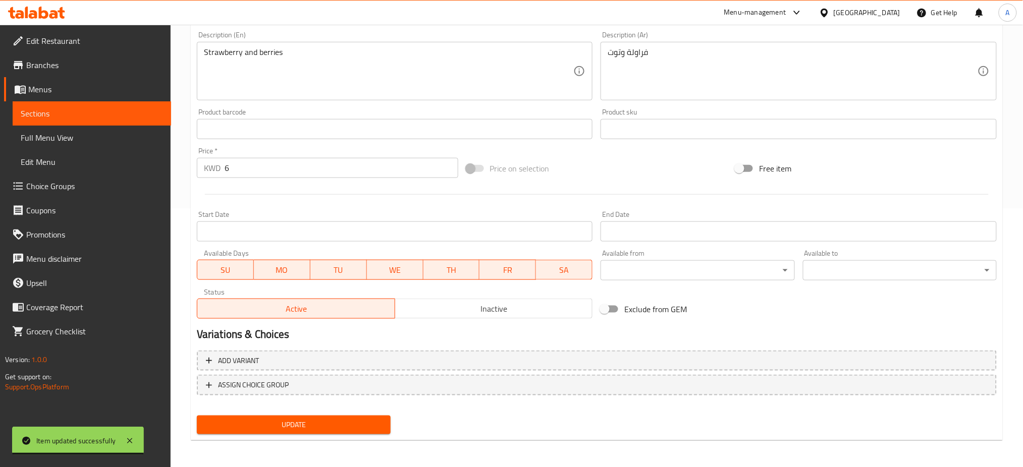
click at [614, 311] on input "Exclude from GEM" at bounding box center [605, 309] width 58 height 19
checkbox input "true"
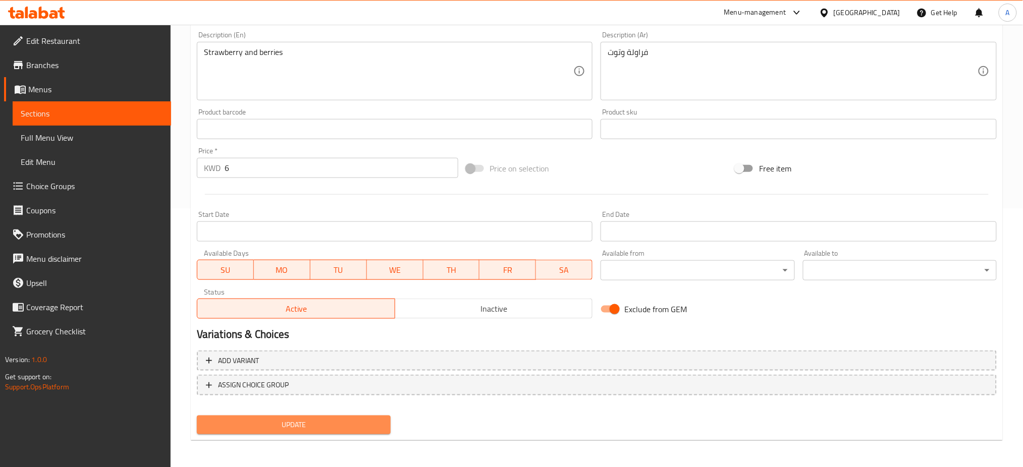
click at [360, 419] on span "Update" at bounding box center [294, 425] width 178 height 13
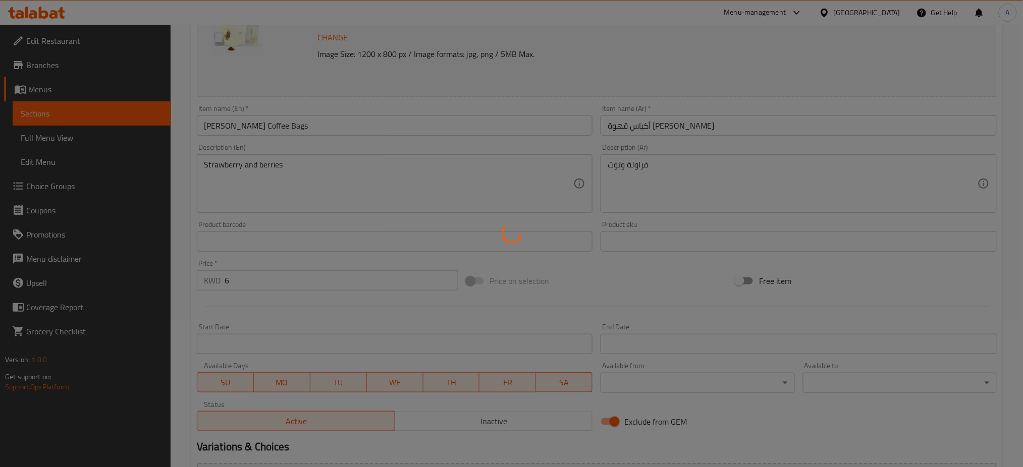
scroll to position [0, 0]
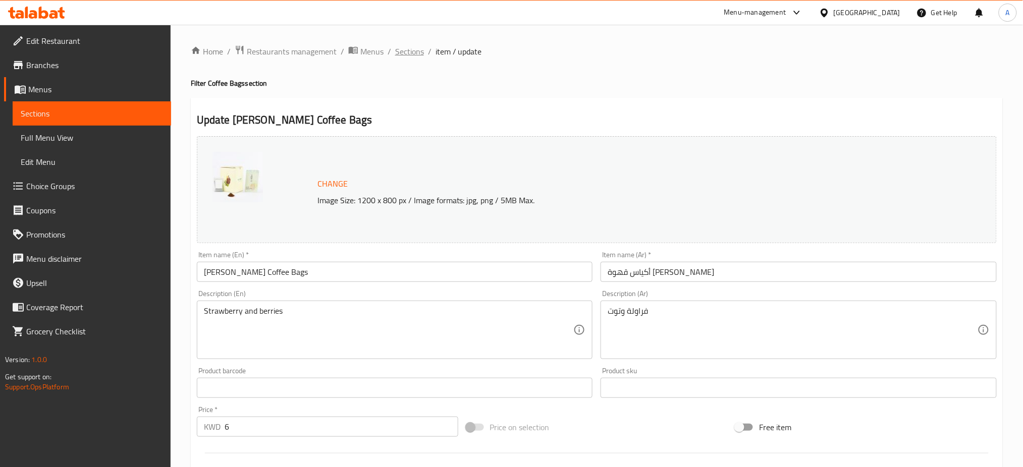
click at [415, 54] on span "Sections" at bounding box center [409, 51] width 29 height 12
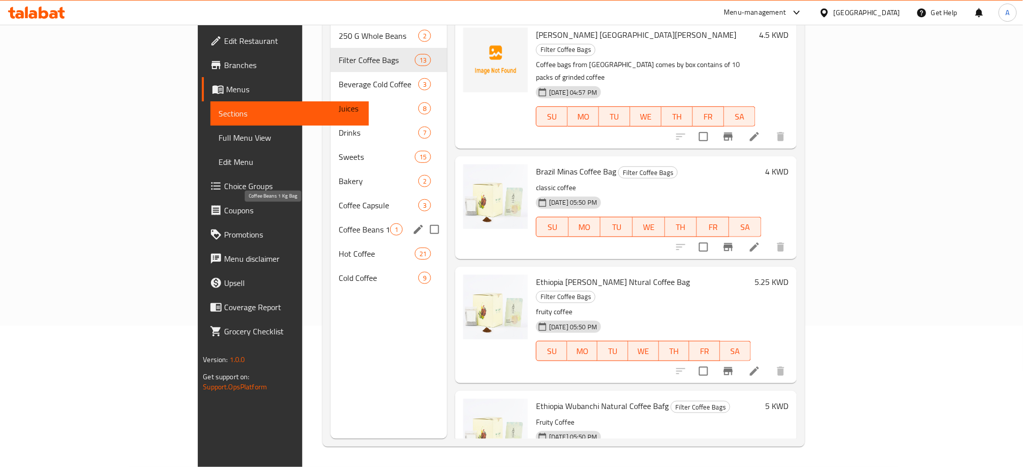
click at [339, 224] on span "Coffee Beans 1 Kg Bag" at bounding box center [364, 230] width 51 height 12
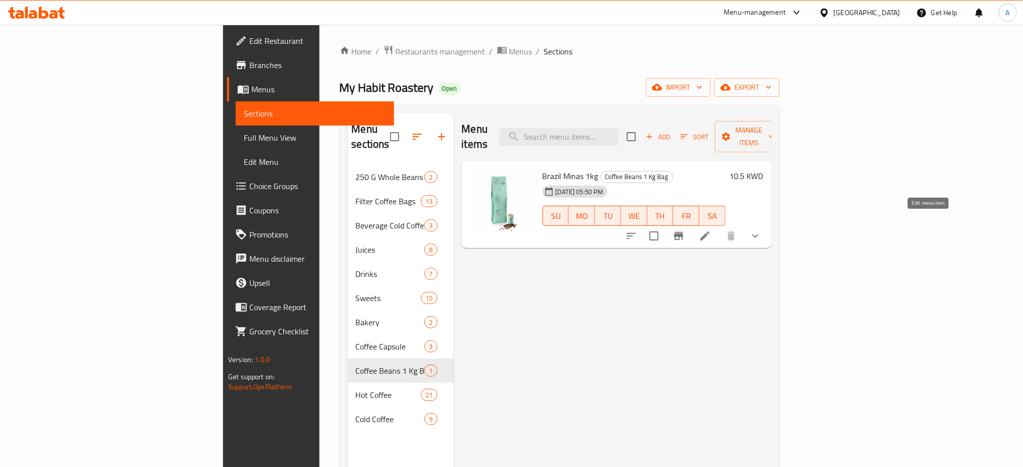
click at [711, 230] on icon at bounding box center [705, 236] width 12 height 12
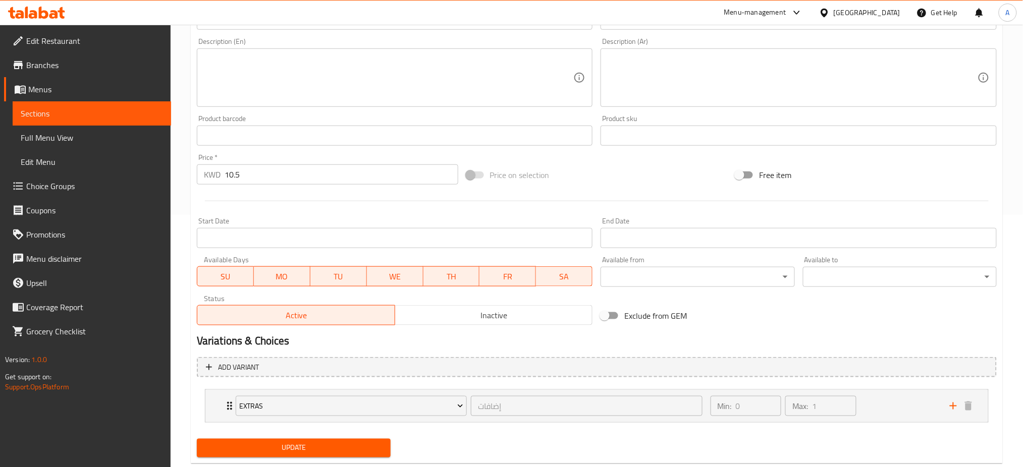
scroll to position [277, 0]
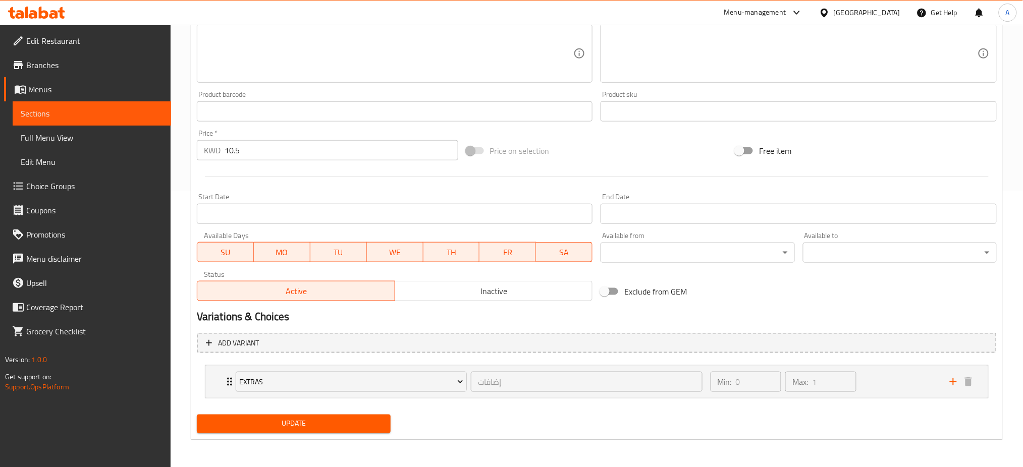
click at [610, 296] on input "Exclude from GEM" at bounding box center [605, 291] width 58 height 19
checkbox input "true"
click at [280, 430] on span "Update" at bounding box center [294, 424] width 178 height 13
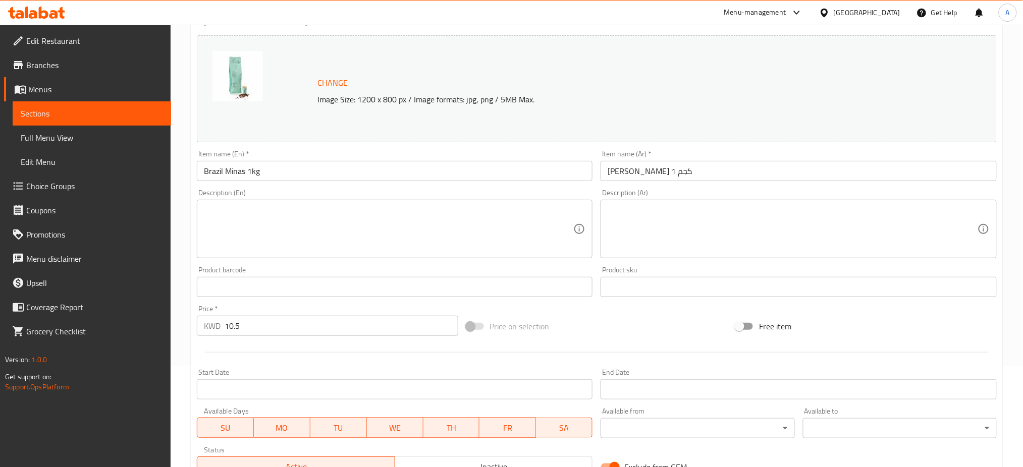
scroll to position [0, 0]
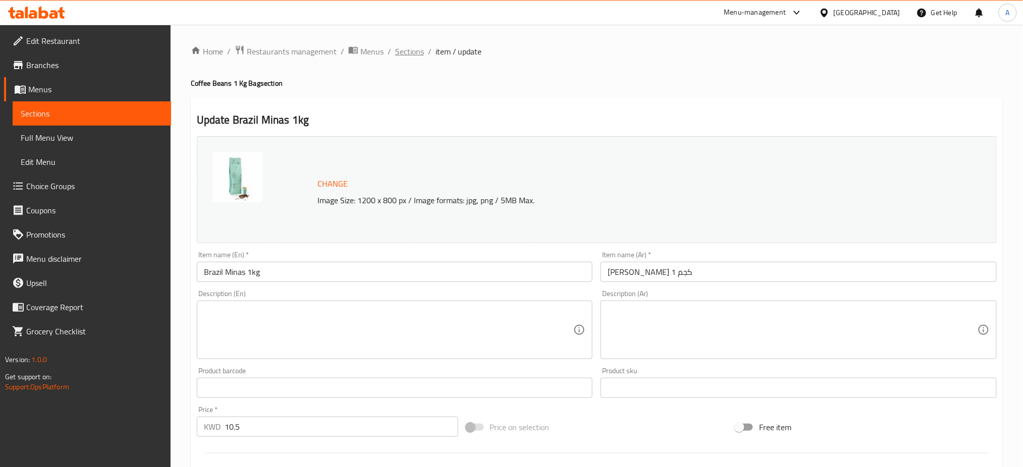
click at [416, 49] on span "Sections" at bounding box center [409, 51] width 29 height 12
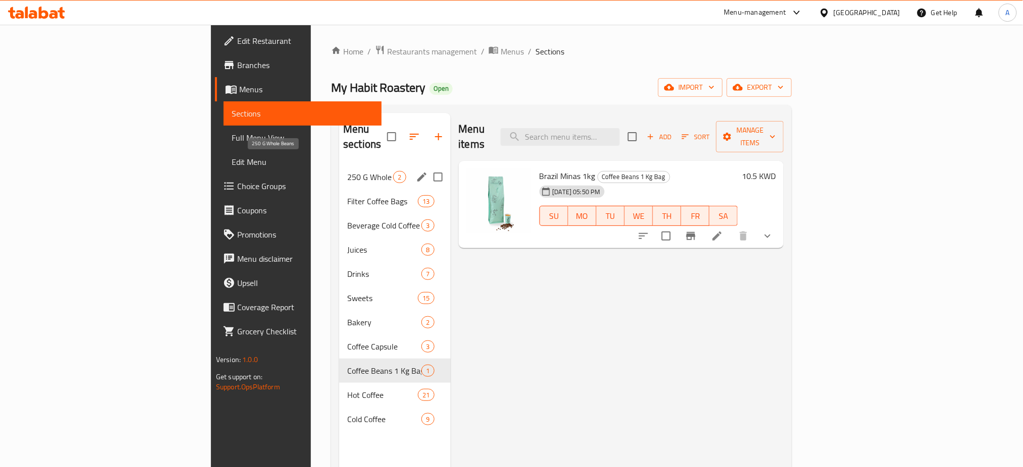
click at [347, 171] on span "250 G Whole Beans" at bounding box center [370, 177] width 46 height 12
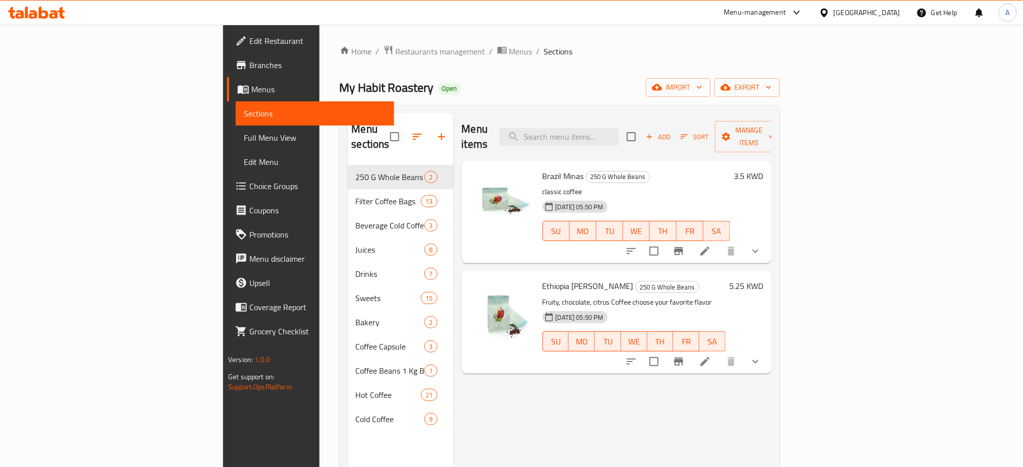
click at [711, 245] on icon at bounding box center [705, 251] width 12 height 12
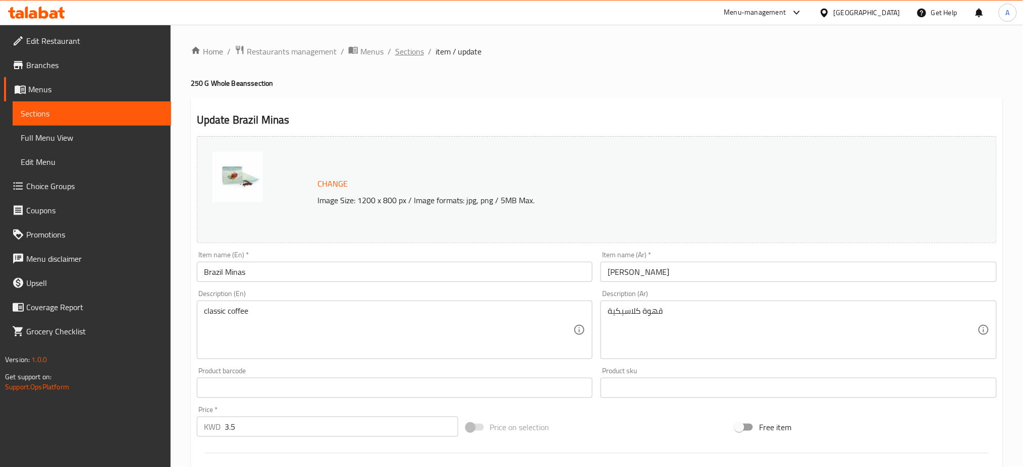
click at [417, 52] on span "Sections" at bounding box center [409, 51] width 29 height 12
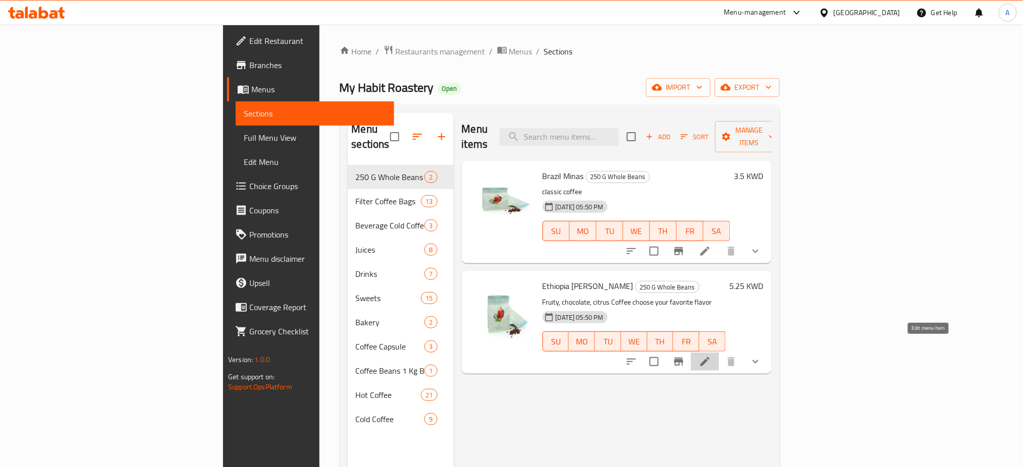
click at [711, 356] on icon at bounding box center [705, 362] width 12 height 12
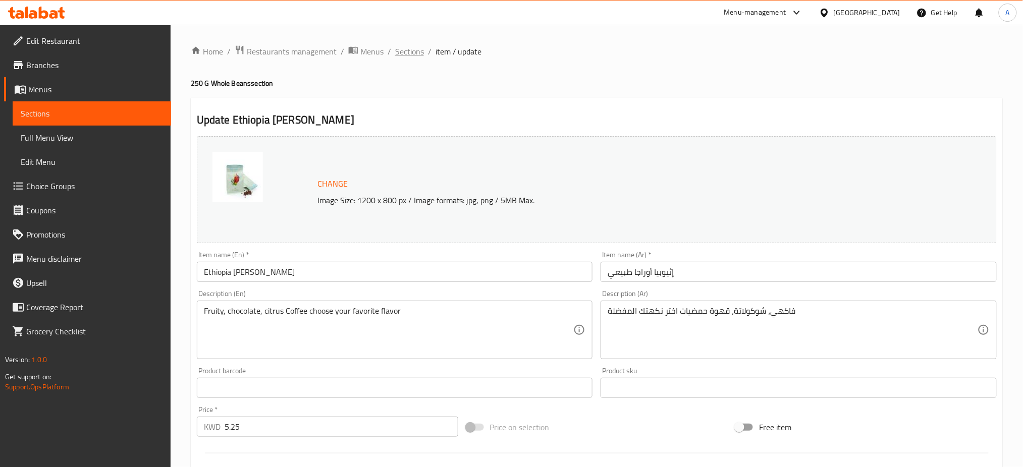
click at [398, 55] on span "Sections" at bounding box center [409, 51] width 29 height 12
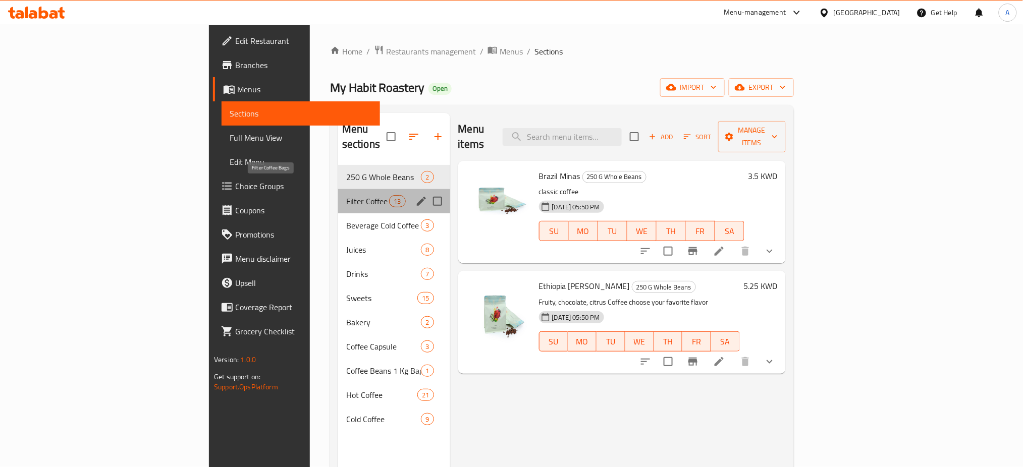
click at [346, 195] on span "Filter Coffee Bags" at bounding box center [367, 201] width 43 height 12
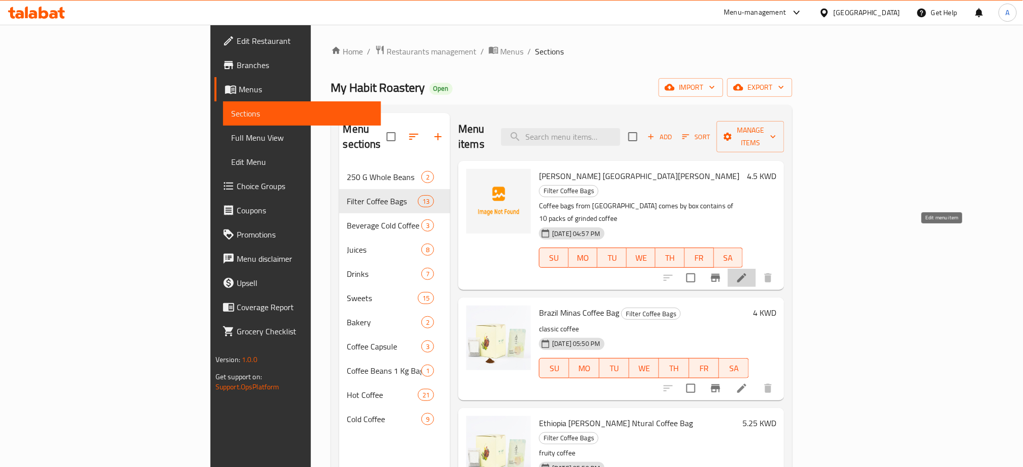
click at [748, 272] on icon at bounding box center [742, 278] width 12 height 12
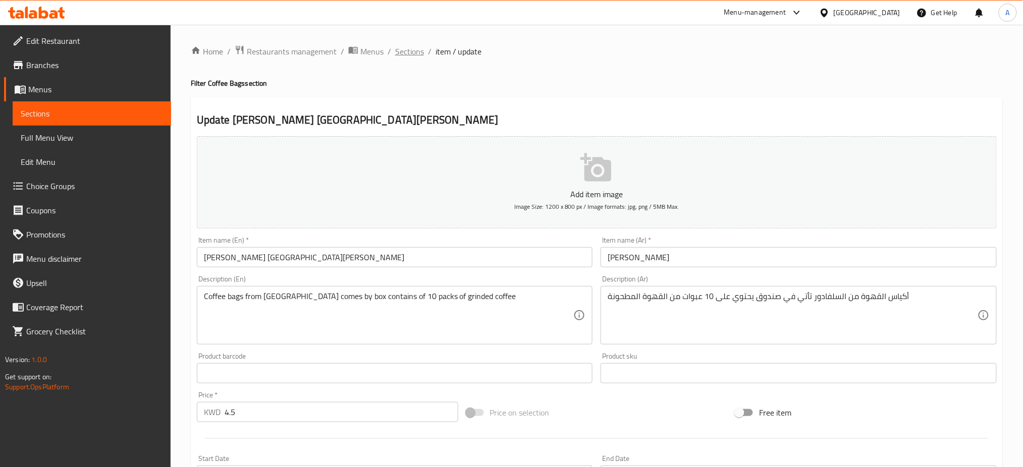
click at [410, 51] on span "Sections" at bounding box center [409, 51] width 29 height 12
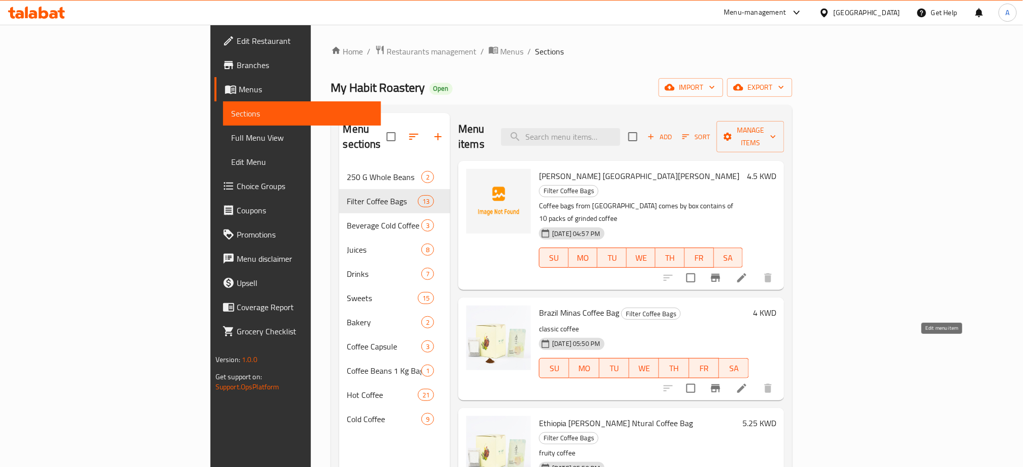
click at [748, 382] on icon at bounding box center [742, 388] width 12 height 12
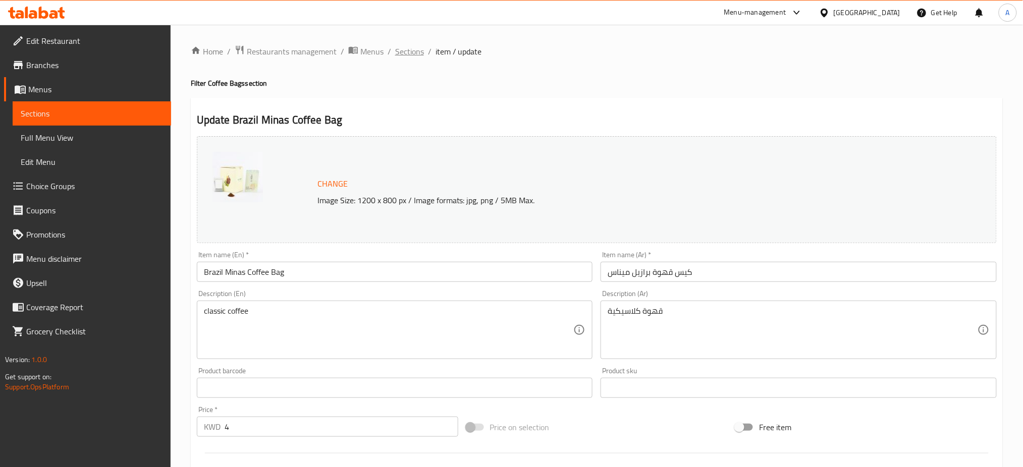
click at [418, 47] on span "Sections" at bounding box center [409, 51] width 29 height 12
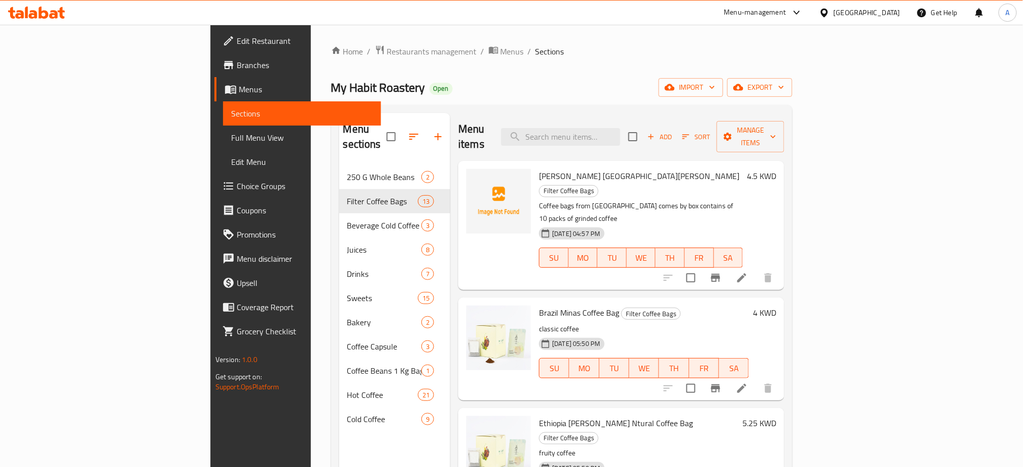
scroll to position [67, 0]
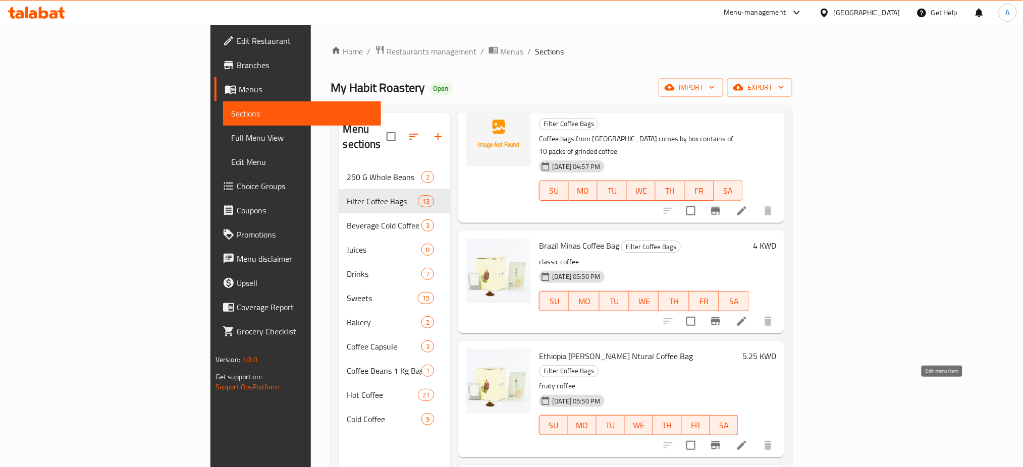
click at [748, 439] on icon at bounding box center [742, 445] width 12 height 12
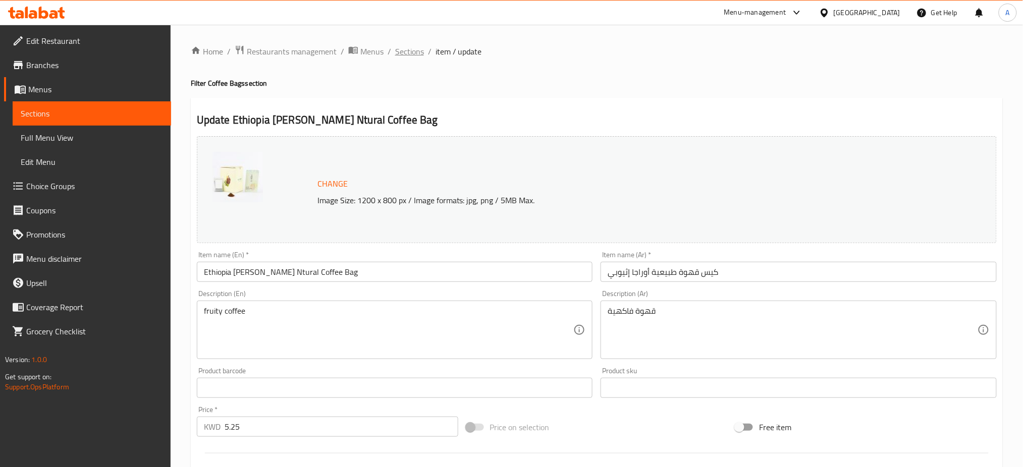
click at [416, 51] on span "Sections" at bounding box center [409, 51] width 29 height 12
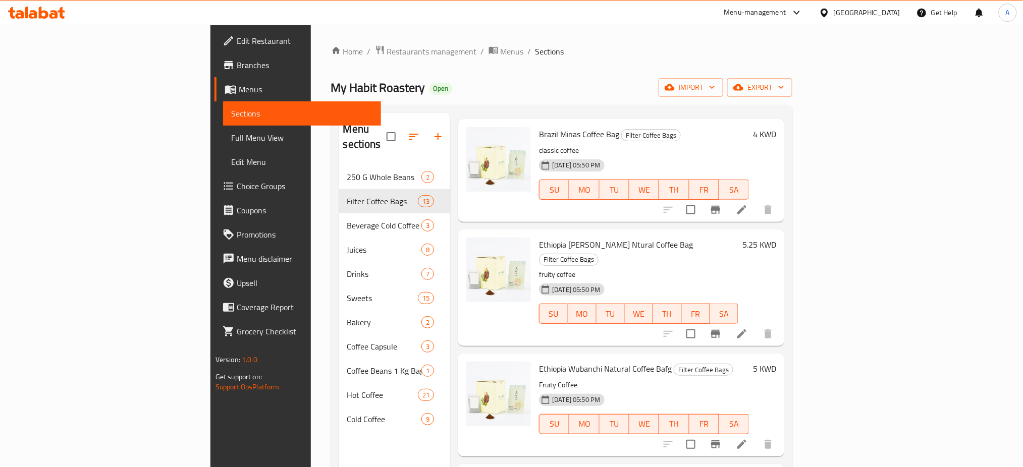
scroll to position [202, 0]
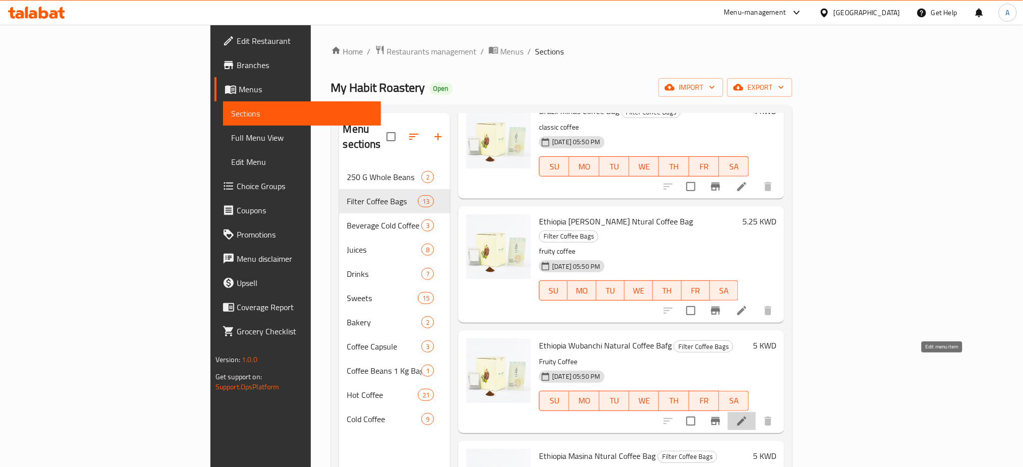
click at [748, 415] on icon at bounding box center [742, 421] width 12 height 12
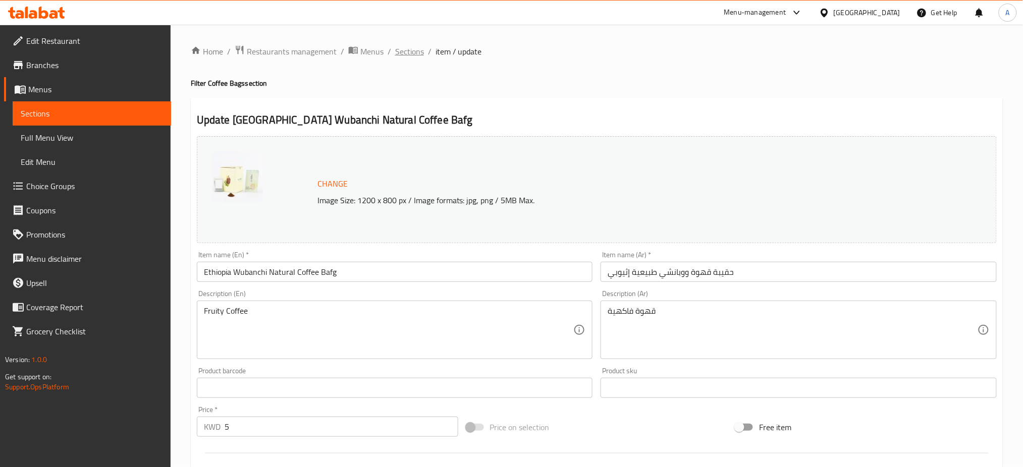
click at [402, 51] on span "Sections" at bounding box center [409, 51] width 29 height 12
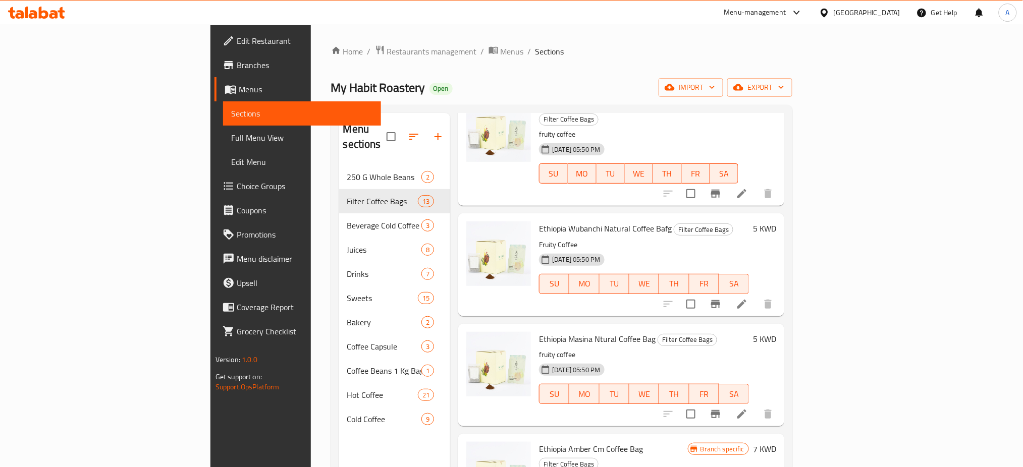
scroll to position [336, 0]
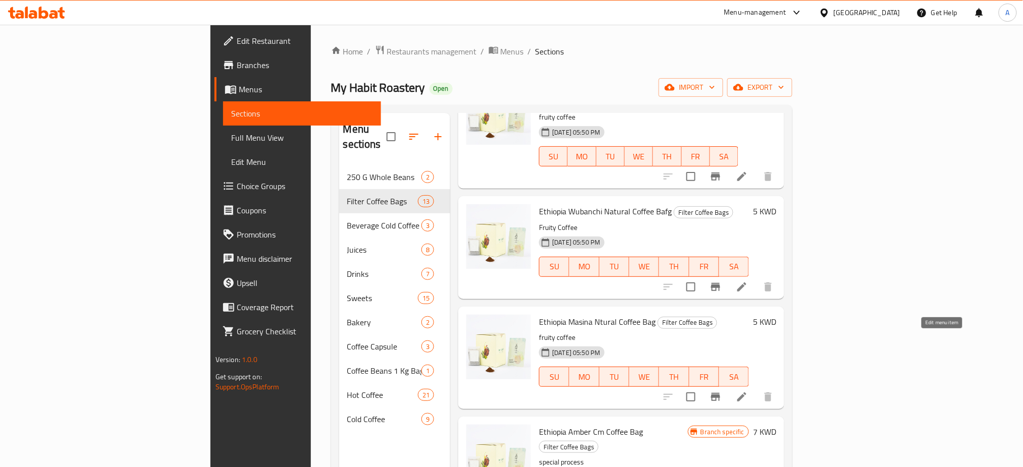
click at [748, 391] on icon at bounding box center [742, 397] width 12 height 12
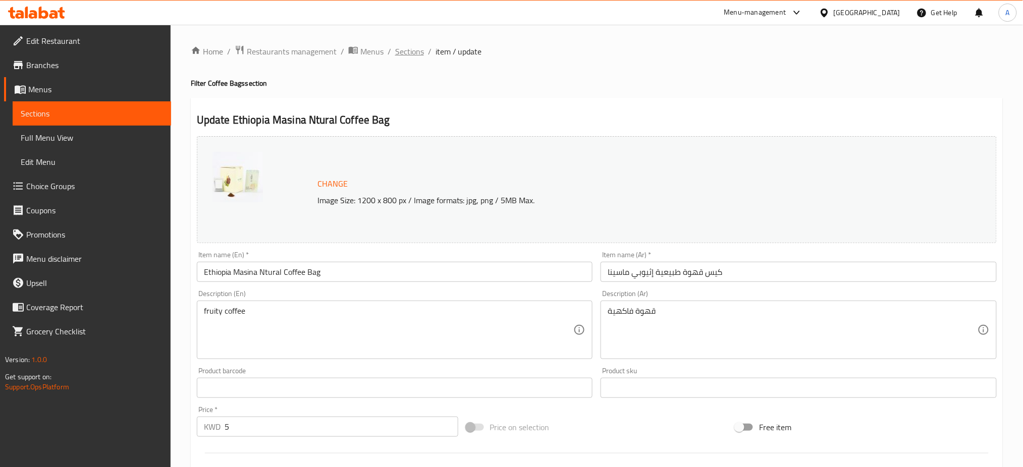
click at [410, 46] on span "Sections" at bounding box center [409, 51] width 29 height 12
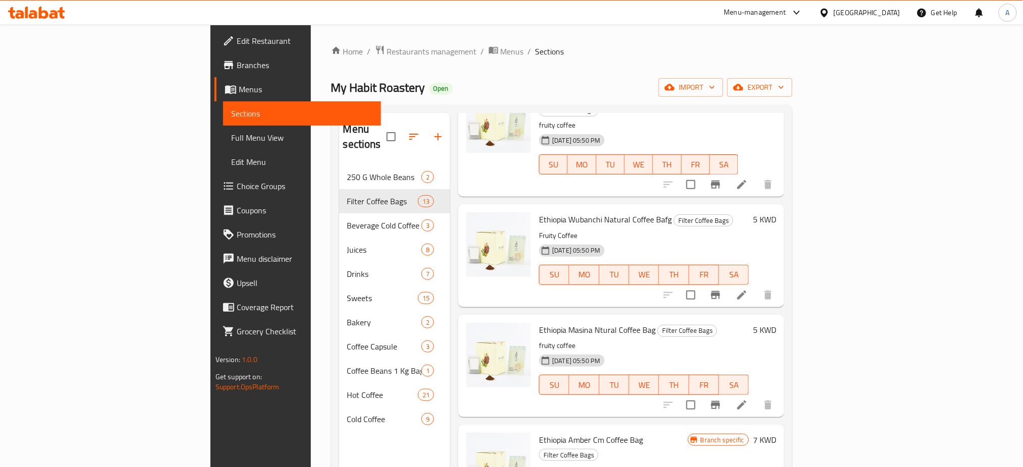
scroll to position [404, 0]
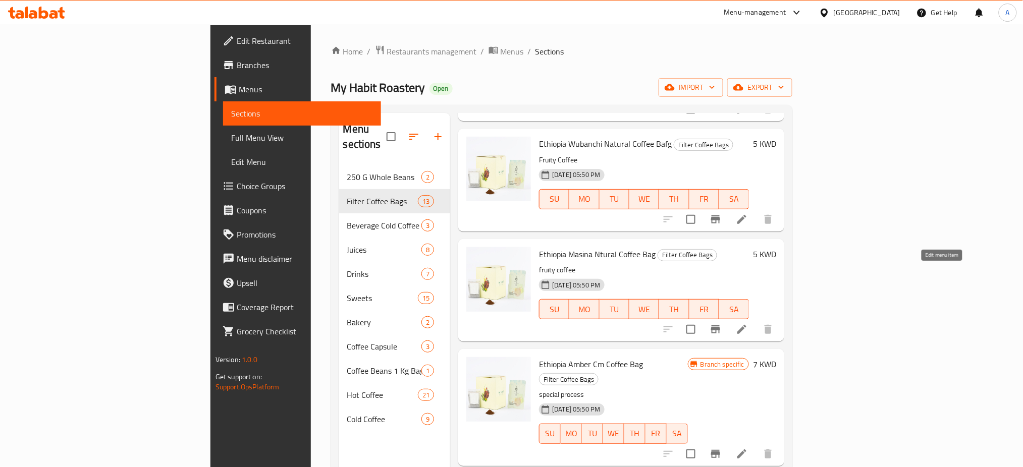
click at [746, 325] on icon at bounding box center [741, 329] width 9 height 9
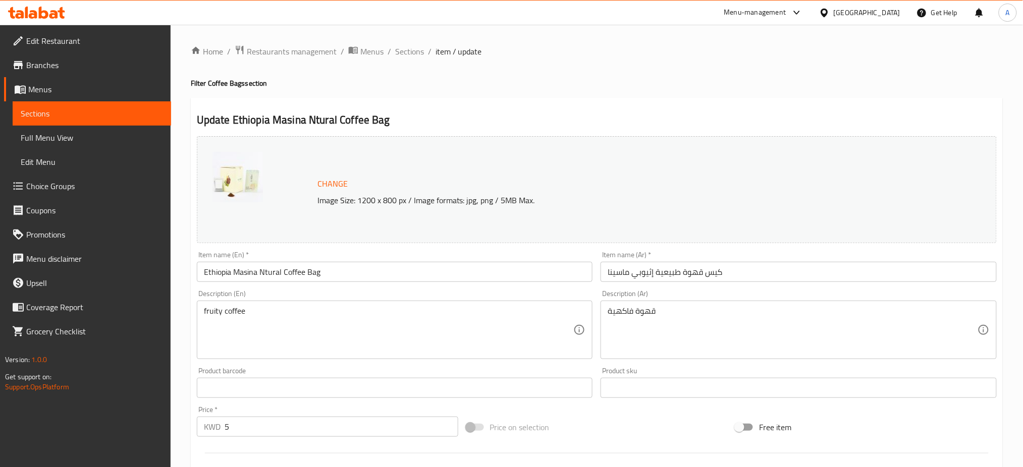
click at [408, 38] on div "Home / Restaurants management / Menus / Sections / item / update Filter Coffee …" at bounding box center [597, 376] width 852 height 703
click at [406, 60] on div "Home / Restaurants management / Menus / Sections / item / update Filter Coffee …" at bounding box center [597, 376] width 812 height 662
click at [407, 53] on span "Sections" at bounding box center [409, 51] width 29 height 12
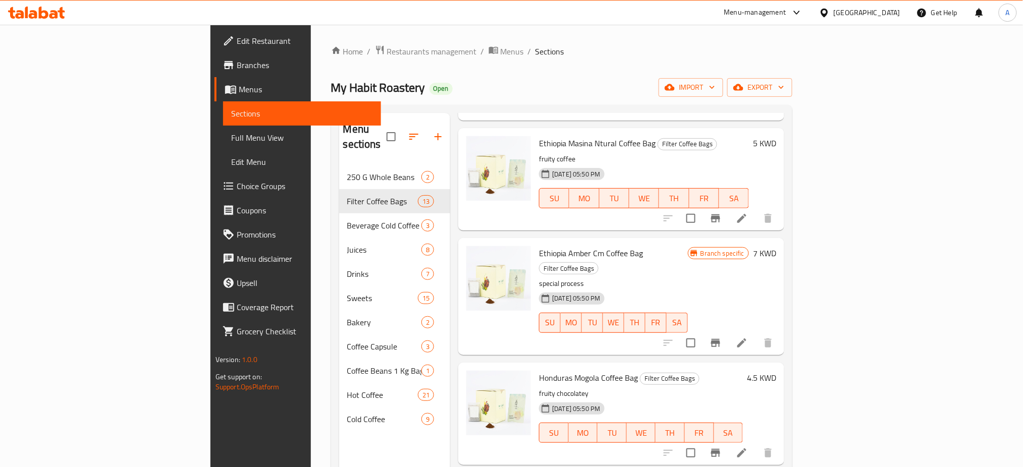
scroll to position [538, 0]
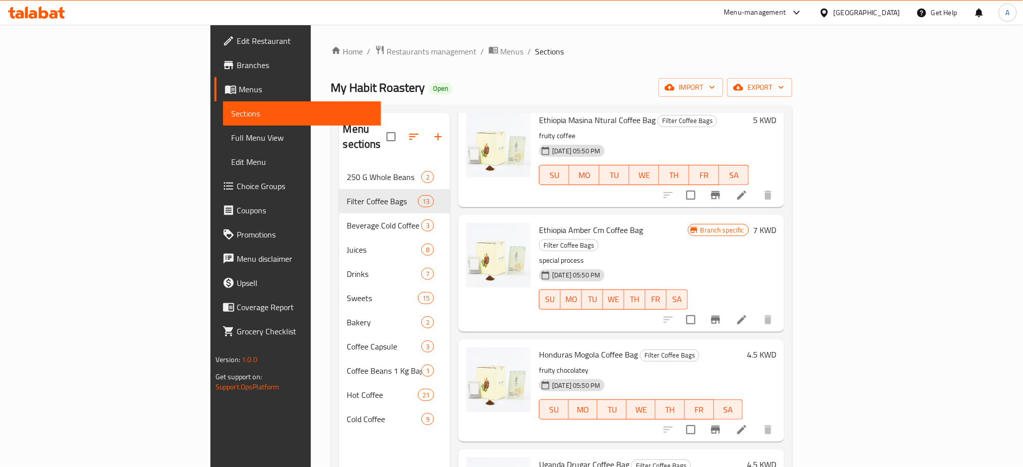
click at [748, 314] on icon at bounding box center [742, 320] width 12 height 12
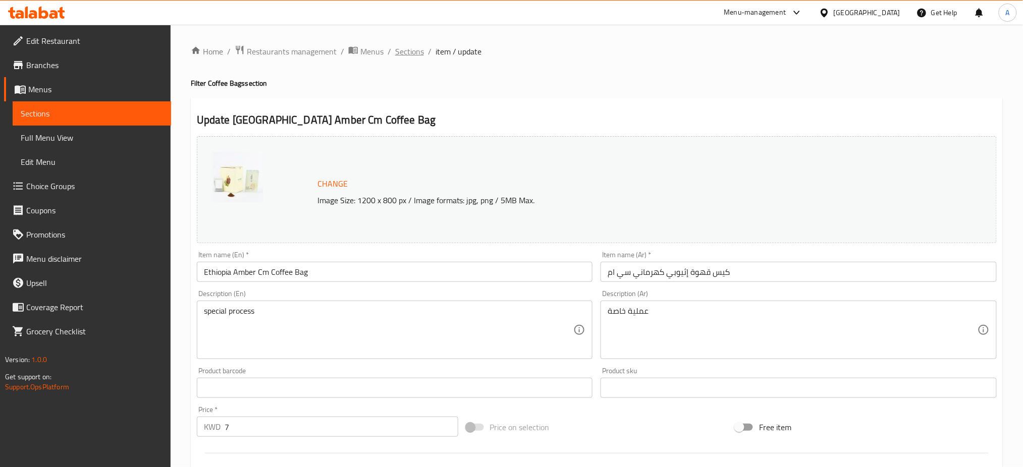
click at [396, 53] on span "Sections" at bounding box center [409, 51] width 29 height 12
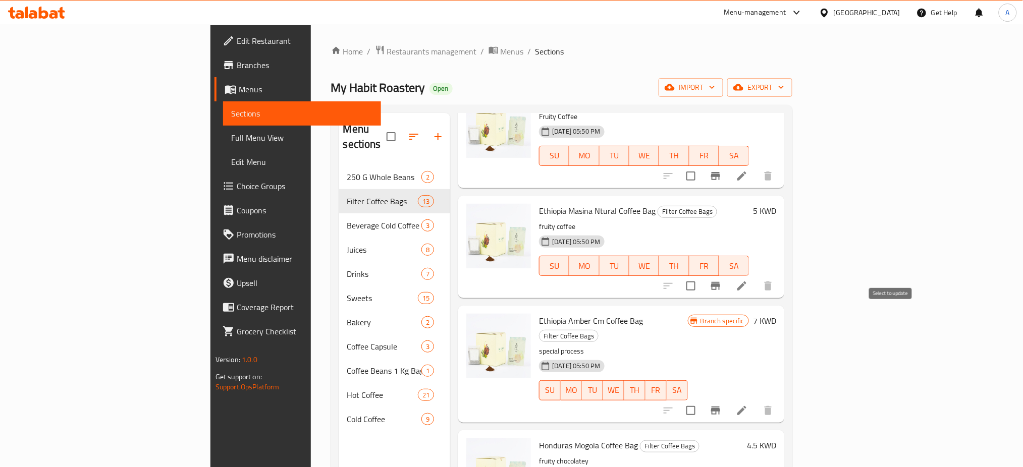
scroll to position [471, 0]
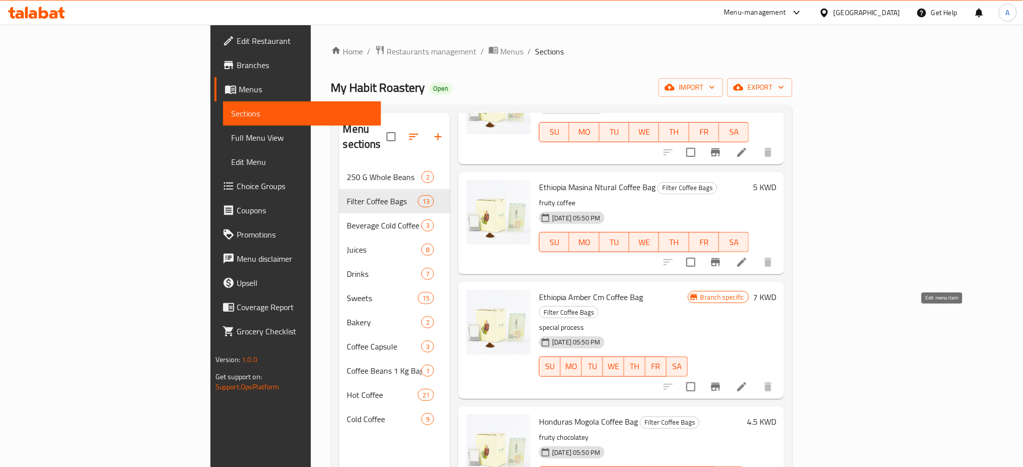
click at [746, 382] on icon at bounding box center [741, 386] width 9 height 9
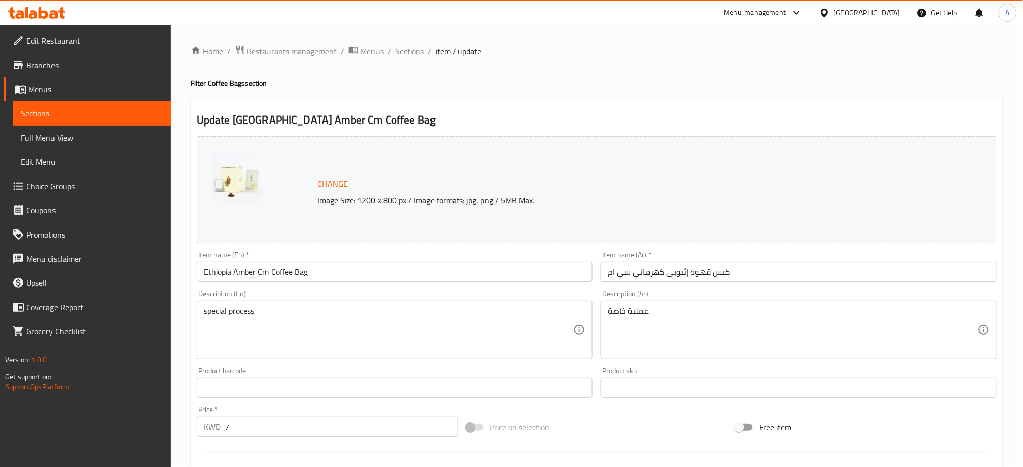
click at [395, 46] on span "Sections" at bounding box center [409, 51] width 29 height 12
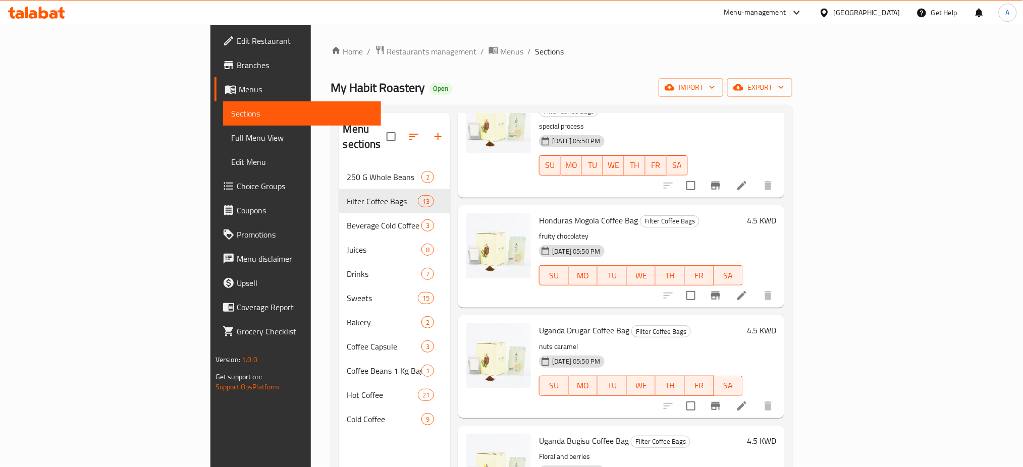
scroll to position [673, 0]
click at [748, 400] on icon at bounding box center [742, 406] width 12 height 12
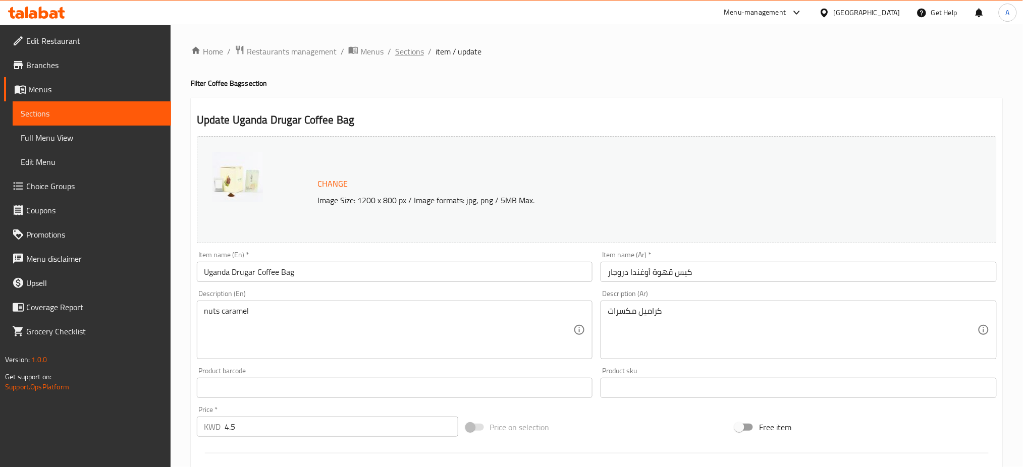
click at [395, 50] on span "Sections" at bounding box center [409, 51] width 29 height 12
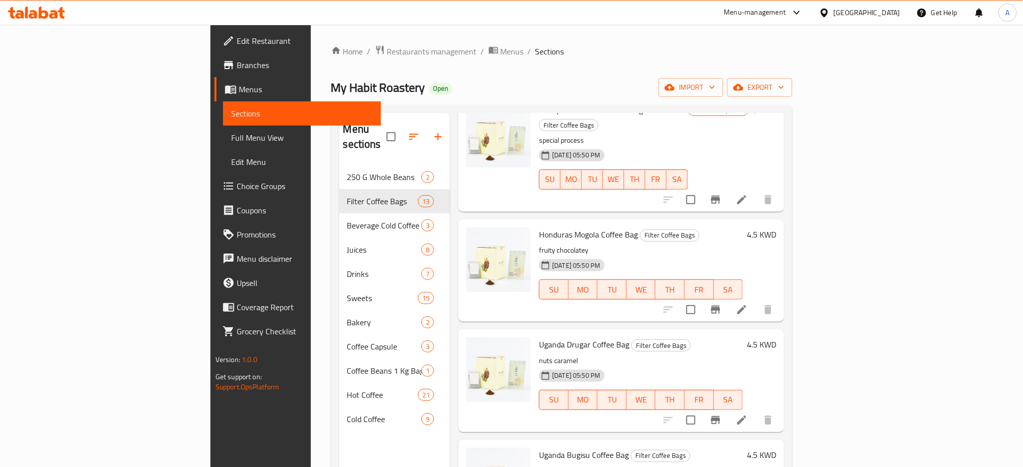
scroll to position [673, 0]
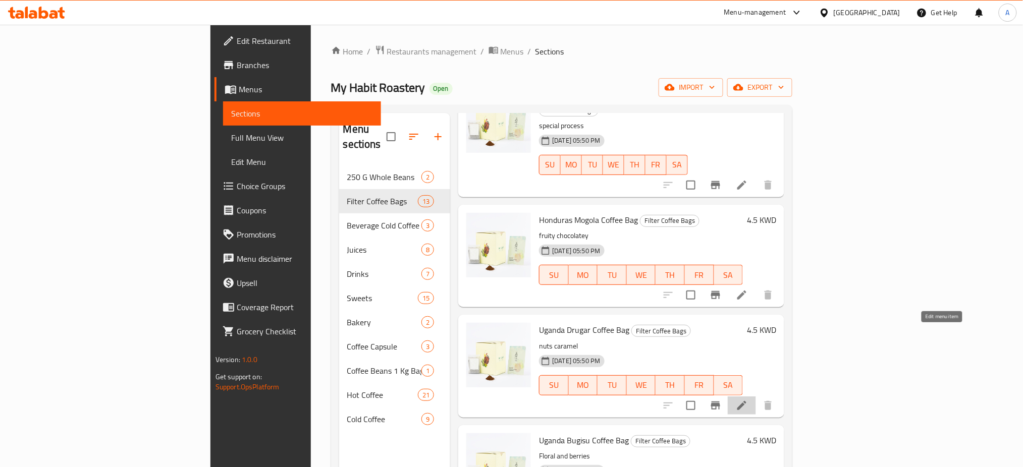
click at [746, 401] on icon at bounding box center [741, 405] width 9 height 9
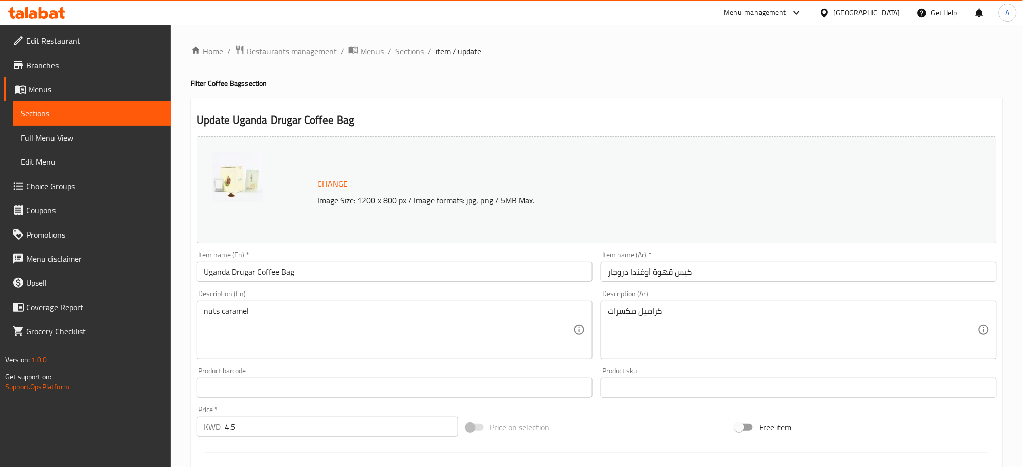
click at [420, 55] on span "Sections" at bounding box center [409, 51] width 29 height 12
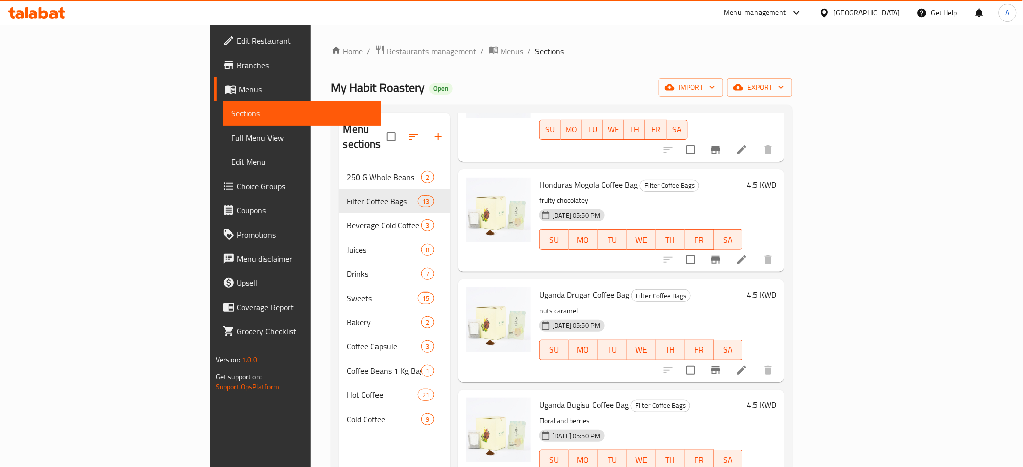
scroll to position [740, 0]
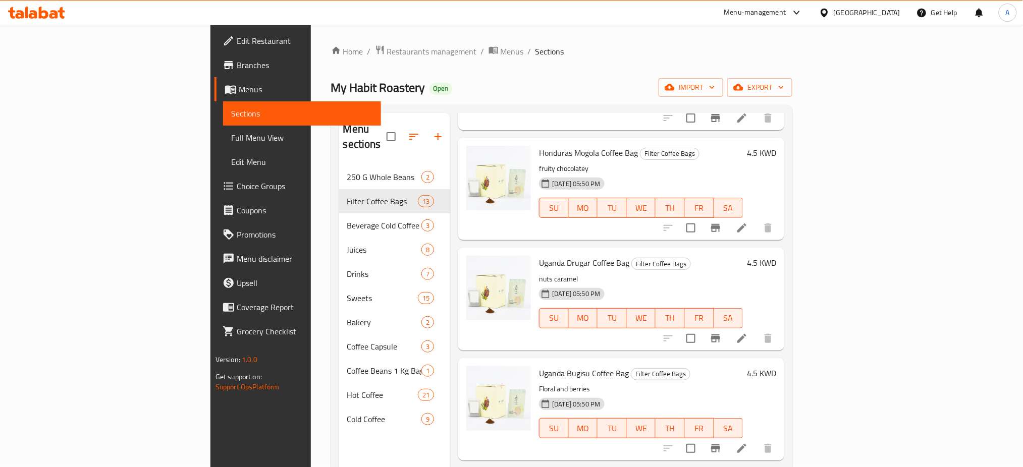
click at [746, 334] on icon at bounding box center [741, 338] width 9 height 9
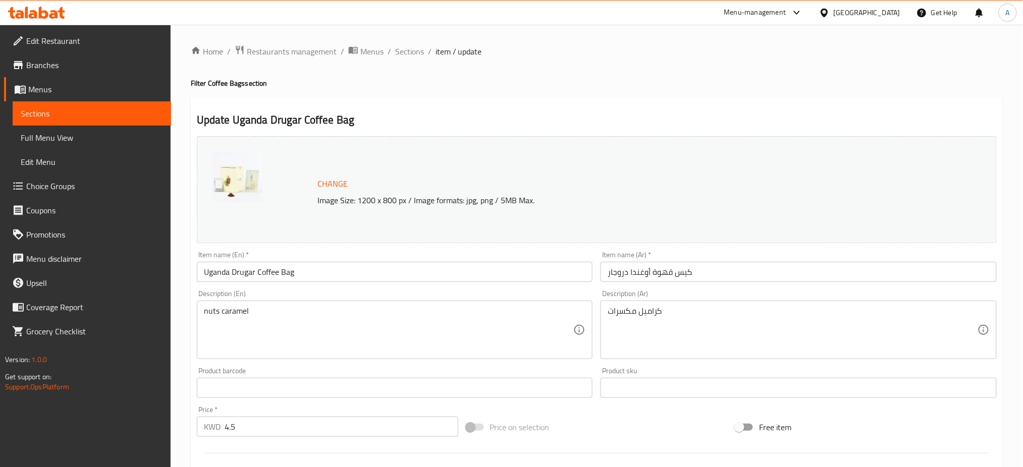
click at [395, 62] on div "Home / Restaurants management / Menus / Sections / item / update Filter Coffee …" at bounding box center [597, 376] width 812 height 662
click at [395, 55] on span "Sections" at bounding box center [409, 51] width 29 height 12
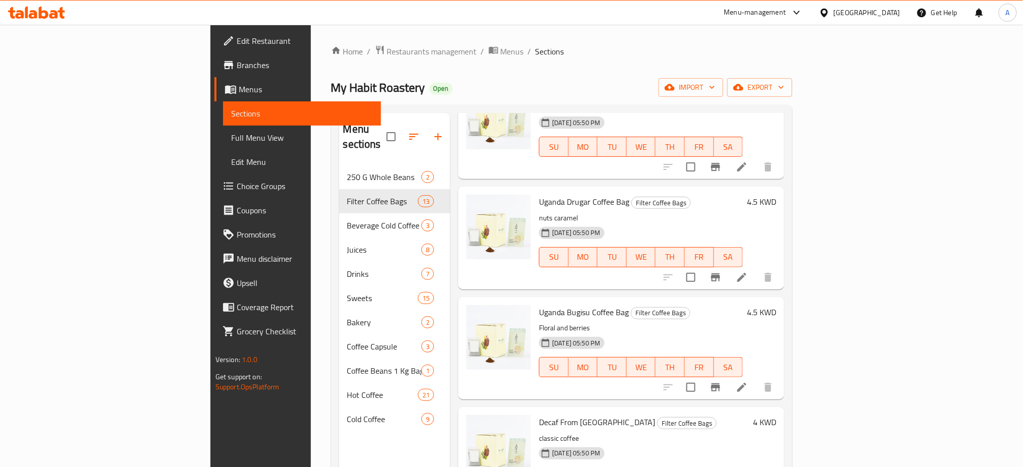
scroll to position [807, 0]
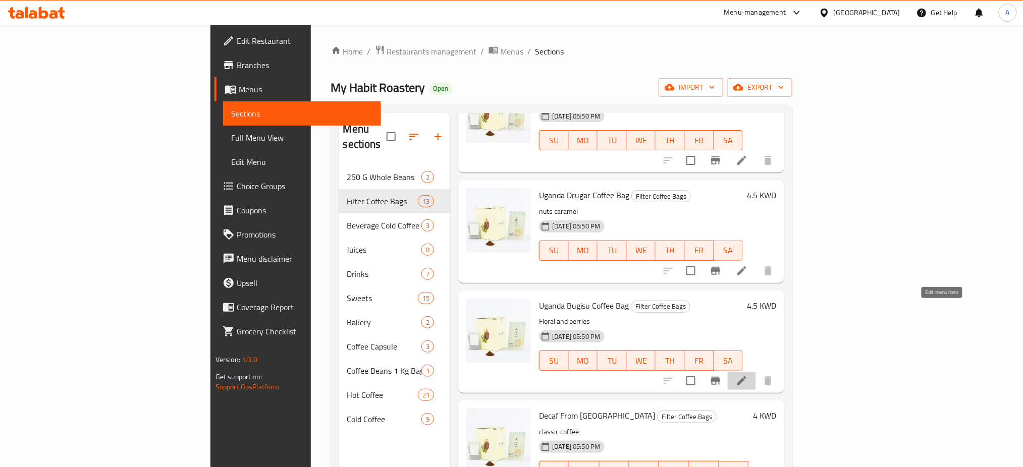
click at [746, 376] on icon at bounding box center [741, 380] width 9 height 9
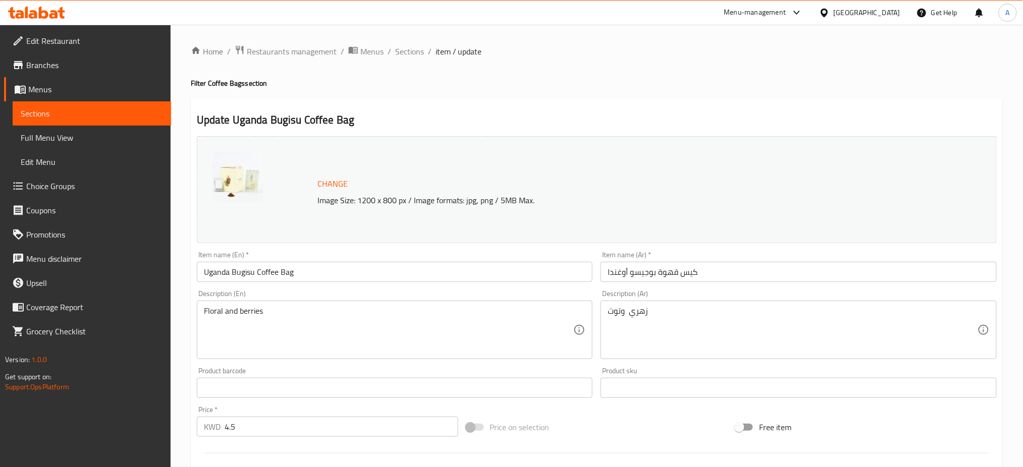
click at [401, 43] on div "Home / Restaurants management / Menus / Sections / item / update Filter Coffee …" at bounding box center [597, 376] width 852 height 703
click at [407, 58] on span "Sections" at bounding box center [409, 51] width 29 height 12
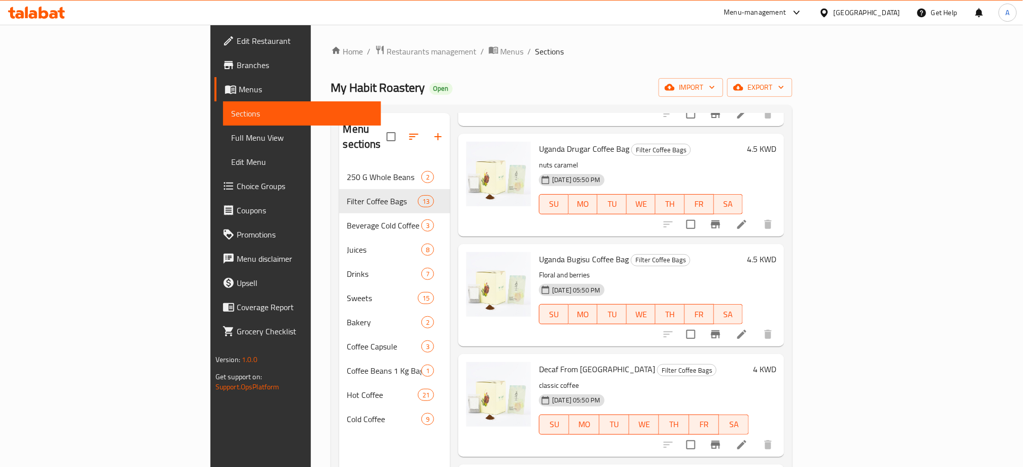
scroll to position [874, 0]
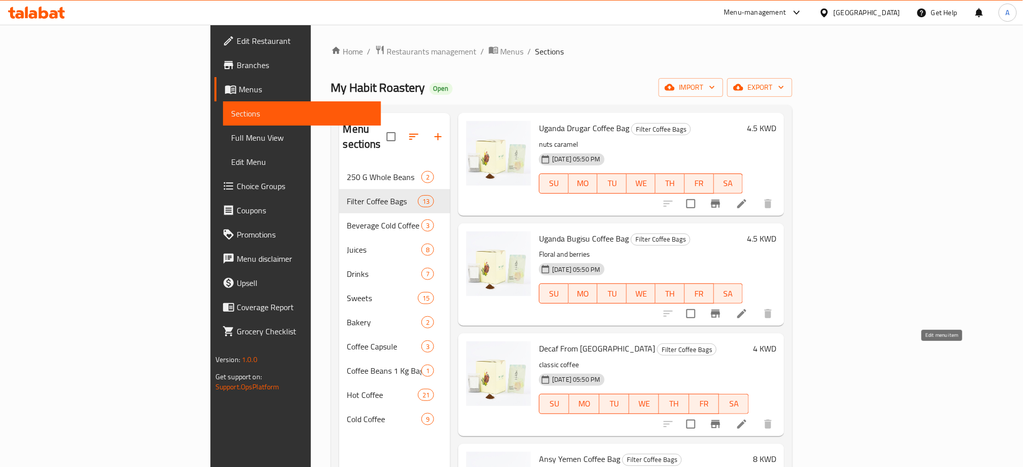
click at [748, 418] on icon at bounding box center [742, 424] width 12 height 12
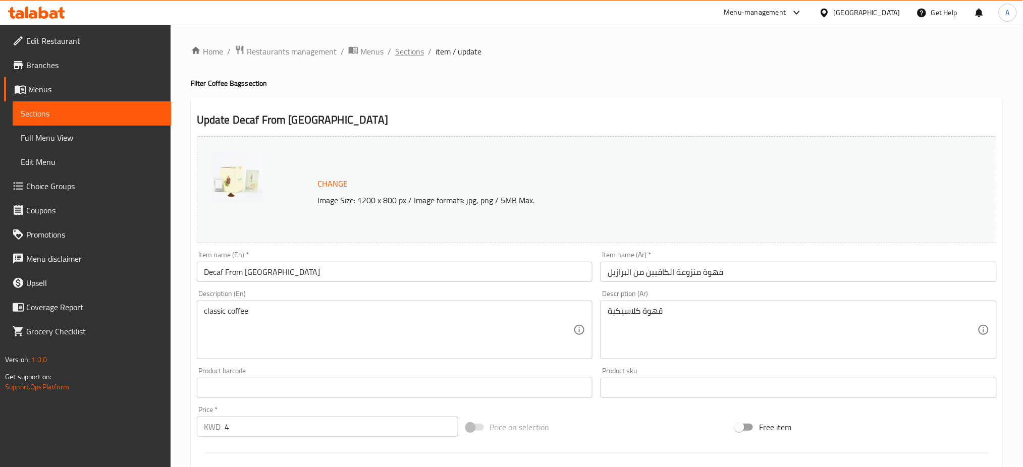
click at [404, 46] on span "Sections" at bounding box center [409, 51] width 29 height 12
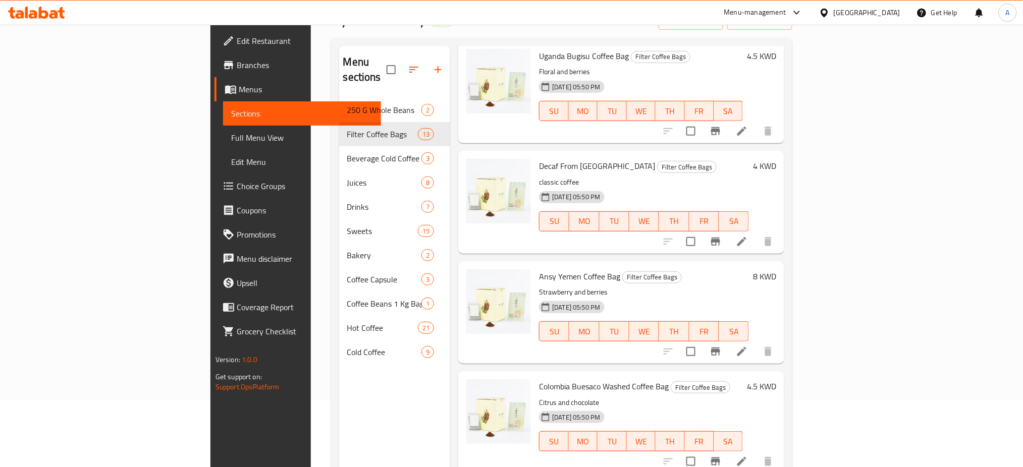
scroll to position [134, 0]
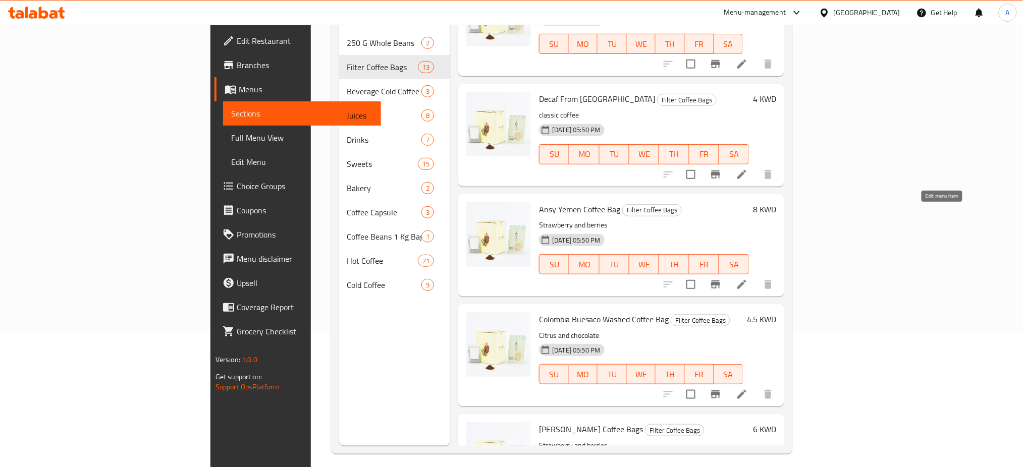
click at [748, 279] on icon at bounding box center [742, 285] width 12 height 12
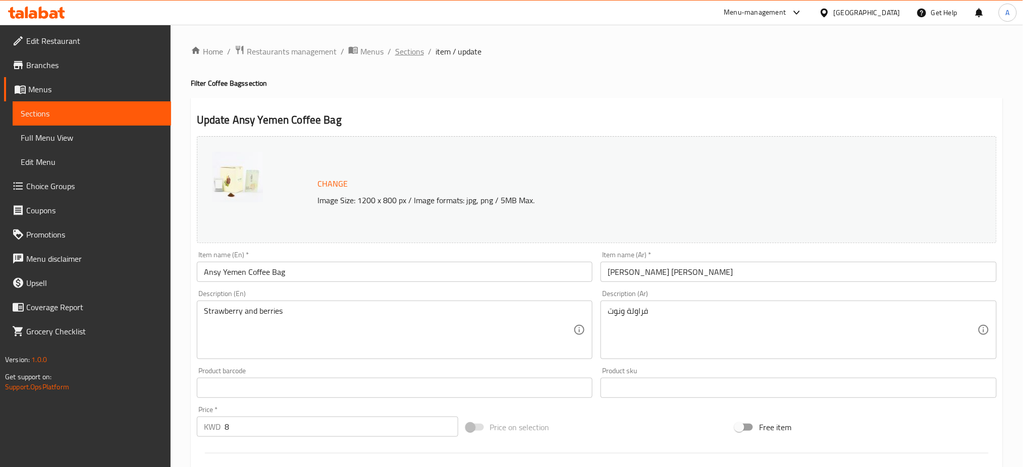
click at [407, 47] on span "Sections" at bounding box center [409, 51] width 29 height 12
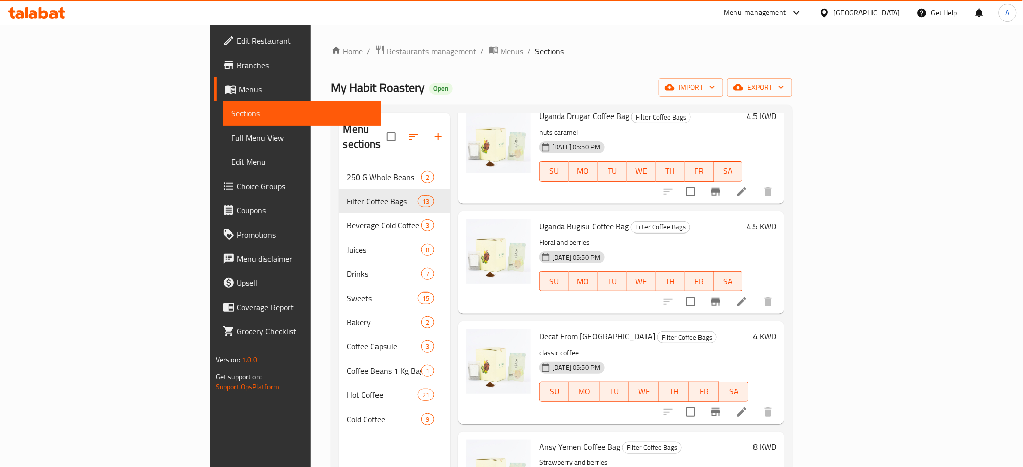
scroll to position [990, 0]
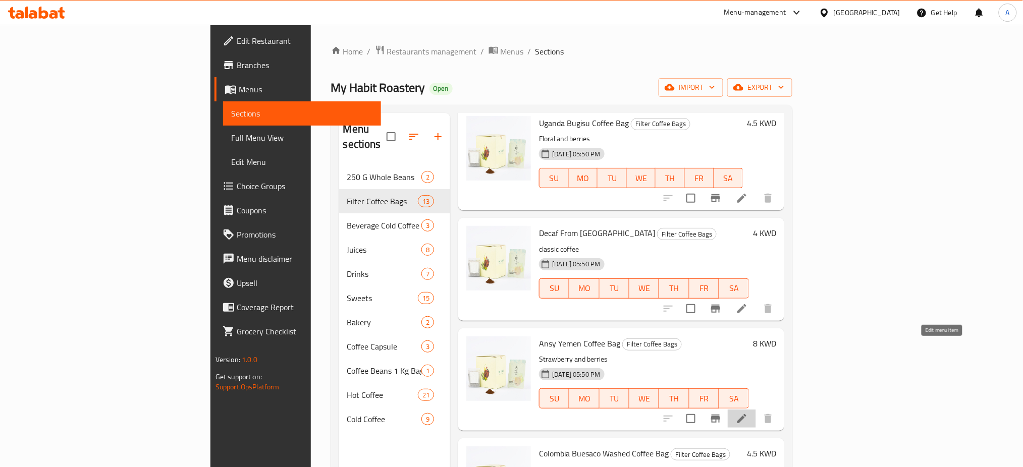
click at [748, 413] on icon at bounding box center [742, 419] width 12 height 12
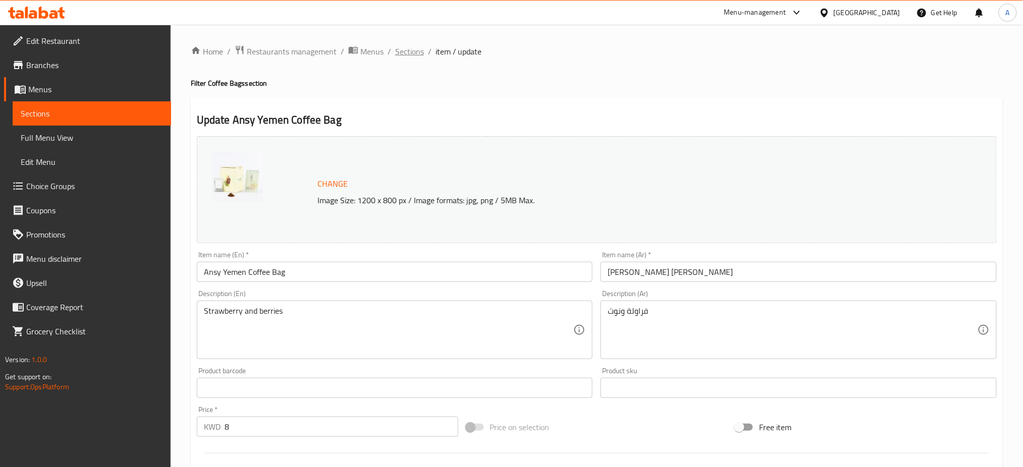
click at [405, 49] on span "Sections" at bounding box center [409, 51] width 29 height 12
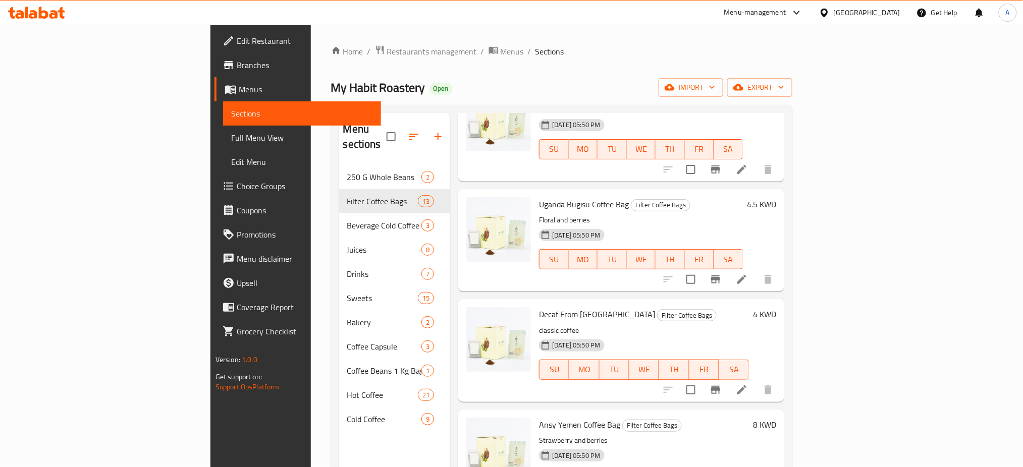
scroll to position [990, 0]
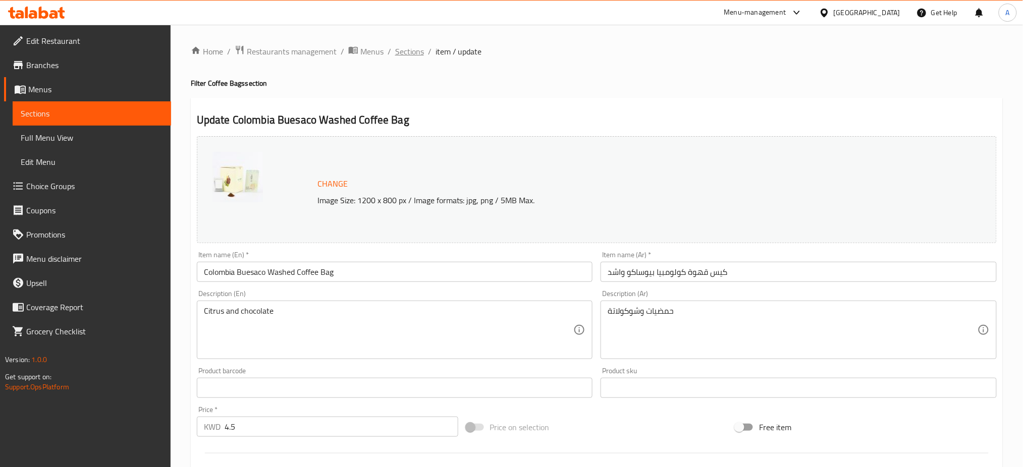
click at [404, 56] on span "Sections" at bounding box center [409, 51] width 29 height 12
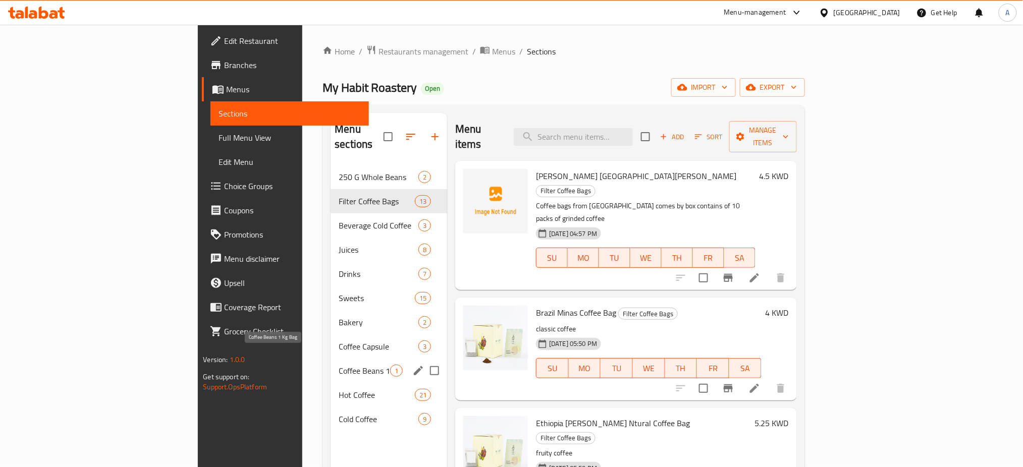
click at [339, 365] on span "Coffee Beans 1 Kg Bag" at bounding box center [364, 371] width 51 height 12
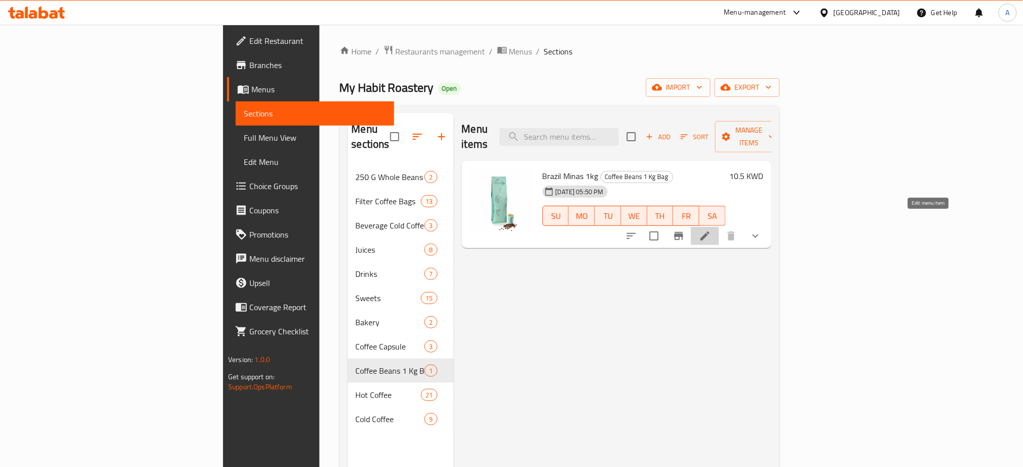
click at [709, 232] on icon at bounding box center [704, 236] width 9 height 9
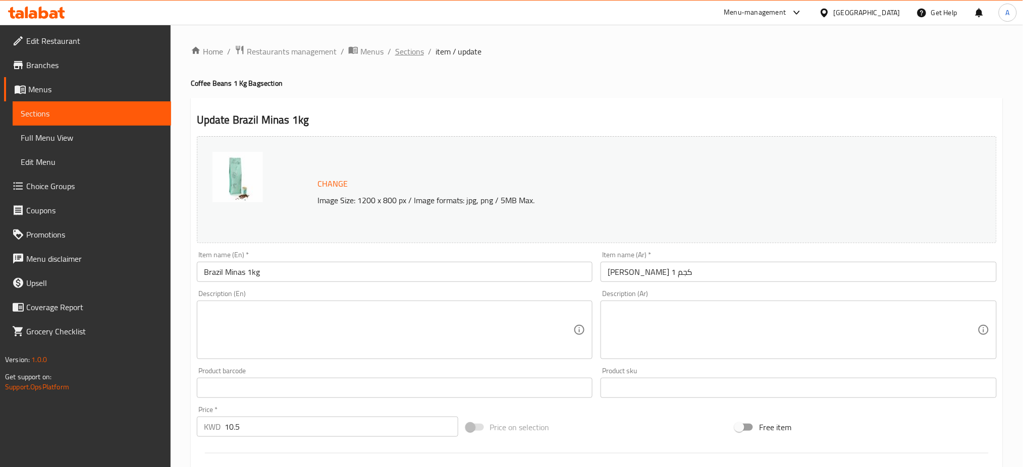
click at [402, 47] on span "Sections" at bounding box center [409, 51] width 29 height 12
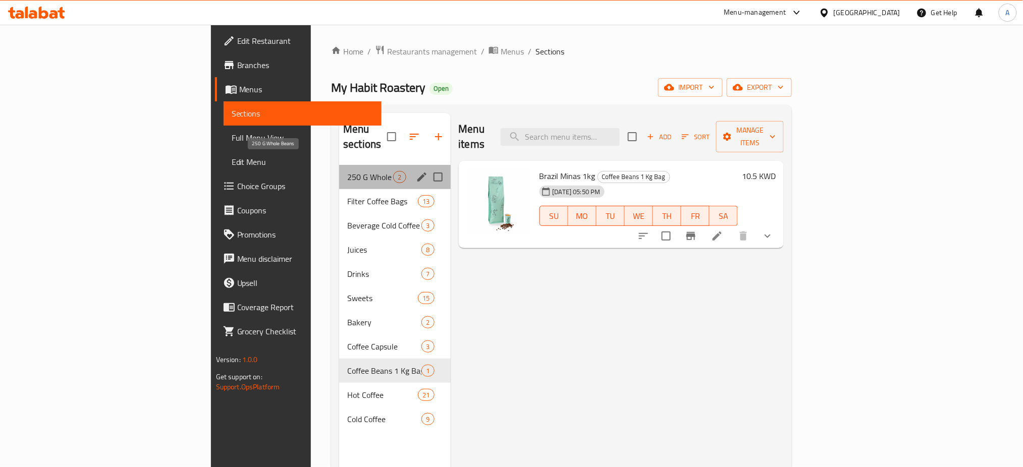
click at [347, 171] on span "250 G Whole Beans" at bounding box center [370, 177] width 46 height 12
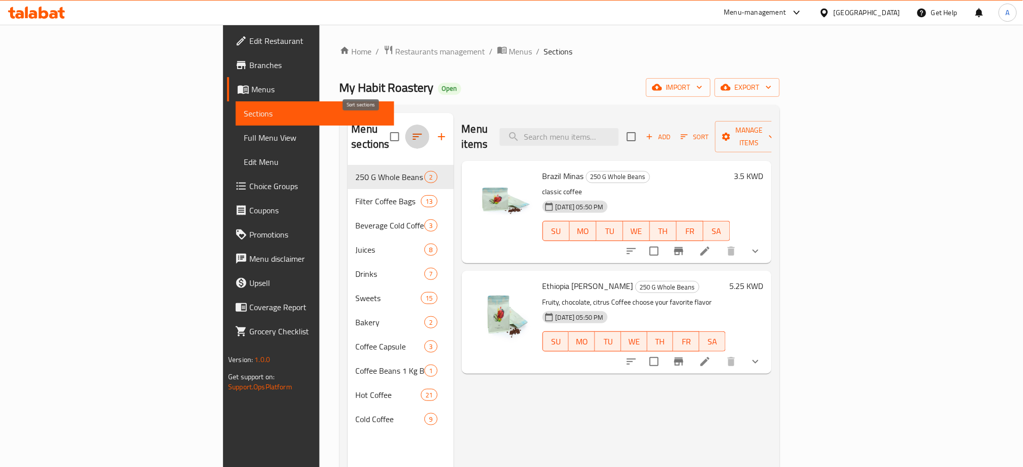
click at [411, 132] on icon "button" at bounding box center [417, 137] width 12 height 12
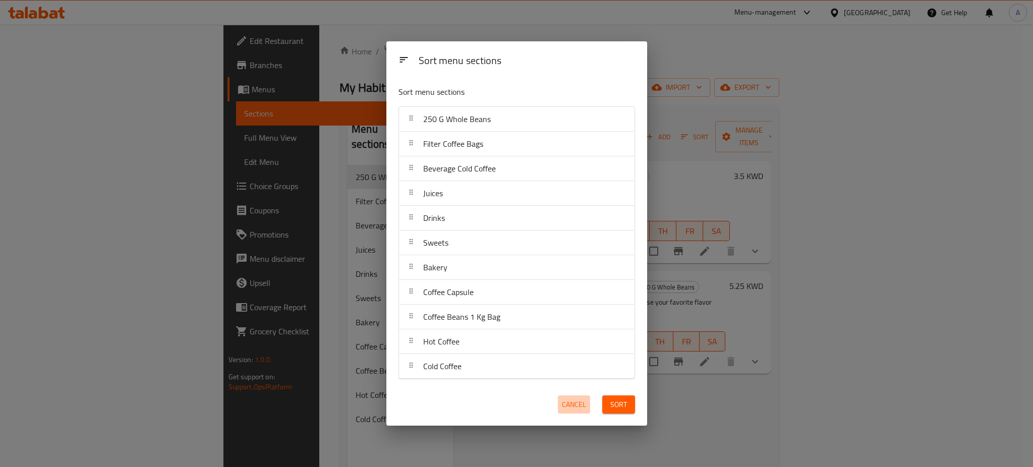
click at [568, 403] on span "Cancel" at bounding box center [574, 405] width 24 height 13
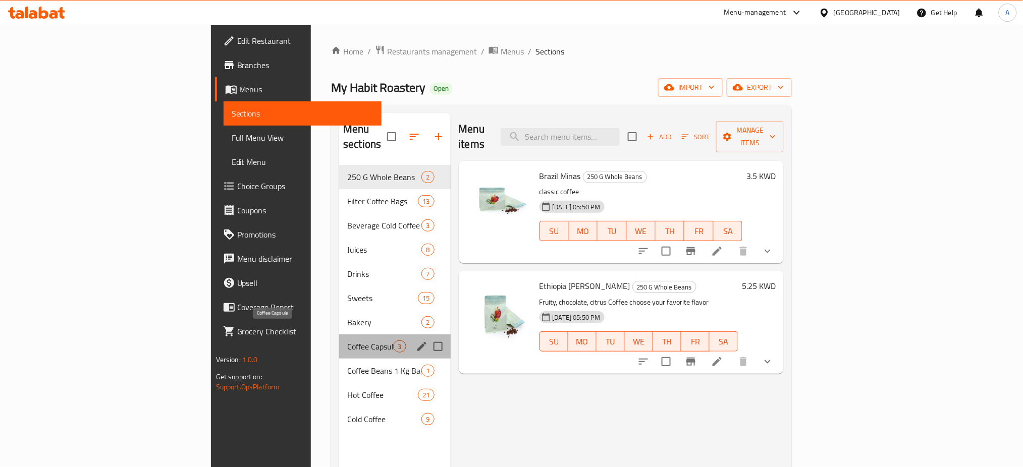
click at [347, 341] on span "Coffee Capsule" at bounding box center [370, 347] width 46 height 12
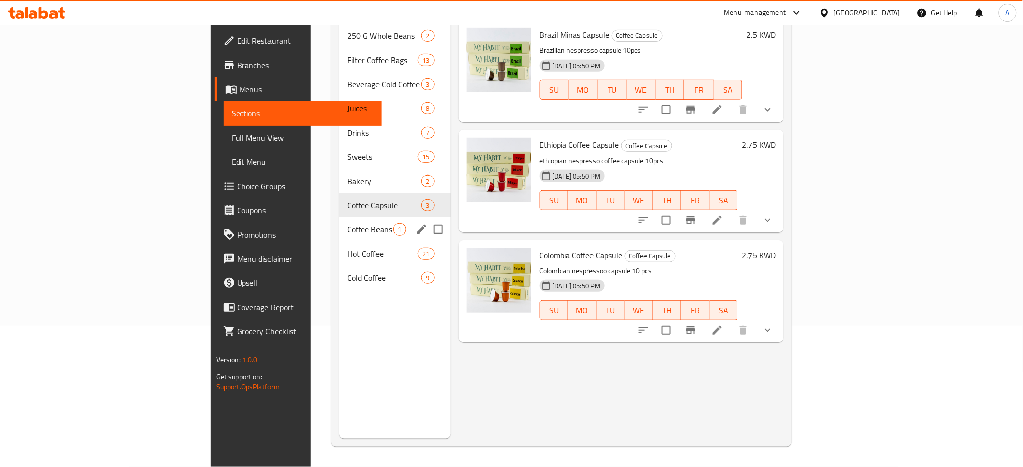
scroll to position [7, 0]
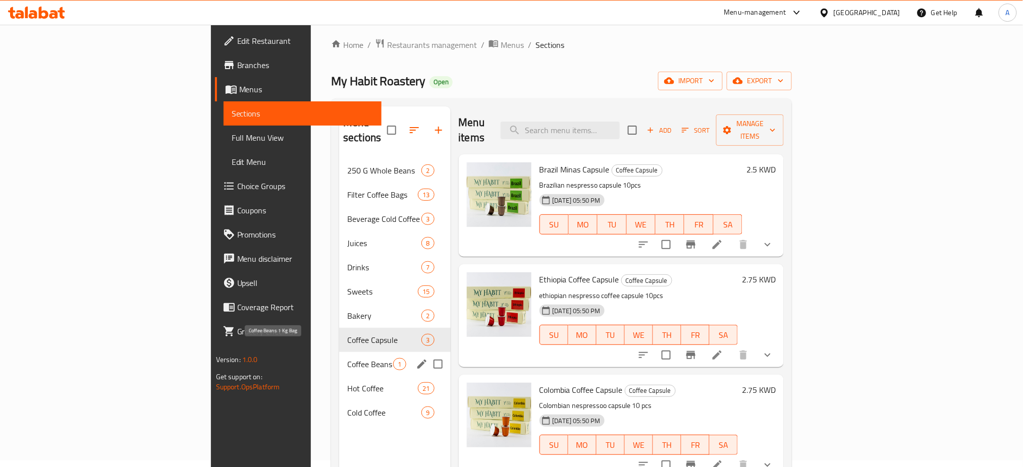
click at [347, 358] on span "Coffee Beans 1 Kg Bag" at bounding box center [370, 364] width 46 height 12
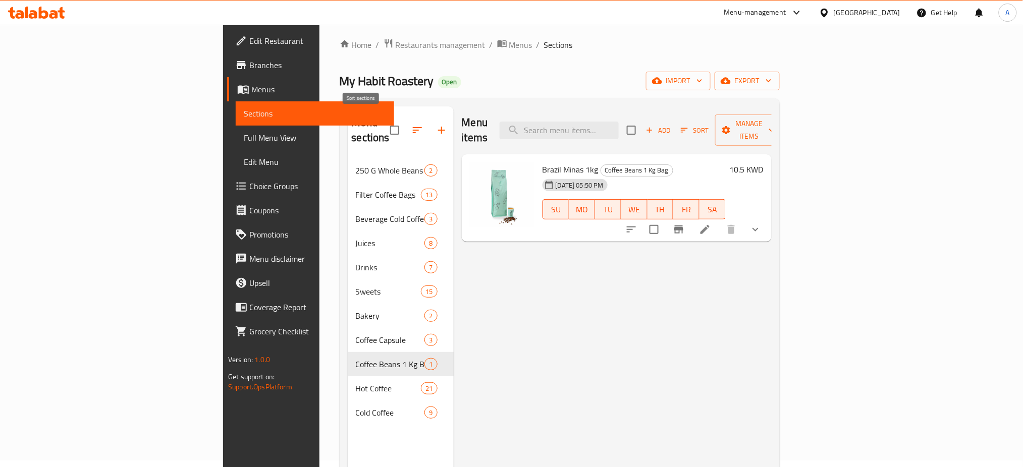
click at [411, 127] on icon "button" at bounding box center [417, 130] width 12 height 12
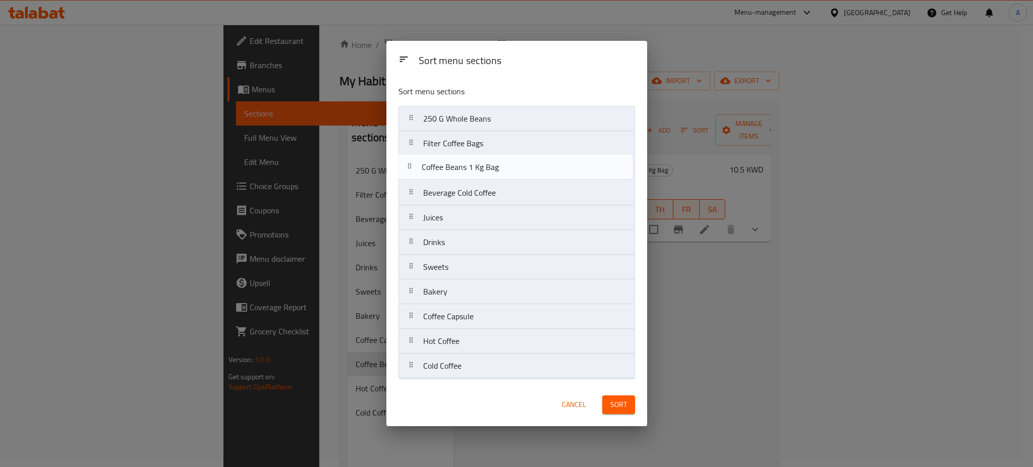
drag, startPoint x: 464, startPoint y: 322, endPoint x: 467, endPoint y: 146, distance: 175.6
click at [467, 146] on nav "250 G Whole Beans Filter Coffee Bags Beverage Cold Coffee Juices Drinks Sweets …" at bounding box center [517, 242] width 237 height 273
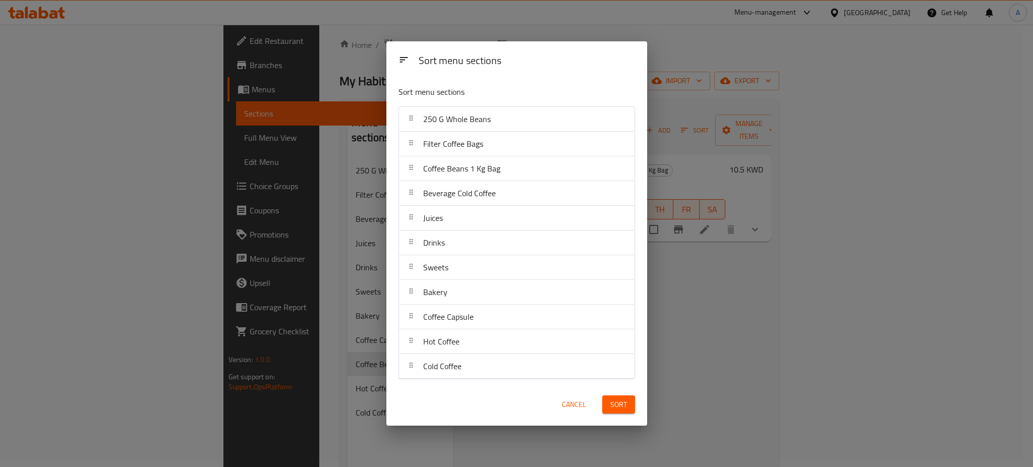
click at [611, 405] on span "Sort" at bounding box center [619, 405] width 17 height 13
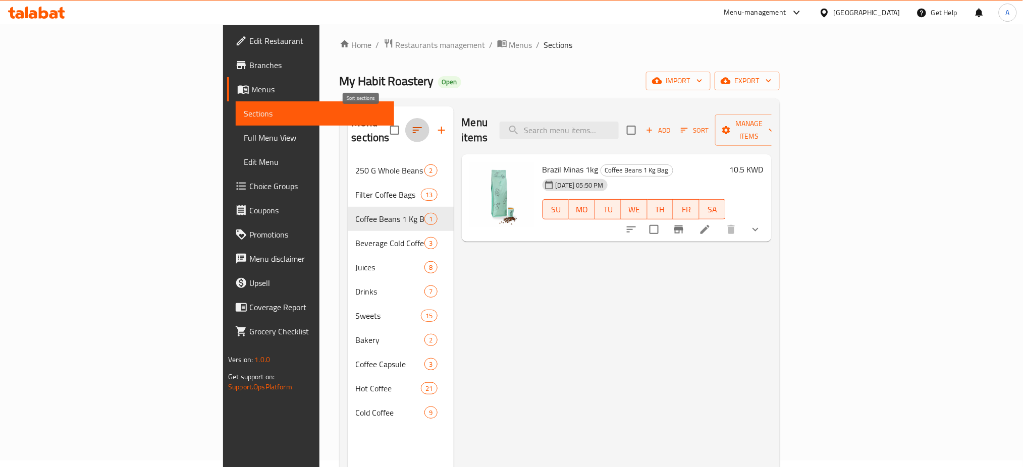
click at [411, 124] on icon "button" at bounding box center [417, 130] width 12 height 12
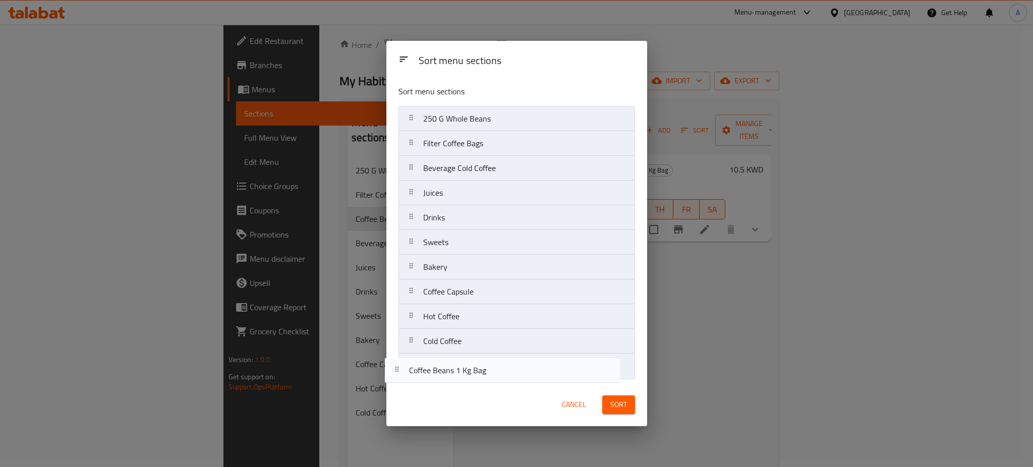
drag, startPoint x: 477, startPoint y: 168, endPoint x: 463, endPoint y: 374, distance: 207.4
click at [463, 374] on nav "250 G Whole Beans Filter Coffee Bags Coffee Beans 1 Kg Bag Beverage Cold Coffee…" at bounding box center [517, 242] width 237 height 273
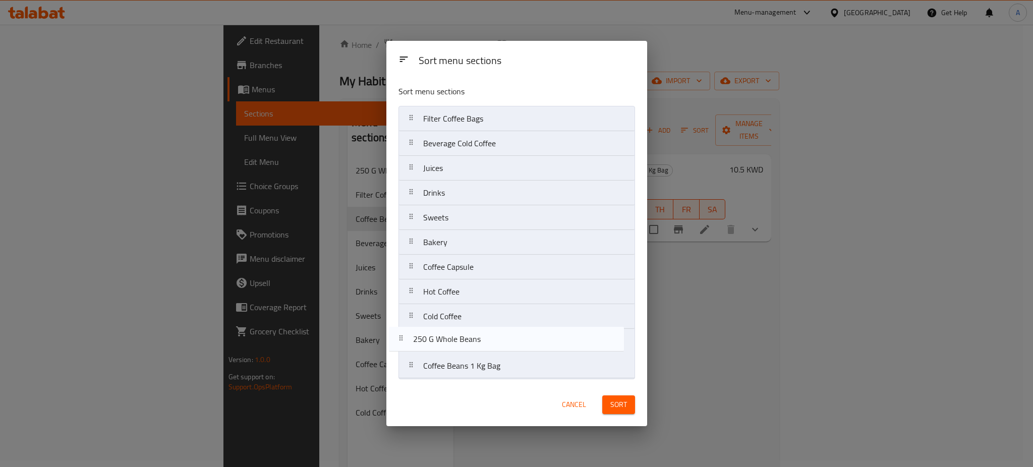
drag, startPoint x: 470, startPoint y: 119, endPoint x: 459, endPoint y: 344, distance: 225.3
click at [459, 344] on nav "250 G Whole Beans Filter Coffee Bags Beverage Cold Coffee Juices Drinks Sweets …" at bounding box center [517, 242] width 237 height 273
drag, startPoint x: 480, startPoint y: 119, endPoint x: 464, endPoint y: 327, distance: 209.0
click at [464, 327] on nav "Filter Coffee Bags Beverage Cold Coffee Juices Drinks Sweets Bakery Coffee Caps…" at bounding box center [517, 242] width 237 height 273
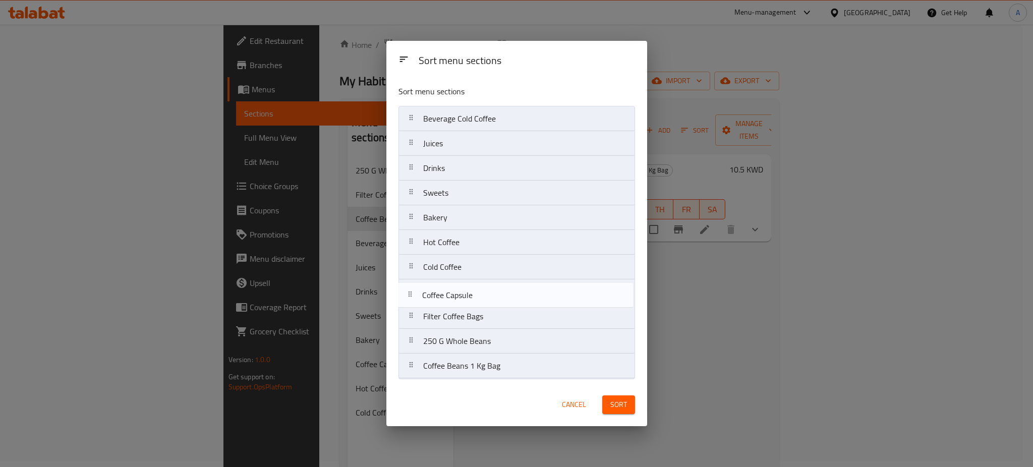
drag, startPoint x: 465, startPoint y: 241, endPoint x: 464, endPoint y: 300, distance: 58.5
click at [464, 300] on nav "Beverage Cold Coffee Juices Drinks Sweets Bakery Coffee Capsule Hot Coffee Cold…" at bounding box center [517, 242] width 237 height 273
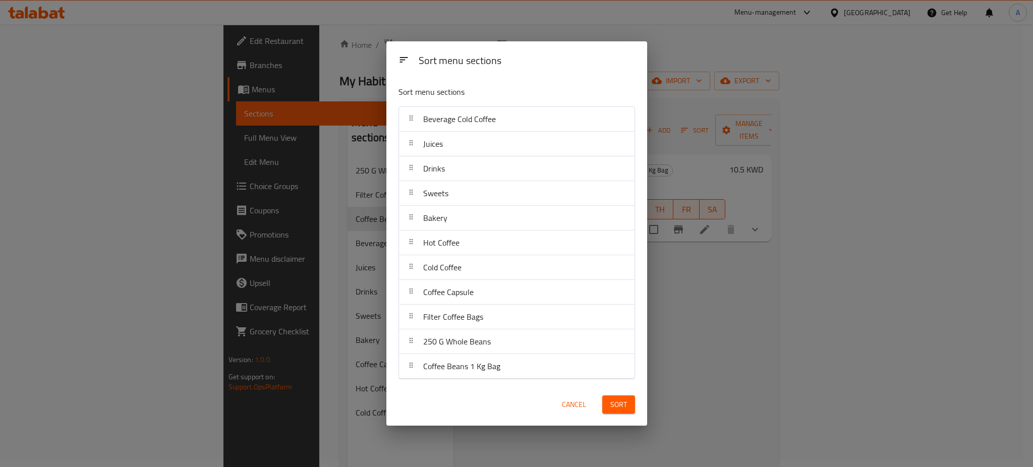
click at [616, 405] on span "Sort" at bounding box center [619, 405] width 17 height 13
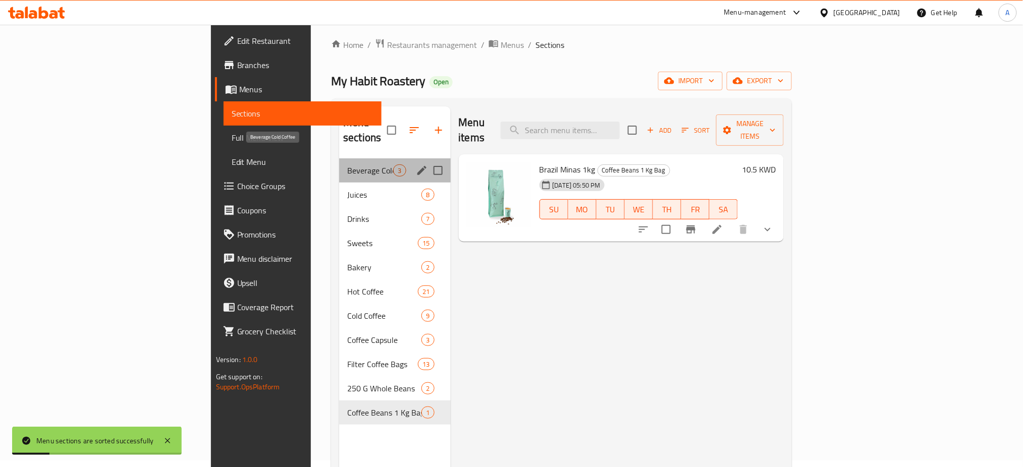
click at [347, 164] on span "Beverage Cold Coffee" at bounding box center [370, 170] width 46 height 12
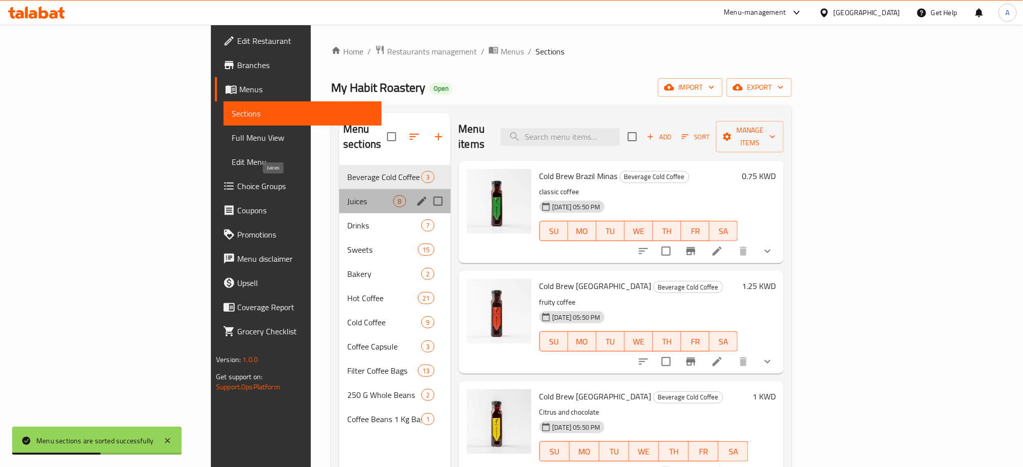
click at [347, 195] on span "Juices" at bounding box center [370, 201] width 46 height 12
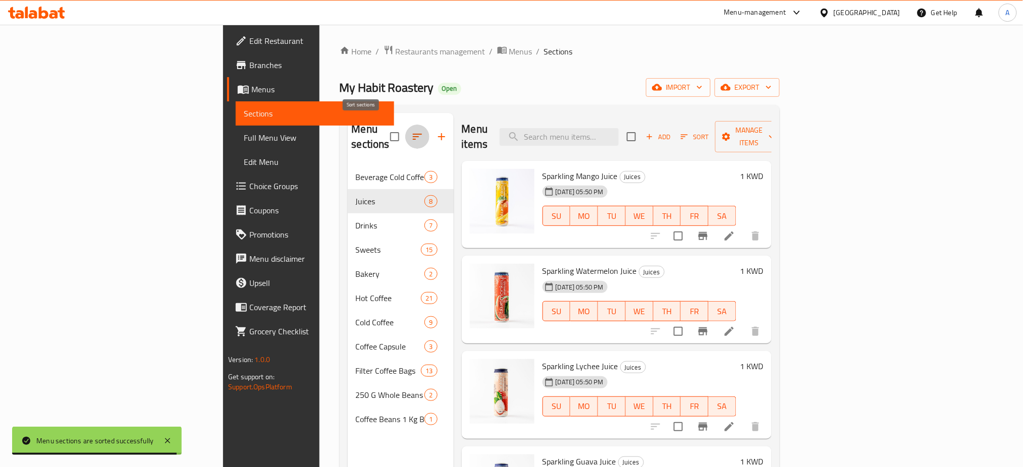
click at [411, 133] on icon "button" at bounding box center [417, 137] width 12 height 12
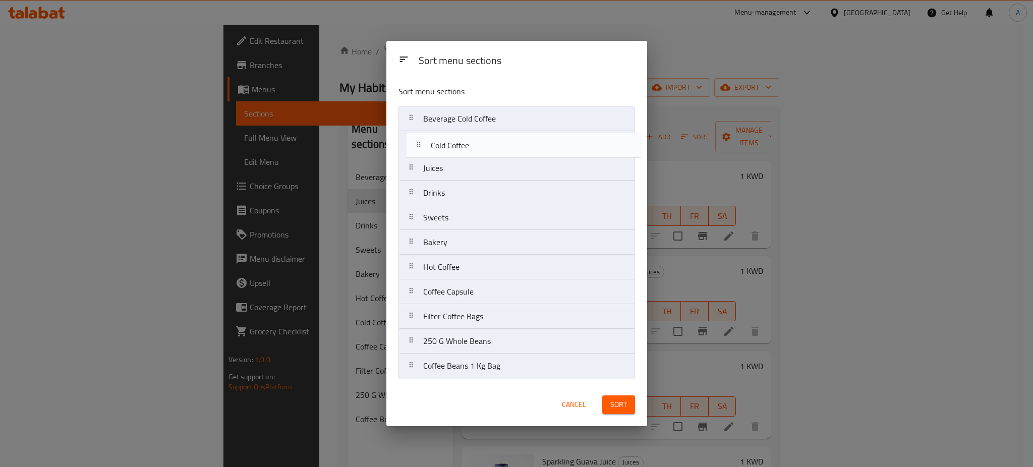
drag, startPoint x: 475, startPoint y: 272, endPoint x: 482, endPoint y: 144, distance: 128.9
click at [482, 144] on nav "Beverage Cold Coffee Juices Drinks Sweets Bakery Hot Coffee Cold Coffee Coffee …" at bounding box center [517, 242] width 237 height 273
drag, startPoint x: 448, startPoint y: 271, endPoint x: 454, endPoint y: 143, distance: 128.8
click at [455, 143] on nav "Beverage Cold Coffee Cold Coffee Juices Drinks Sweets Bakery Hot Coffee Coffee …" at bounding box center [517, 242] width 237 height 273
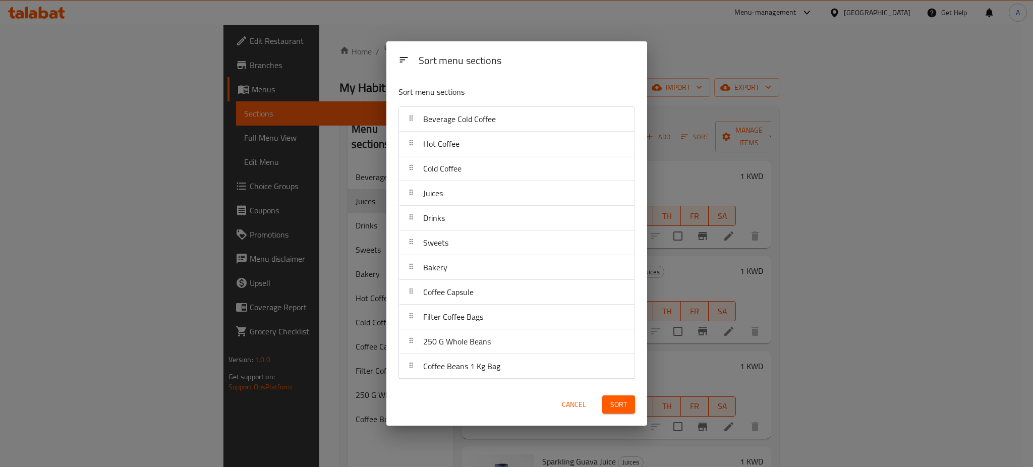
click at [613, 403] on span "Sort" at bounding box center [619, 405] width 17 height 13
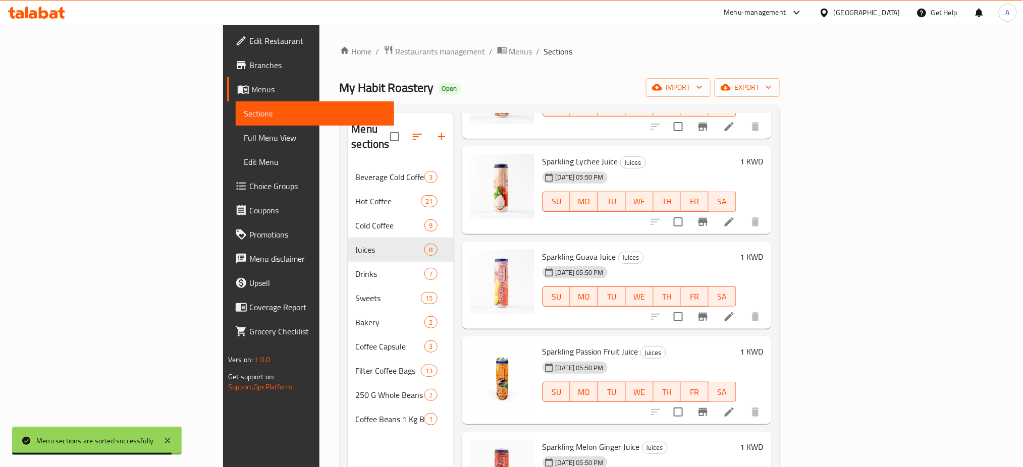
scroll to position [184, 0]
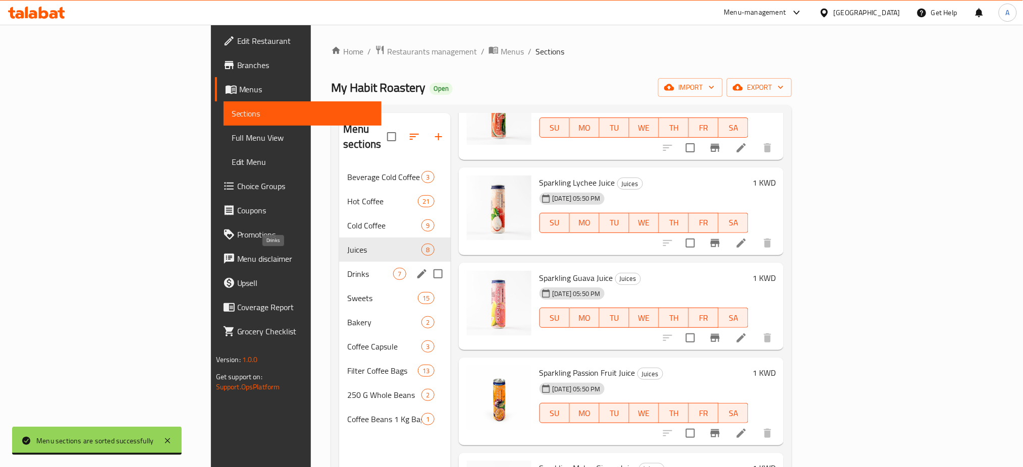
drag, startPoint x: 222, startPoint y: 257, endPoint x: 239, endPoint y: 257, distance: 16.7
click at [347, 268] on span "Drinks" at bounding box center [370, 274] width 46 height 12
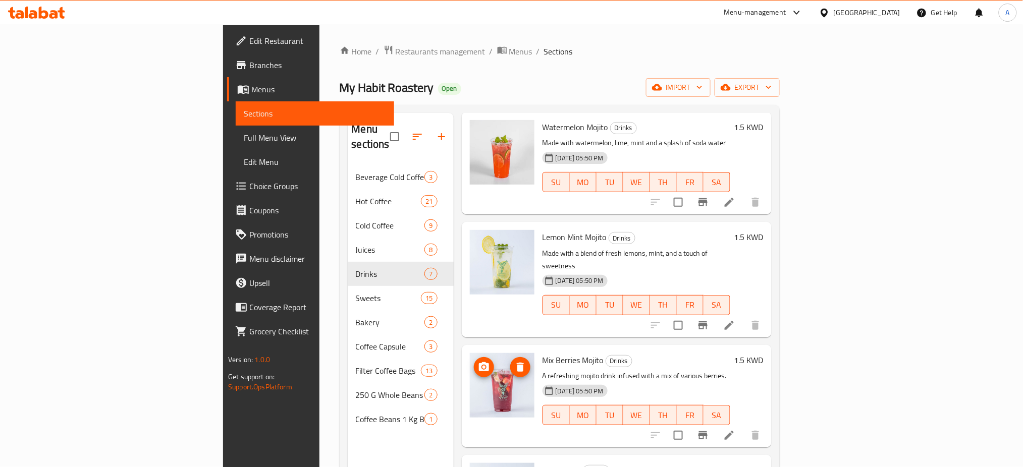
scroll to position [329, 0]
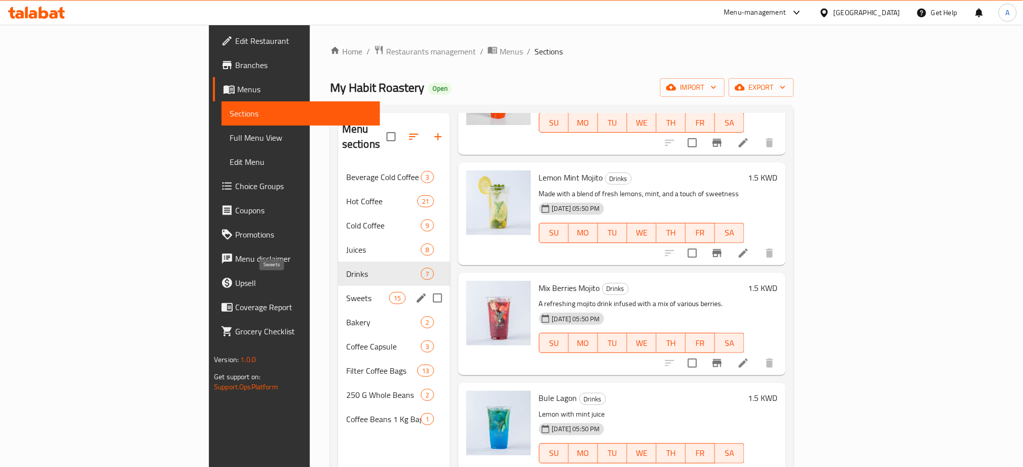
click at [346, 292] on span "Sweets" at bounding box center [367, 298] width 43 height 12
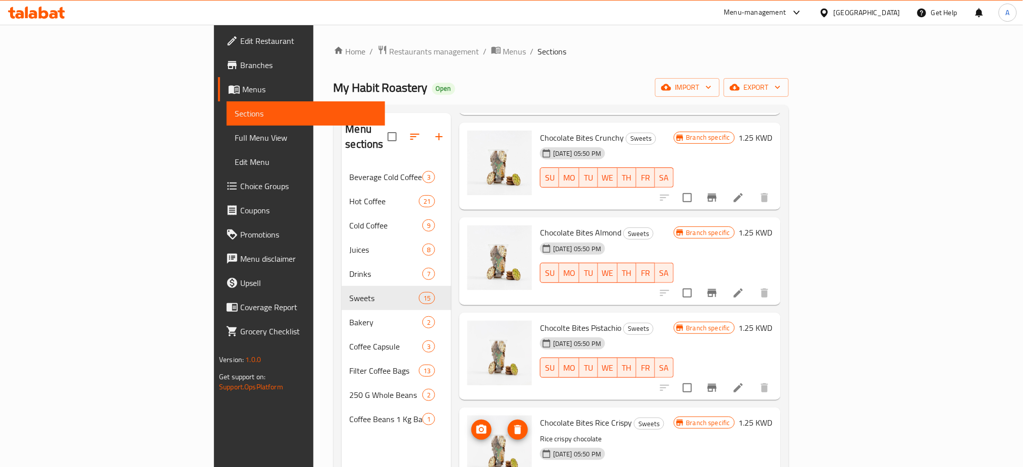
scroll to position [1135, 0]
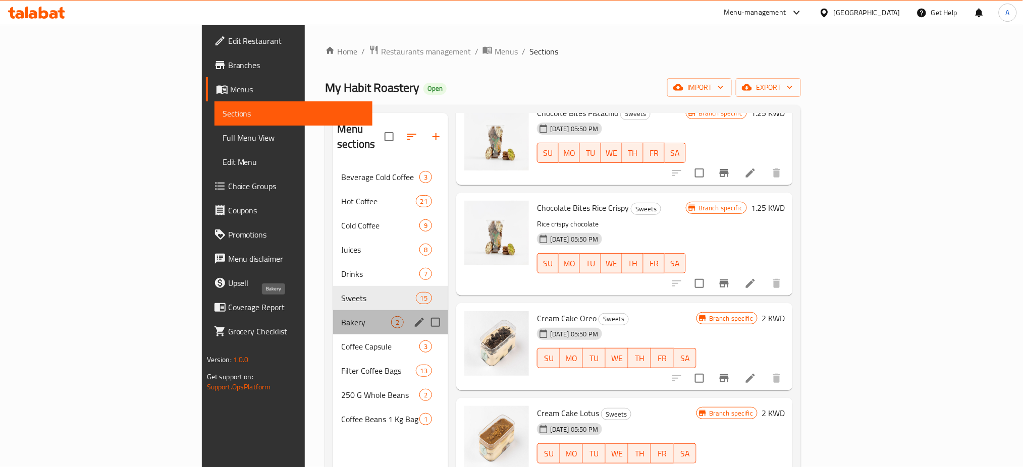
click at [341, 316] on span "Bakery" at bounding box center [366, 322] width 50 height 12
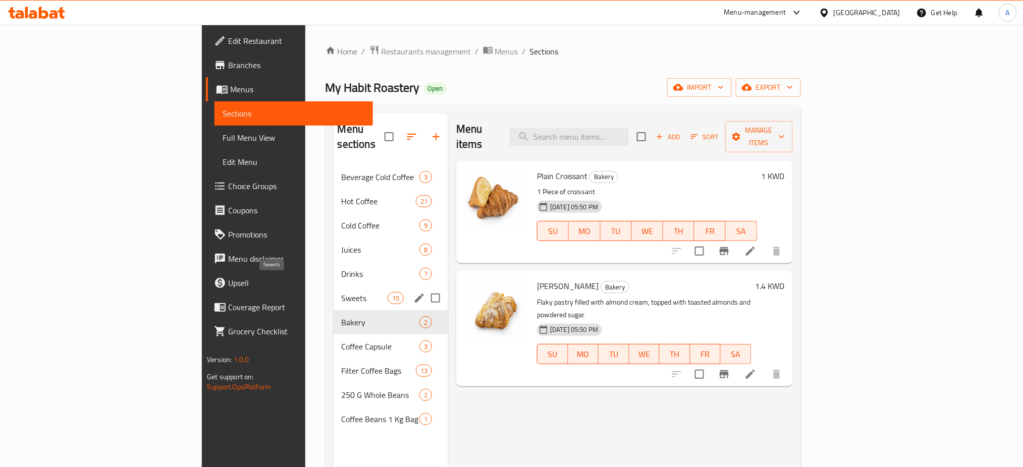
click at [342, 292] on span "Sweets" at bounding box center [365, 298] width 46 height 12
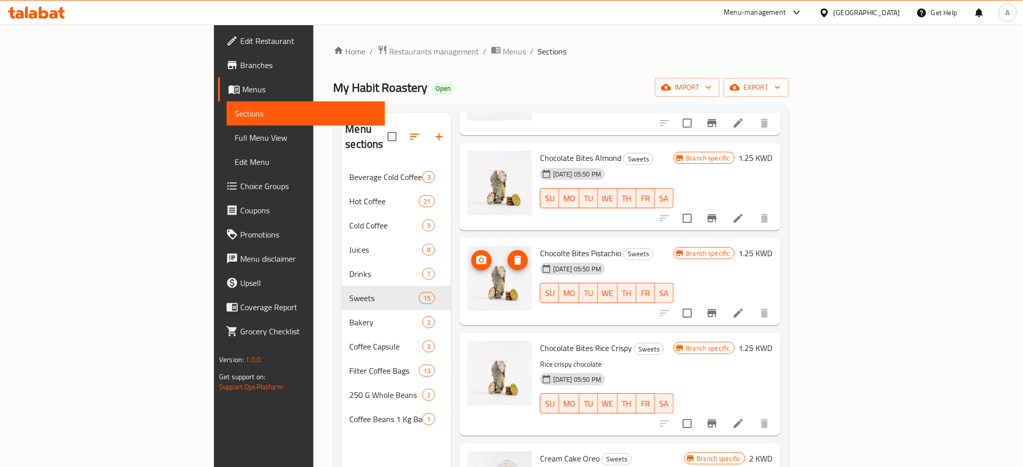
scroll to position [1135, 0]
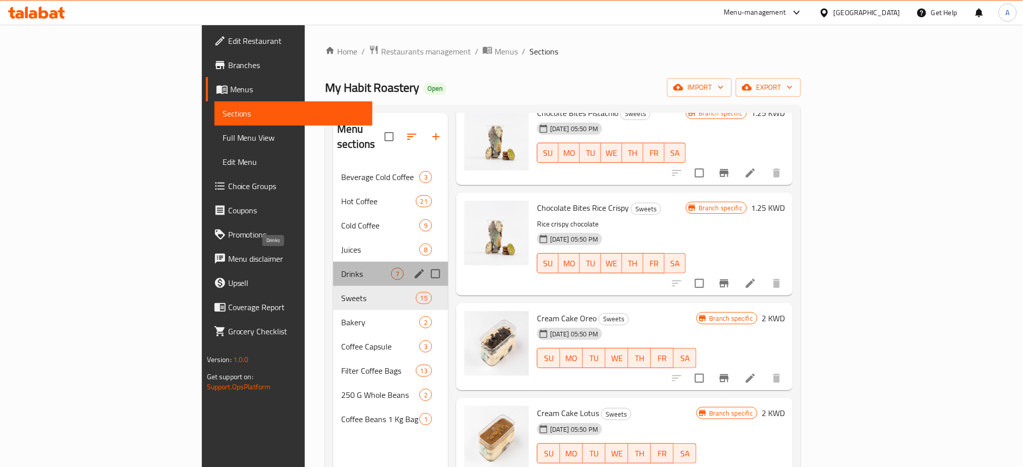
click at [341, 268] on span "Drinks" at bounding box center [366, 274] width 50 height 12
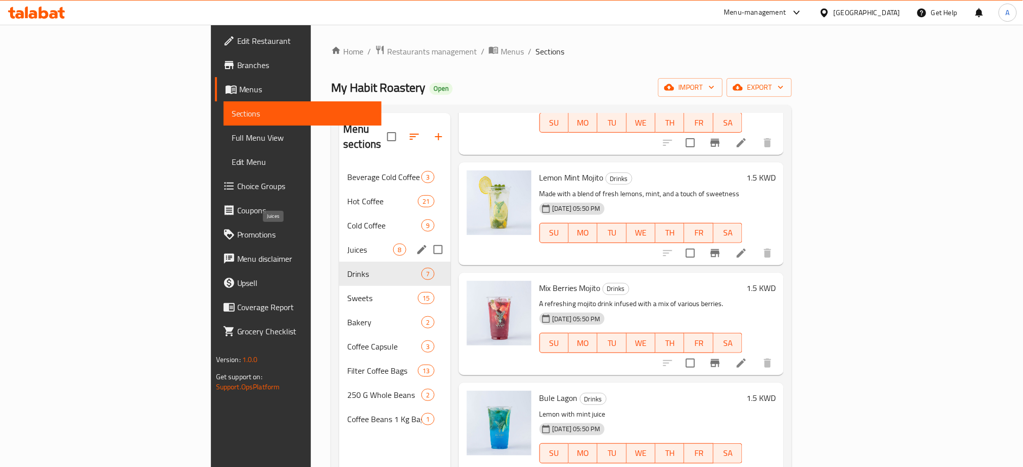
click at [347, 244] on span "Juices" at bounding box center [370, 250] width 46 height 12
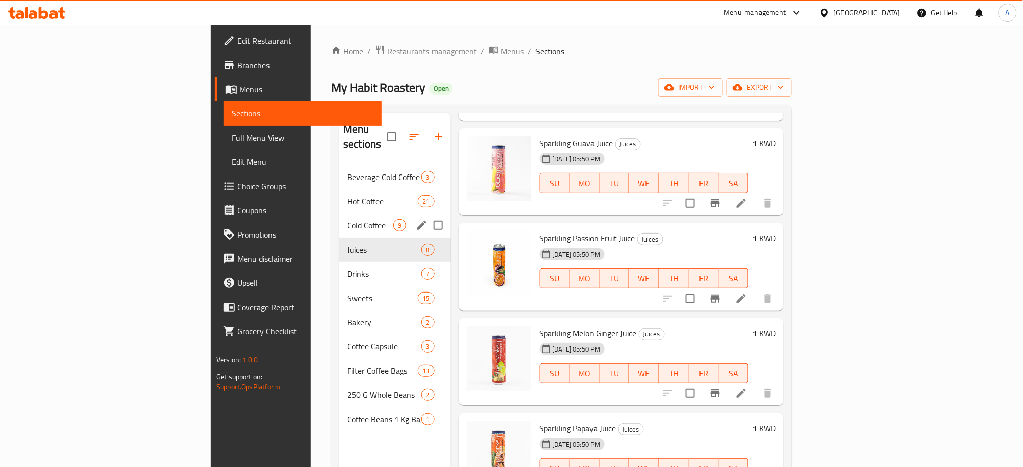
click at [339, 213] on div "Cold Coffee 9" at bounding box center [394, 225] width 111 height 24
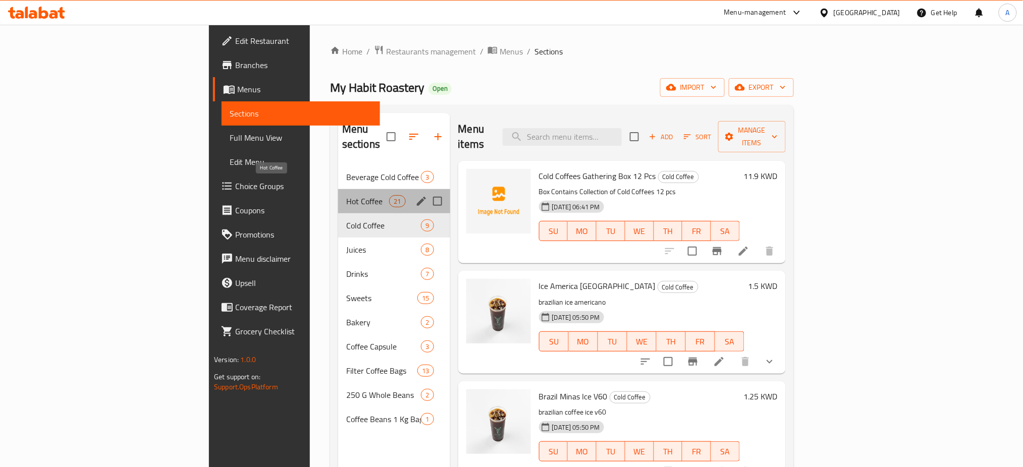
click at [346, 195] on span "Hot Coffee" at bounding box center [367, 201] width 43 height 12
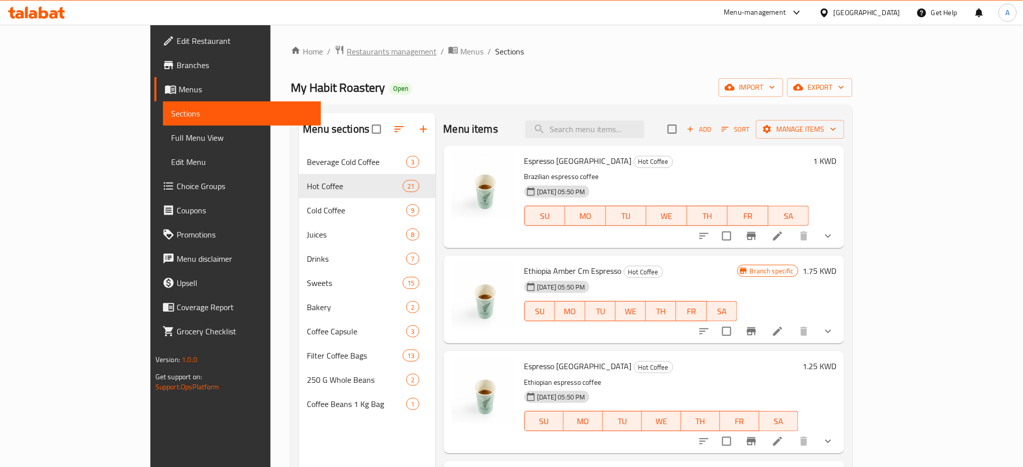
click at [347, 50] on span "Restaurants management" at bounding box center [392, 51] width 90 height 12
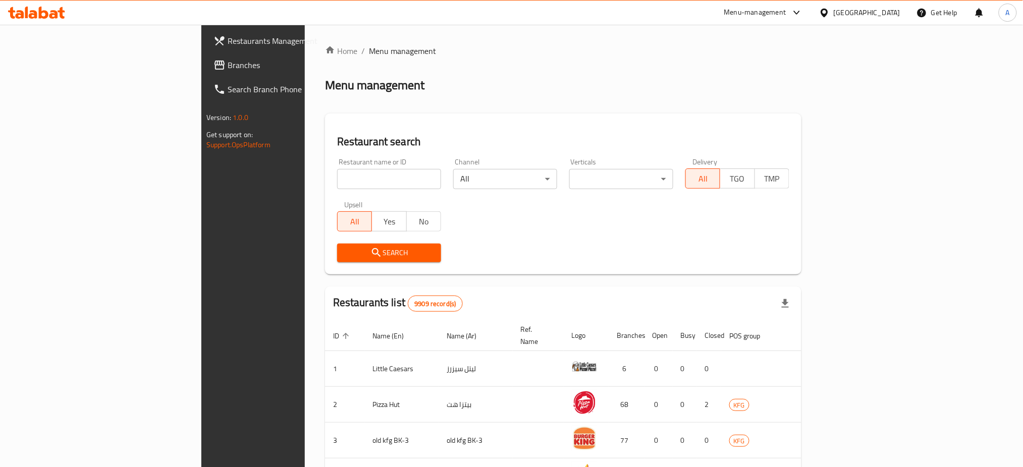
click at [337, 176] on input "search" at bounding box center [389, 179] width 104 height 20
type input "My Habit Roastery"
click at [345, 250] on span "Search" at bounding box center [389, 253] width 88 height 13
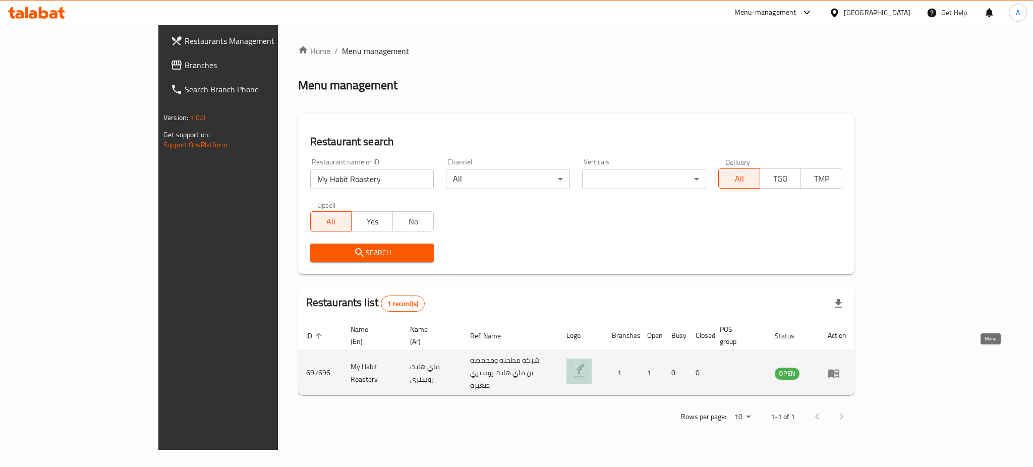
click at [847, 367] on link "enhanced table" at bounding box center [837, 373] width 19 height 12
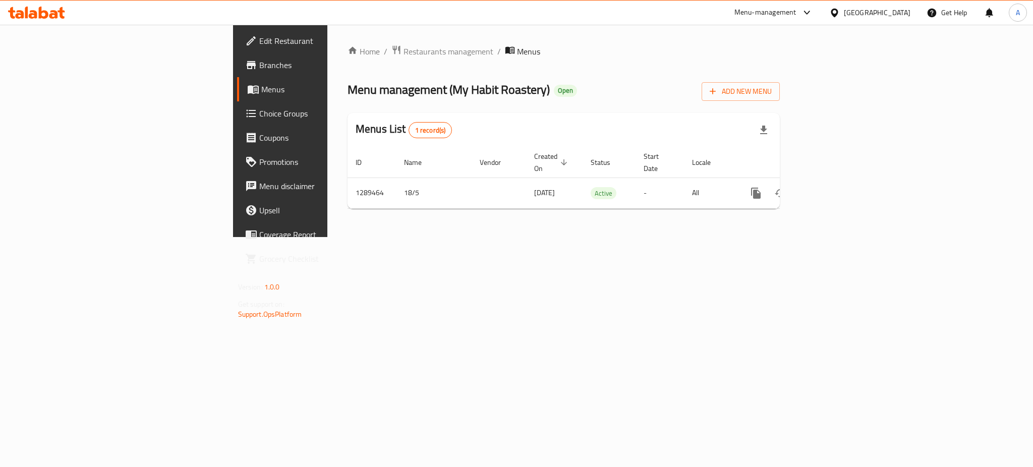
click at [259, 44] on span "Edit Restaurant" at bounding box center [328, 41] width 138 height 12
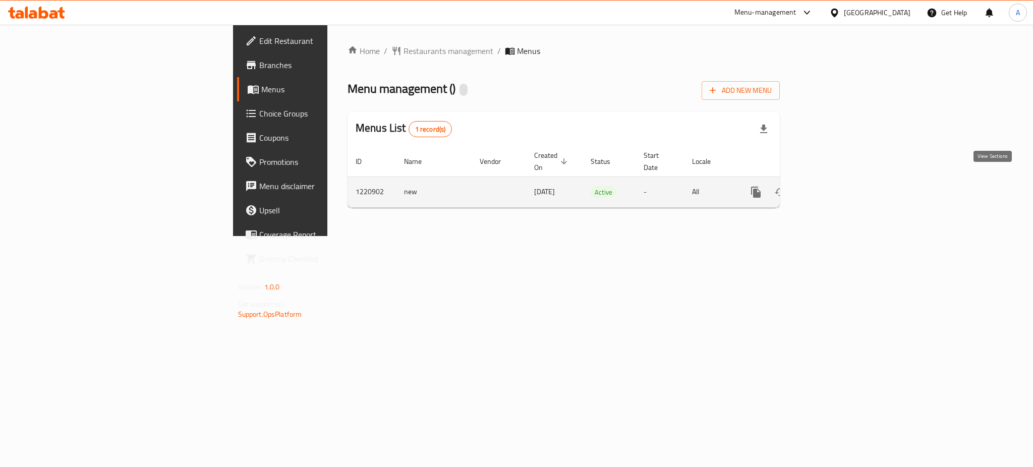
click at [841, 180] on link "enhanced table" at bounding box center [829, 192] width 24 height 24
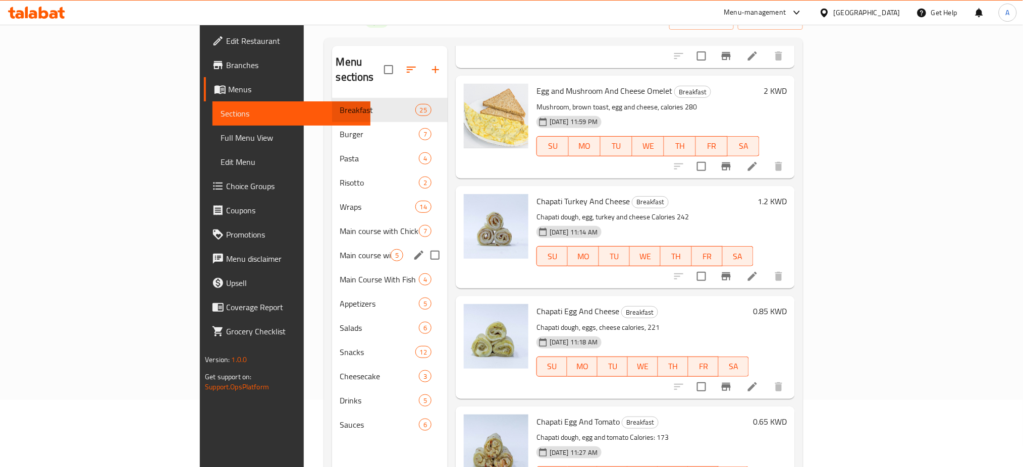
scroll to position [141, 0]
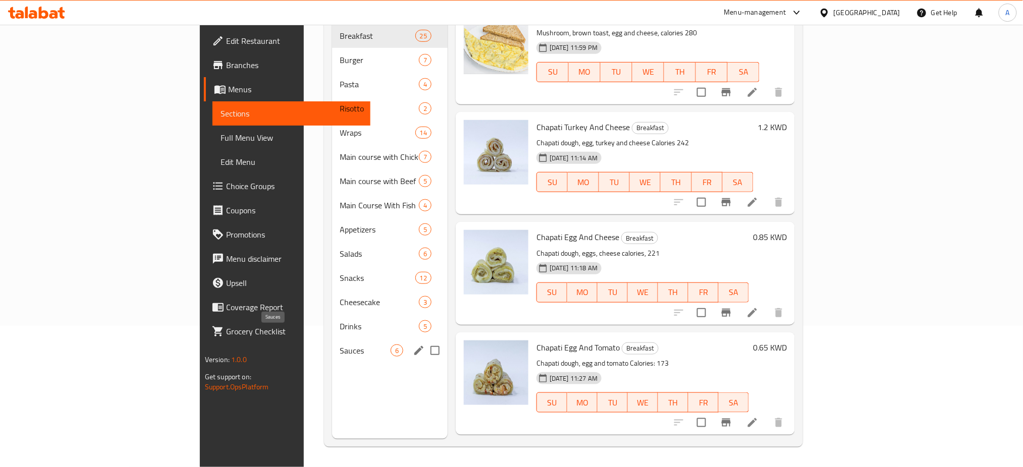
click at [340, 345] on span "Sauces" at bounding box center [365, 351] width 50 height 12
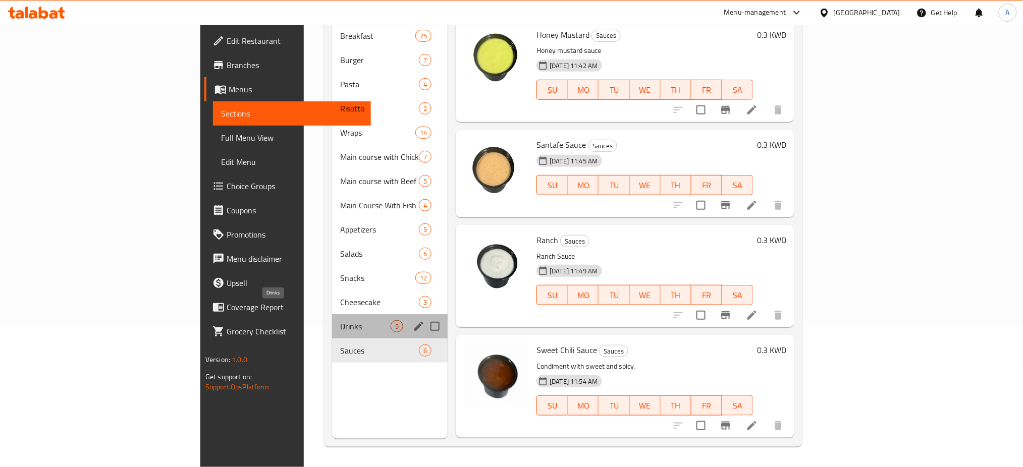
click at [340, 320] on span "Drinks" at bounding box center [365, 326] width 50 height 12
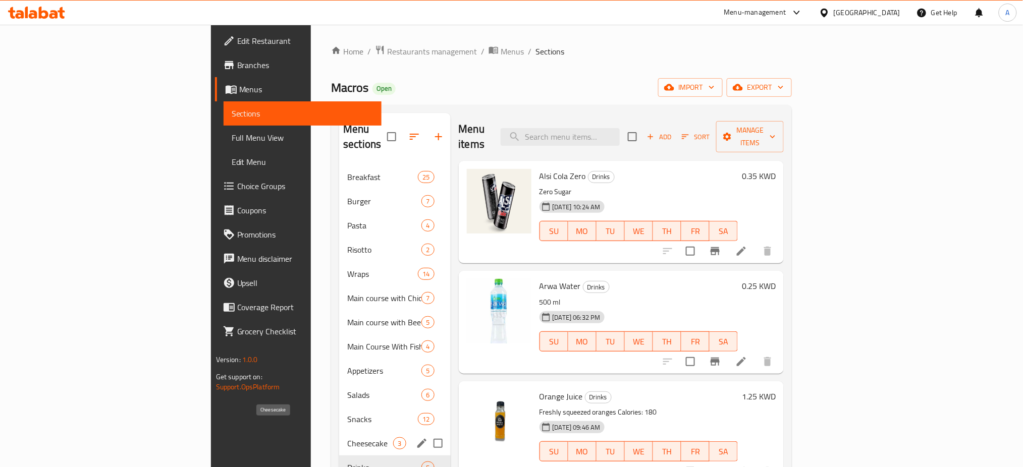
click at [347, 437] on span "Cheesecake" at bounding box center [370, 443] width 46 height 12
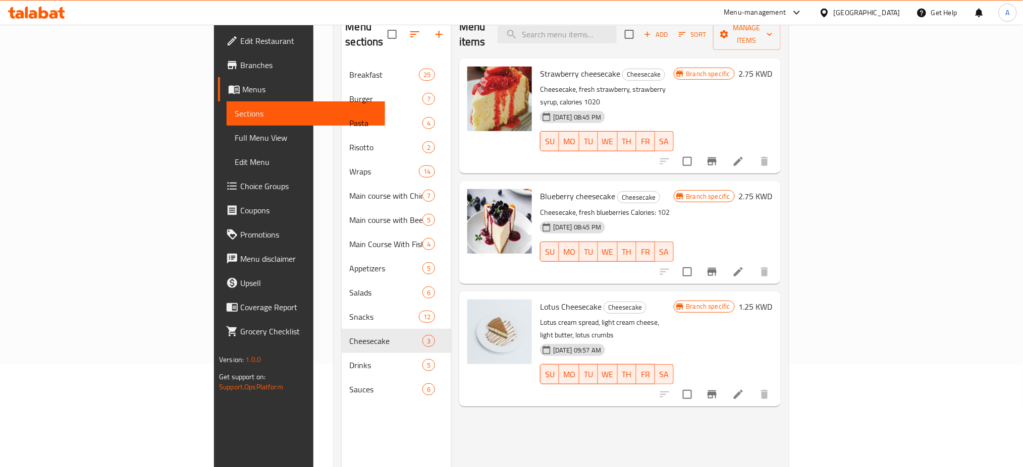
scroll to position [74, 0]
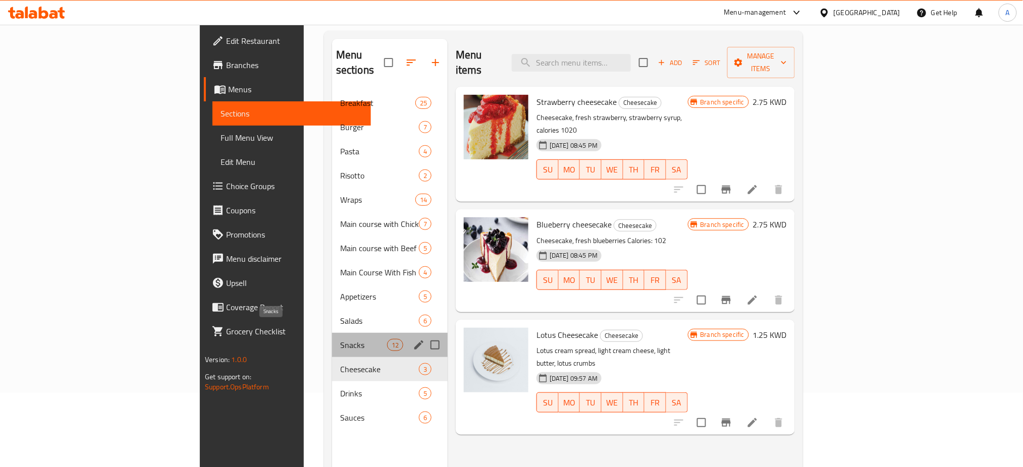
click at [340, 339] on span "Snacks" at bounding box center [363, 345] width 47 height 12
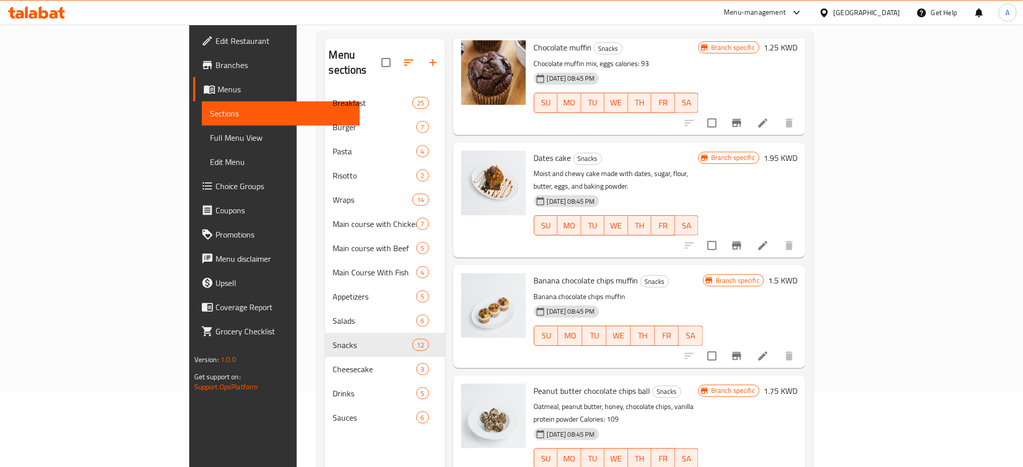
scroll to position [880, 0]
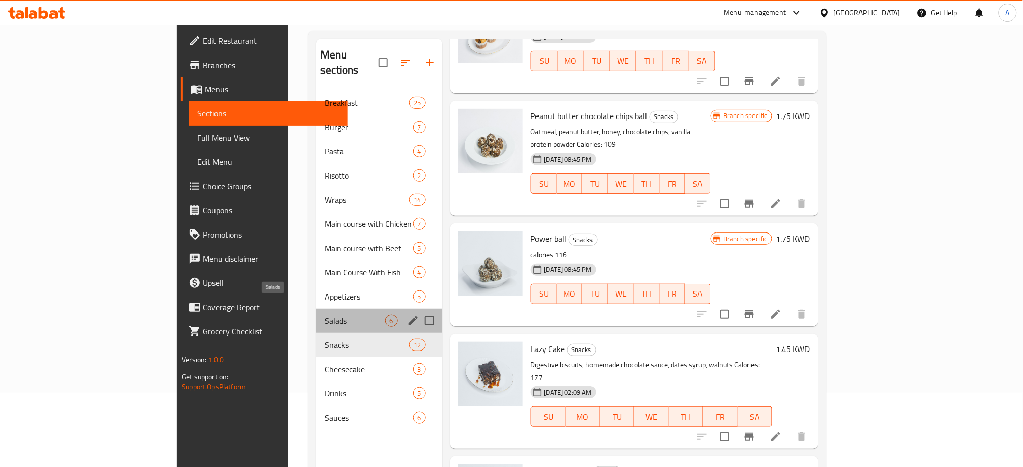
drag, startPoint x: 239, startPoint y: 310, endPoint x: 257, endPoint y: 301, distance: 20.5
click at [324, 315] on span "Salads" at bounding box center [354, 321] width 60 height 12
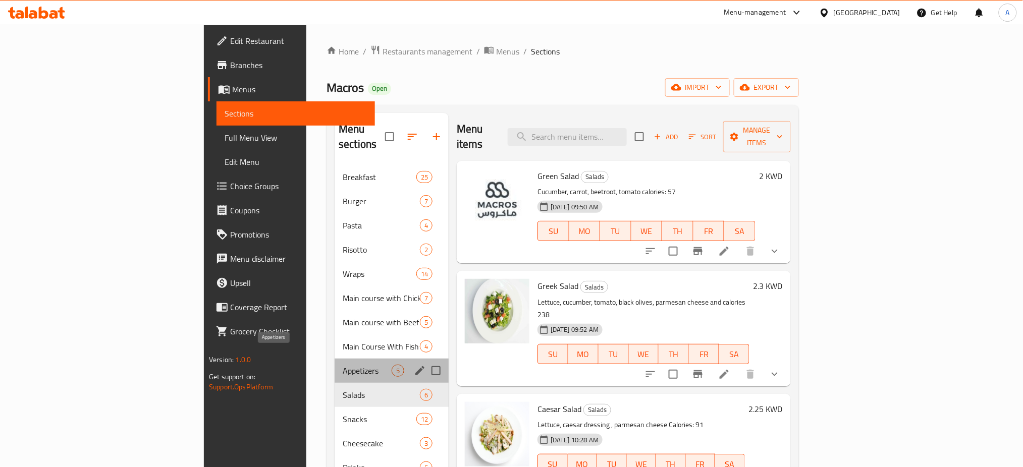
click at [343, 365] on span "Appetizers" at bounding box center [367, 371] width 49 height 12
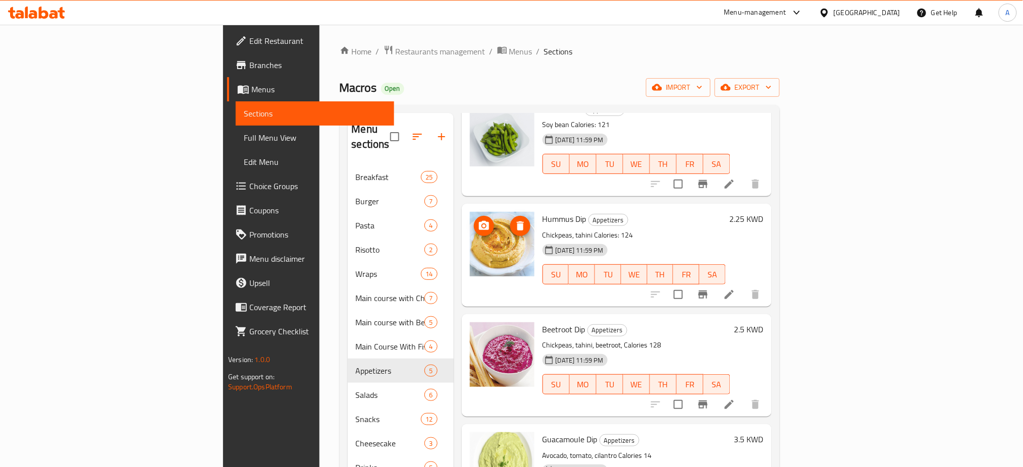
scroll to position [108, 0]
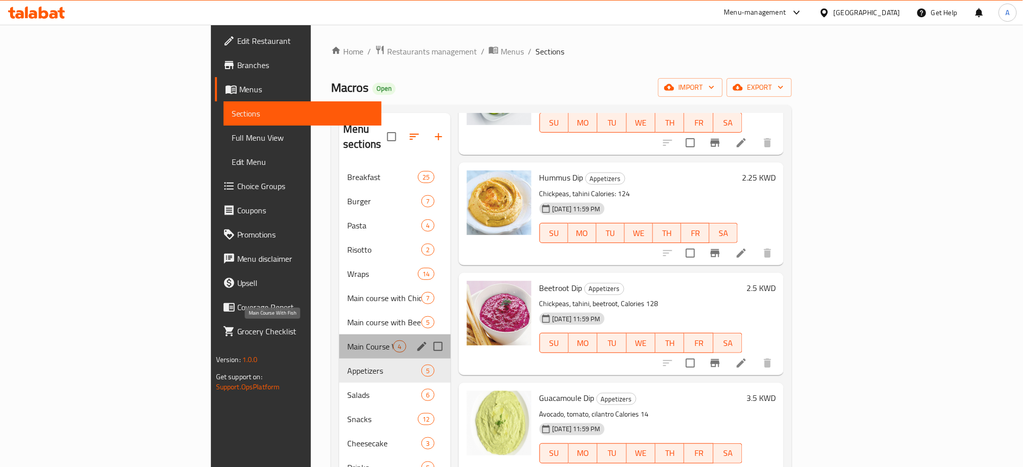
click at [347, 341] on span "Main Course With Fish" at bounding box center [370, 347] width 46 height 12
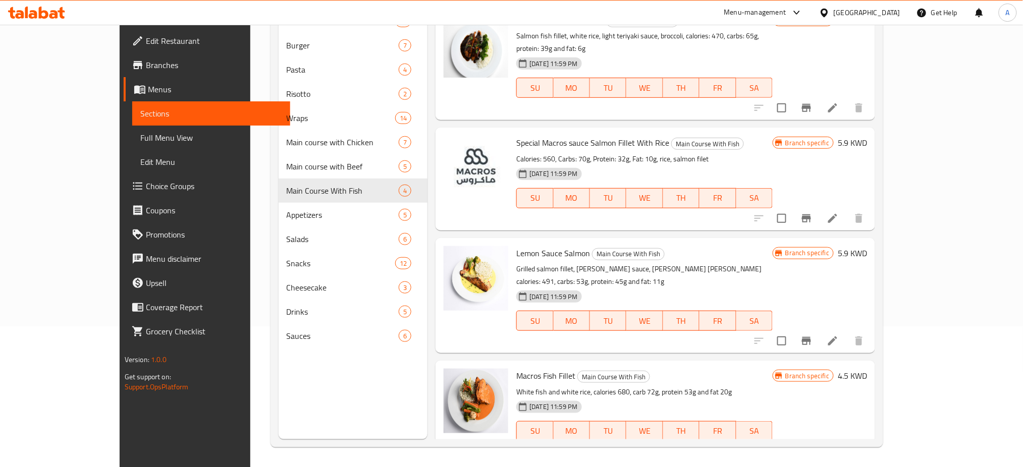
scroll to position [141, 0]
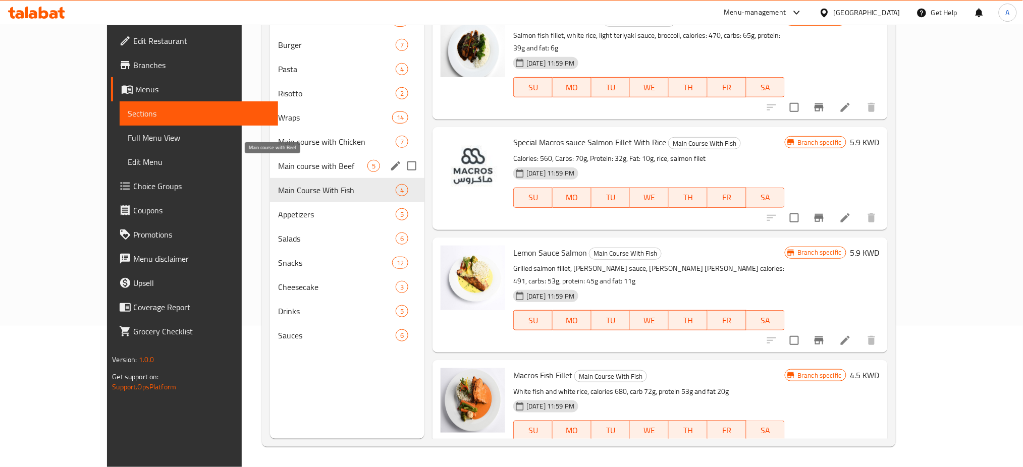
click at [278, 160] on span "Main course with Beef" at bounding box center [322, 166] width 89 height 12
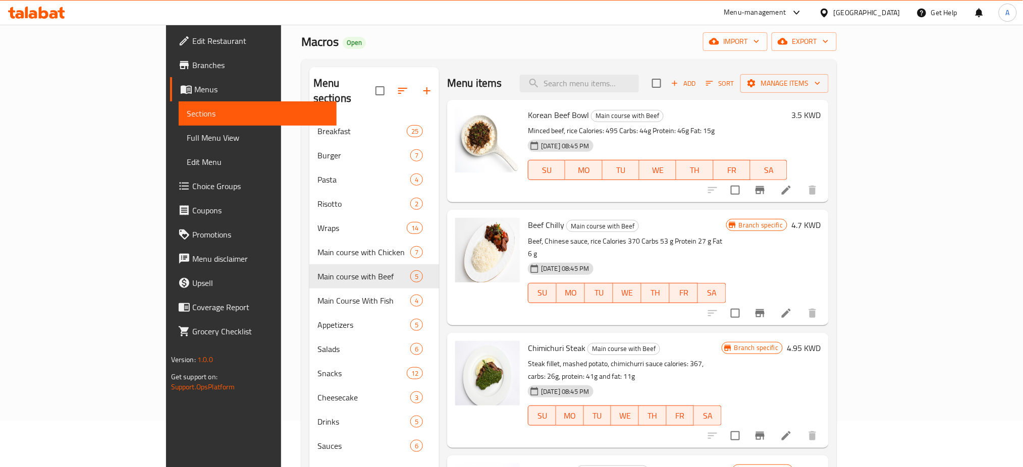
scroll to position [7, 0]
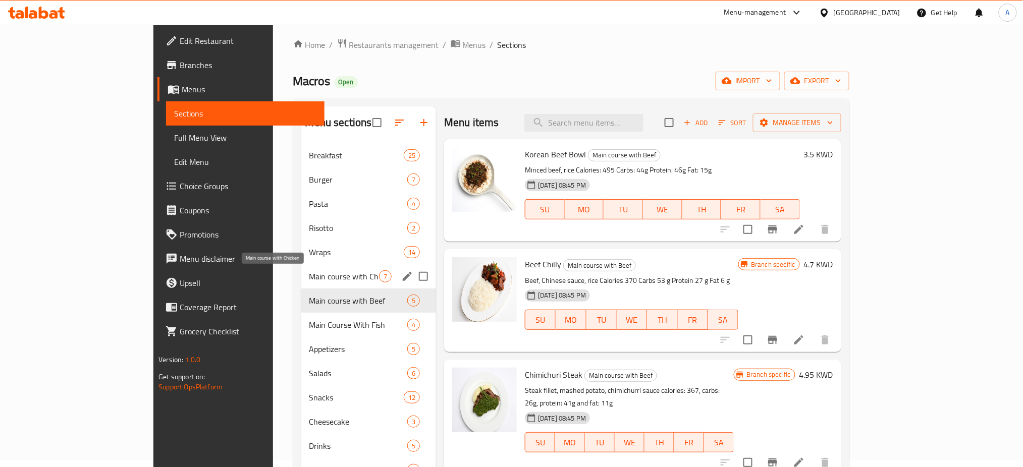
click at [309, 280] on span "Main course with Chicken" at bounding box center [344, 276] width 70 height 12
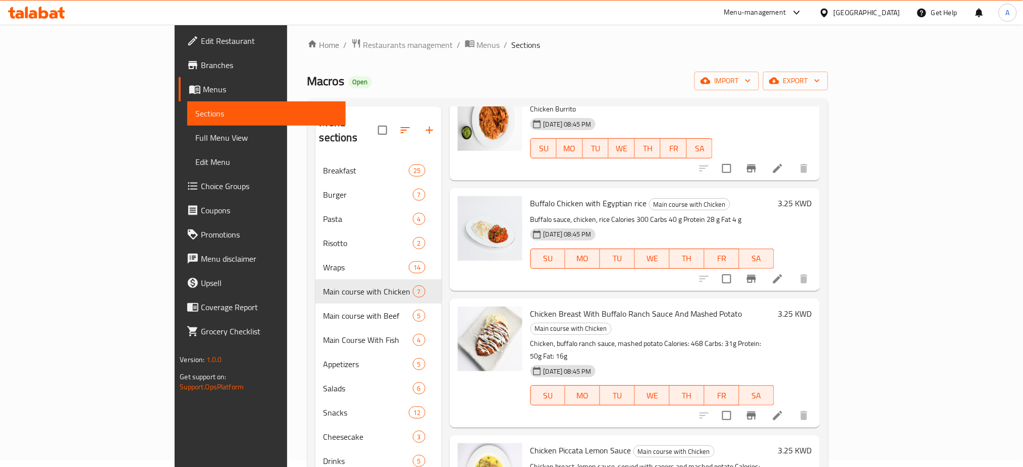
scroll to position [329, 0]
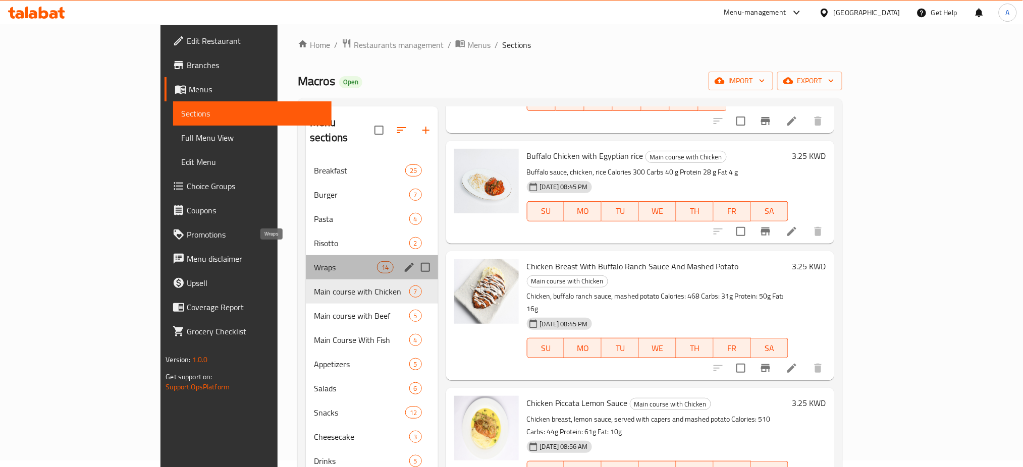
click at [314, 261] on span "Wraps" at bounding box center [345, 267] width 63 height 12
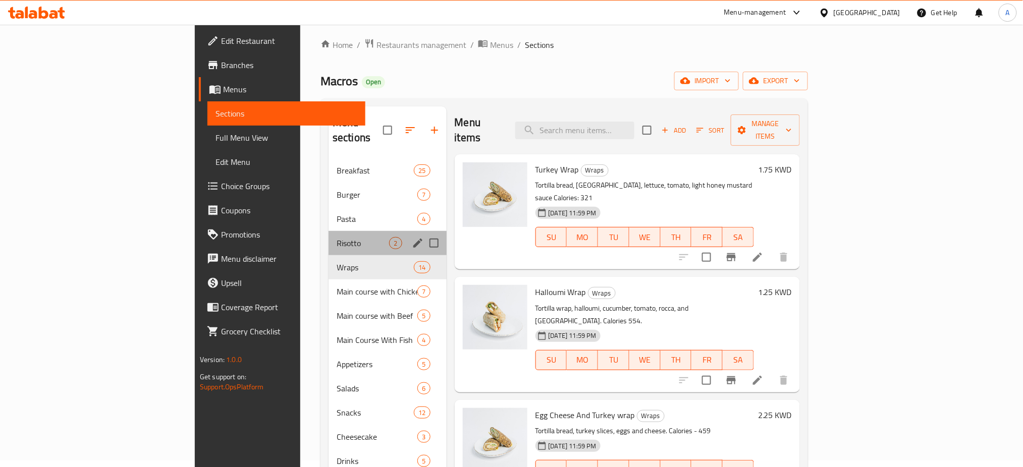
click at [328, 234] on div "Risotto 2" at bounding box center [387, 243] width 118 height 24
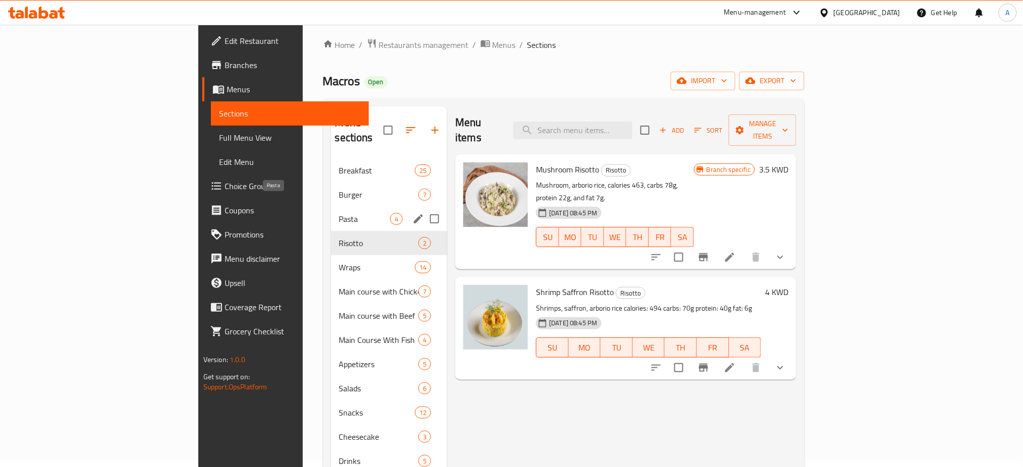
click at [339, 213] on span "Pasta" at bounding box center [364, 219] width 51 height 12
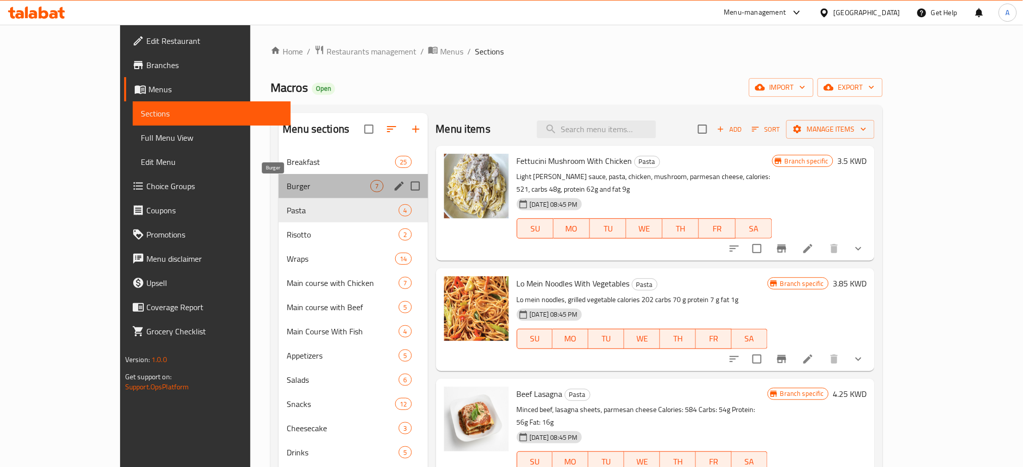
click at [287, 183] on span "Burger" at bounding box center [329, 186] width 84 height 12
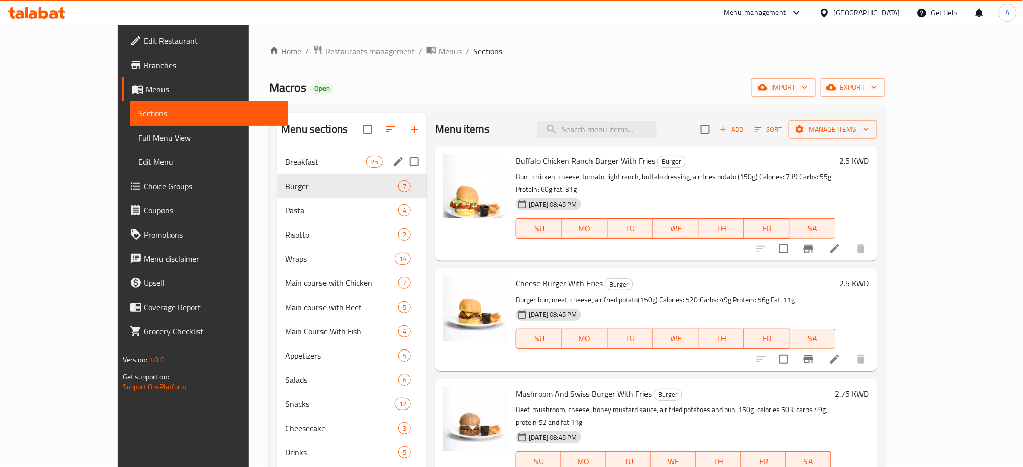
click at [285, 168] on span "Breakfast" at bounding box center [325, 162] width 81 height 12
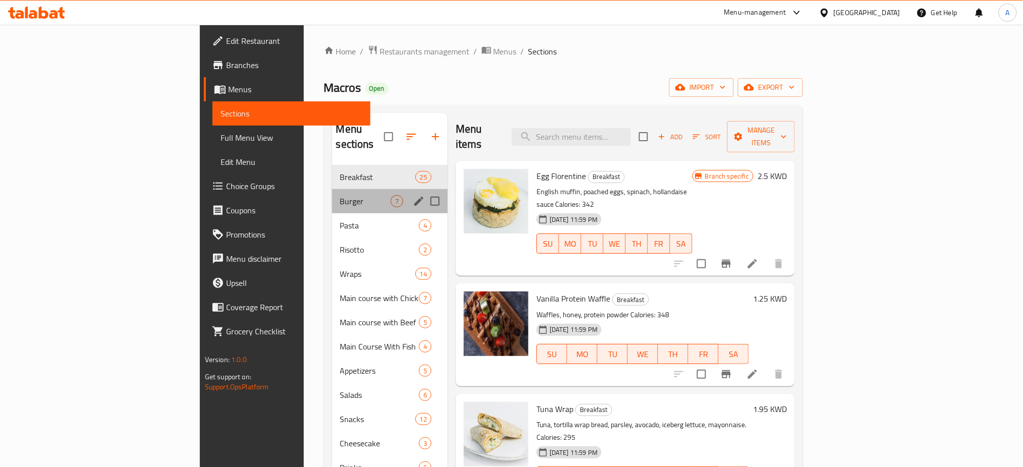
click at [332, 189] on div "Burger 7" at bounding box center [390, 201] width 116 height 24
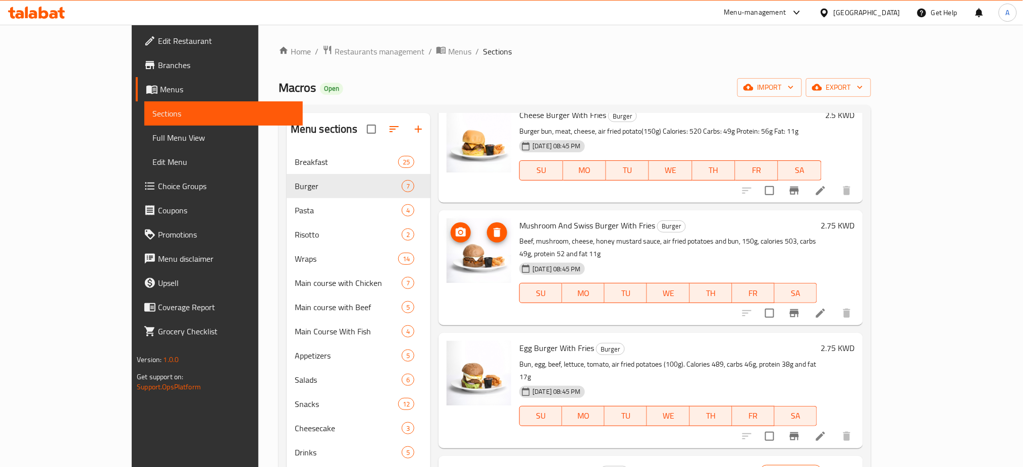
scroll to position [202, 0]
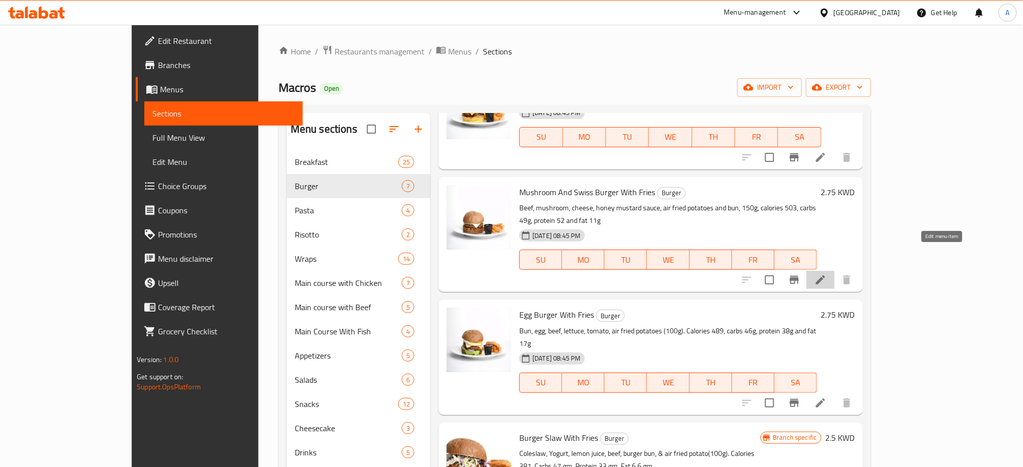
click at [826, 274] on icon at bounding box center [820, 280] width 12 height 12
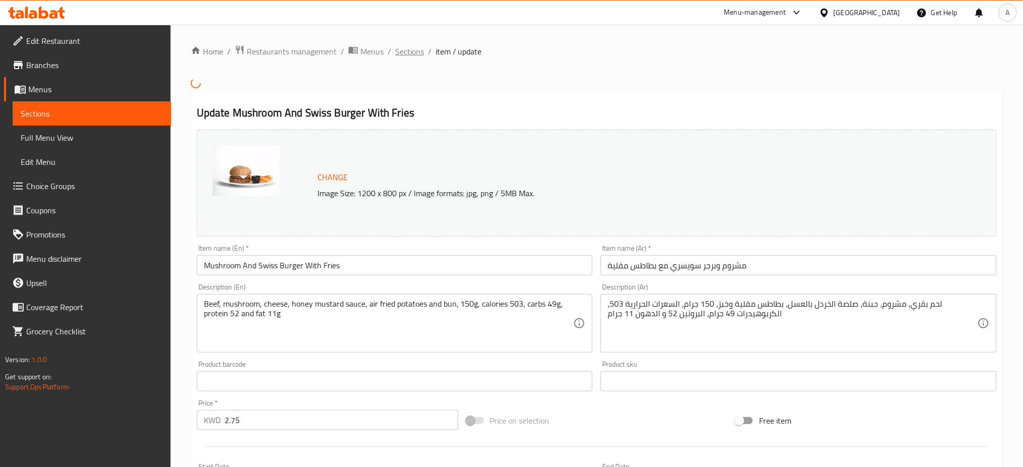
click at [412, 47] on span "Sections" at bounding box center [409, 51] width 29 height 12
